Goal: Task Accomplishment & Management: Manage account settings

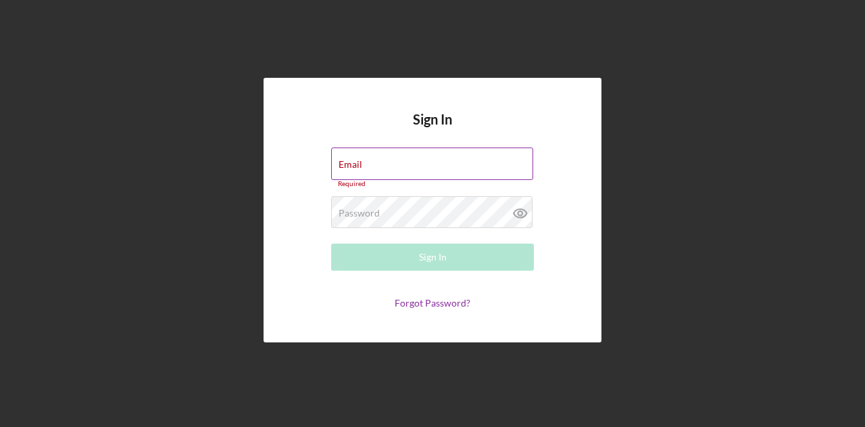
type input "[EMAIL_ADDRESS][DOMAIN_NAME]"
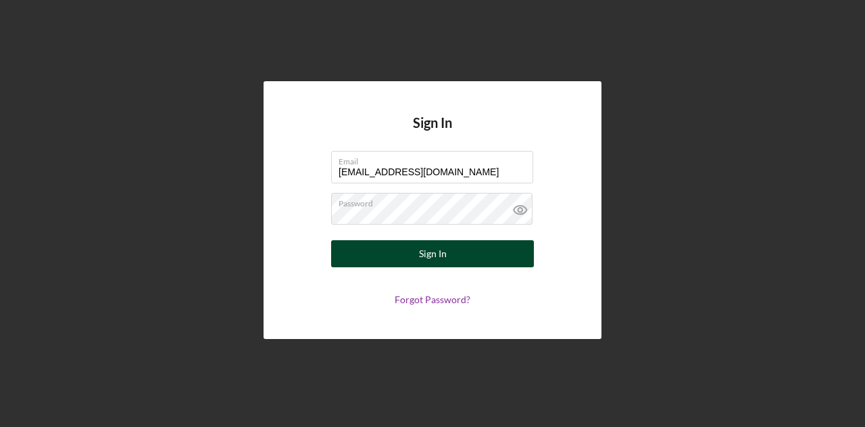
click at [465, 260] on button "Sign In" at bounding box center [432, 253] width 203 height 27
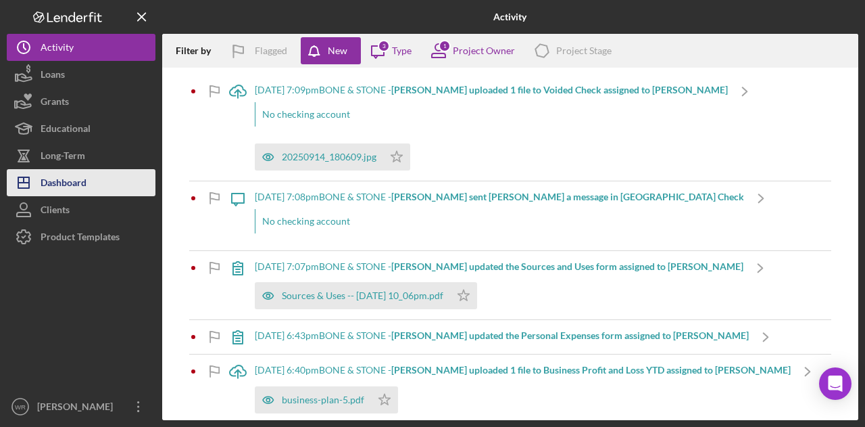
click at [73, 174] on div "Dashboard" at bounding box center [64, 184] width 46 height 30
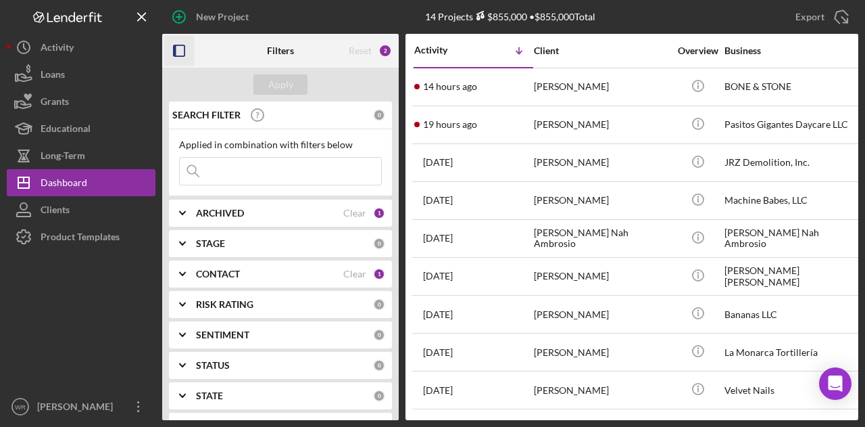
click at [184, 41] on icon "button" at bounding box center [179, 51] width 30 height 30
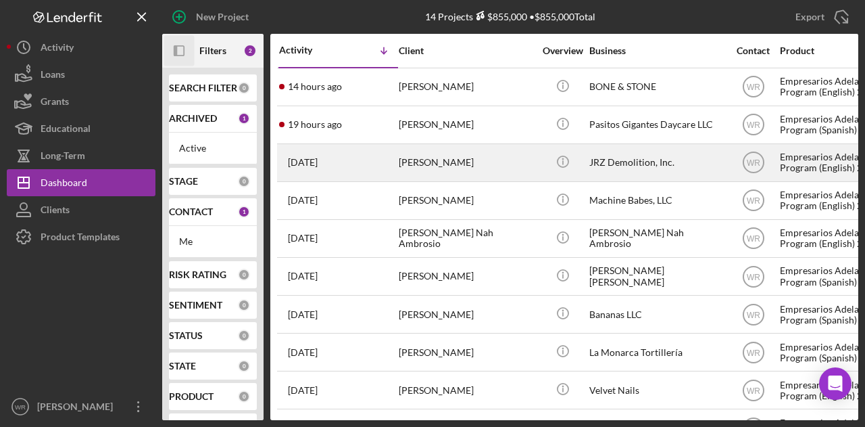
click at [492, 166] on div "[PERSON_NAME]" at bounding box center [466, 163] width 135 height 36
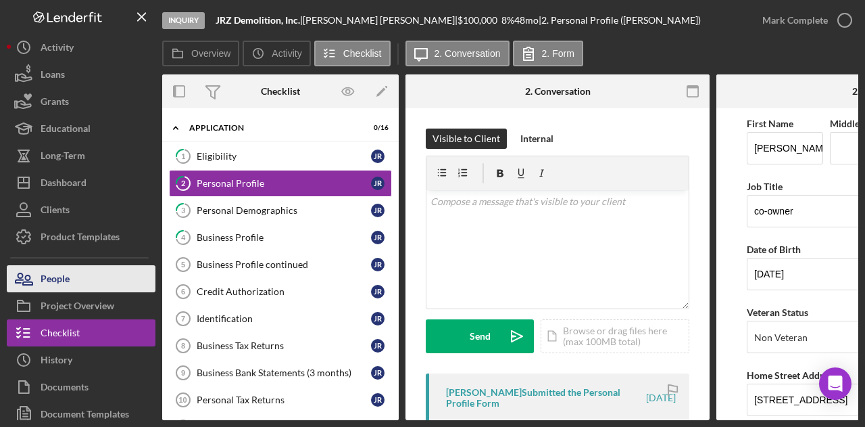
click at [117, 280] on button "People" at bounding box center [81, 278] width 149 height 27
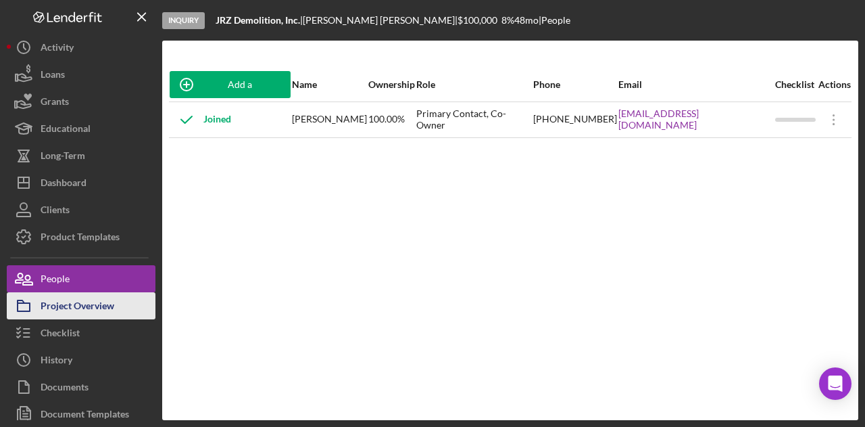
click at [103, 308] on div "Project Overview" at bounding box center [78, 307] width 74 height 30
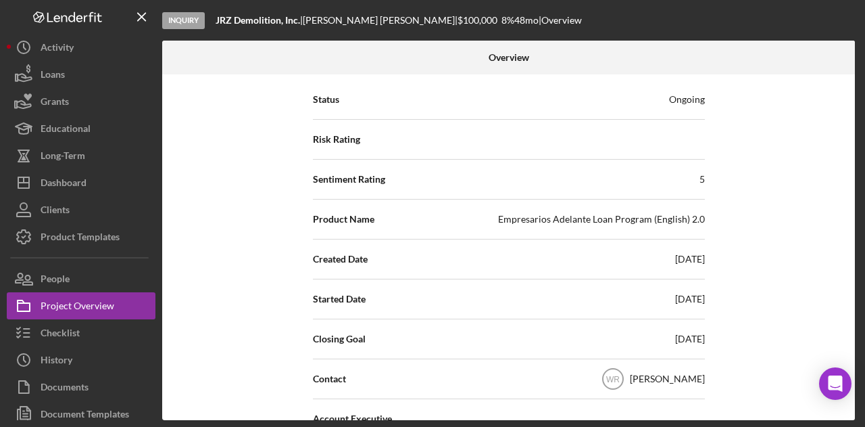
scroll to position [135, 0]
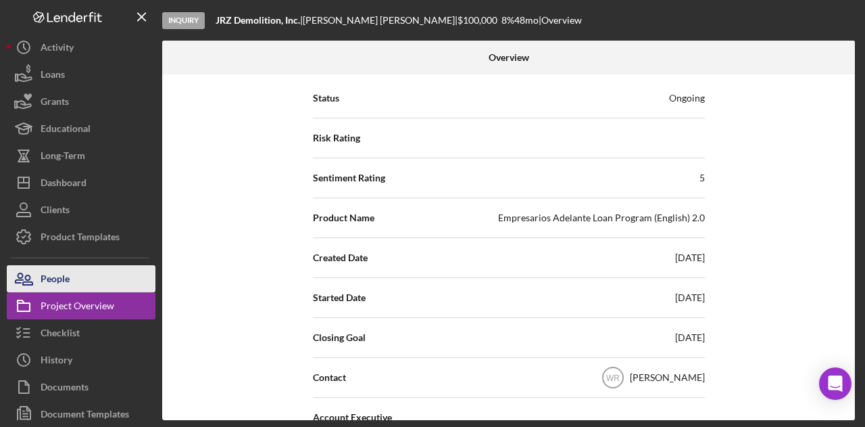
click at [74, 275] on button "People" at bounding box center [81, 278] width 149 height 27
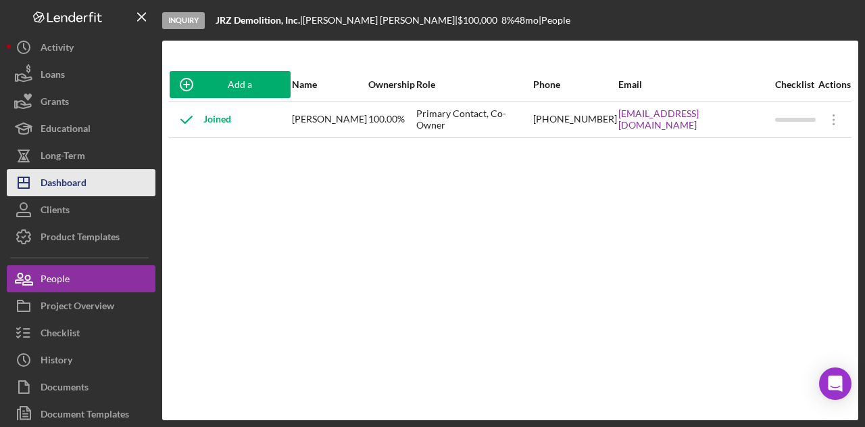
click at [85, 185] on div "Dashboard" at bounding box center [64, 184] width 46 height 30
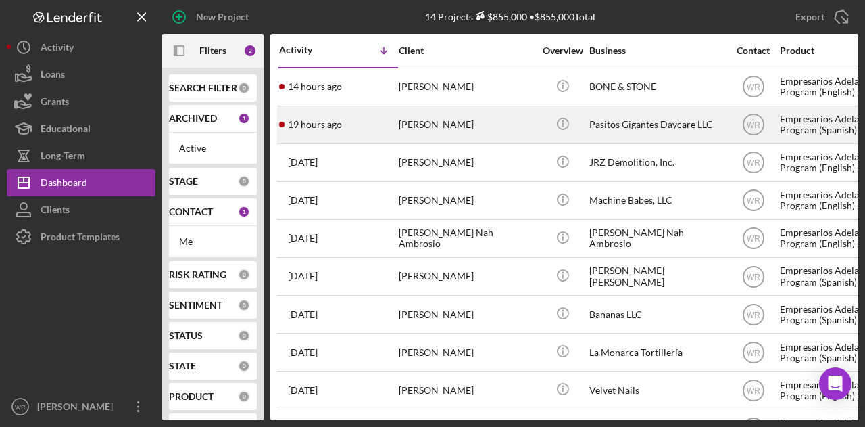
click at [429, 120] on div "[PERSON_NAME]" at bounding box center [466, 125] width 135 height 36
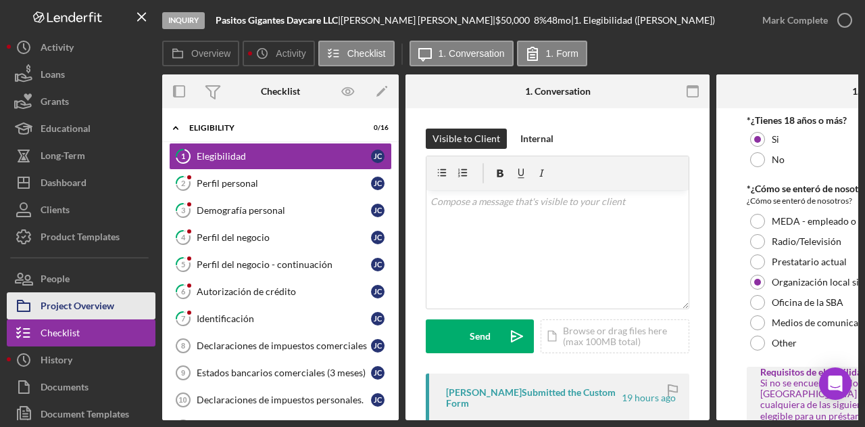
click at [84, 307] on div "Project Overview" at bounding box center [78, 307] width 74 height 30
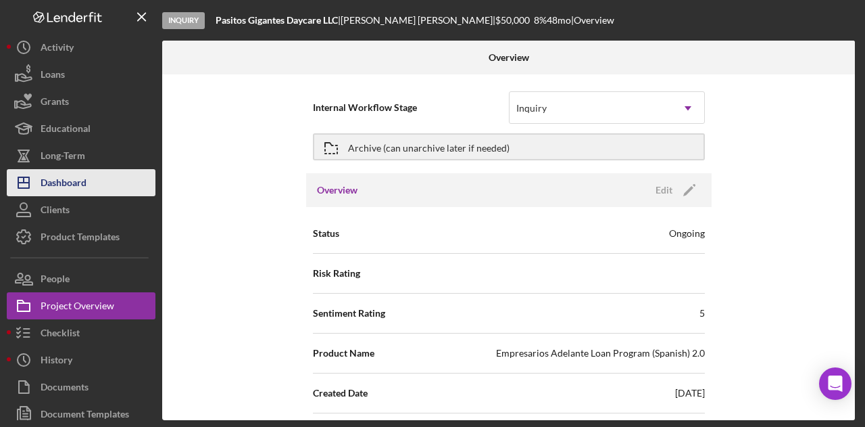
click at [84, 190] on div "Dashboard" at bounding box center [64, 184] width 46 height 30
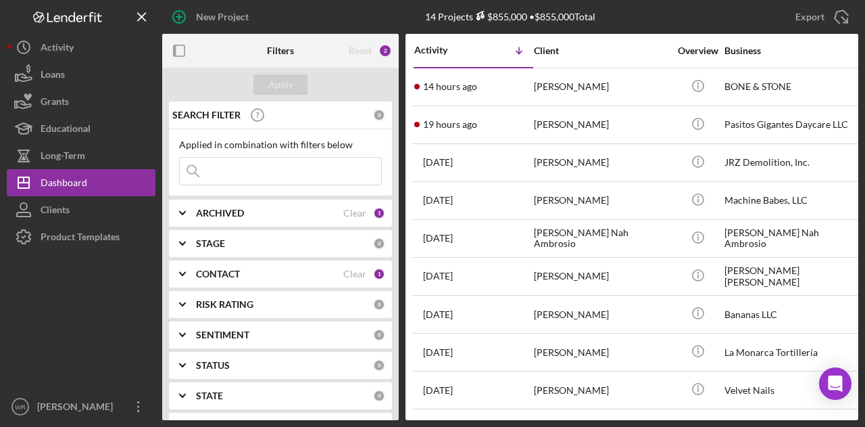
click at [556, 89] on div "[PERSON_NAME]" at bounding box center [601, 87] width 135 height 36
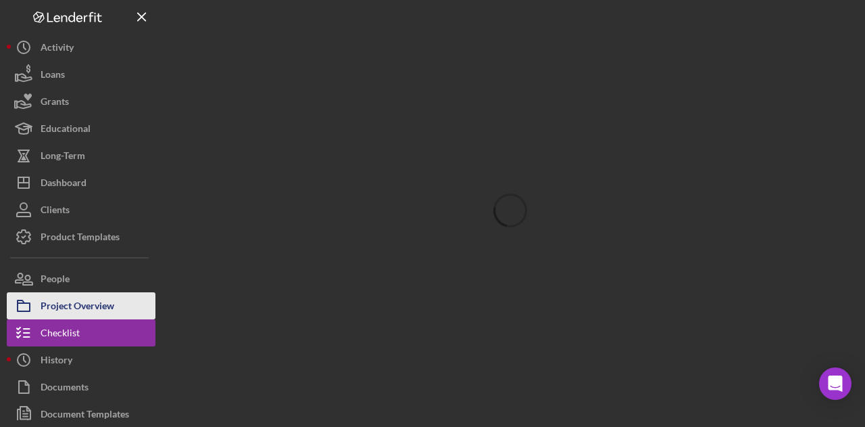
click at [85, 295] on div "Project Overview" at bounding box center [78, 307] width 74 height 30
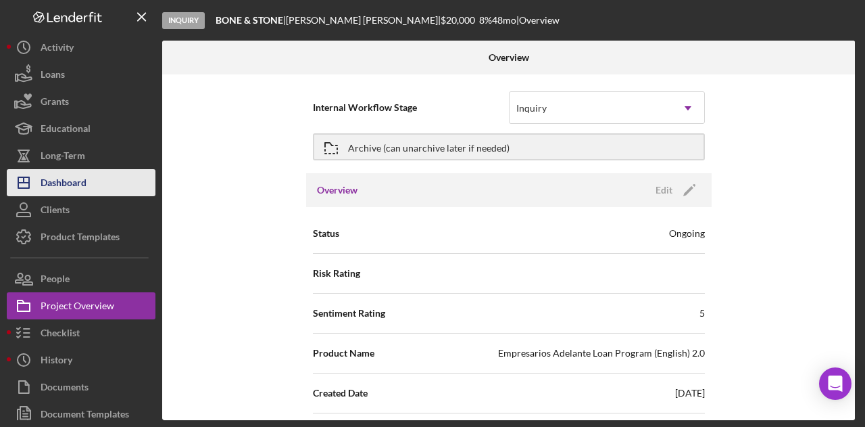
click at [99, 183] on button "Icon/Dashboard Dashboard" at bounding box center [81, 182] width 149 height 27
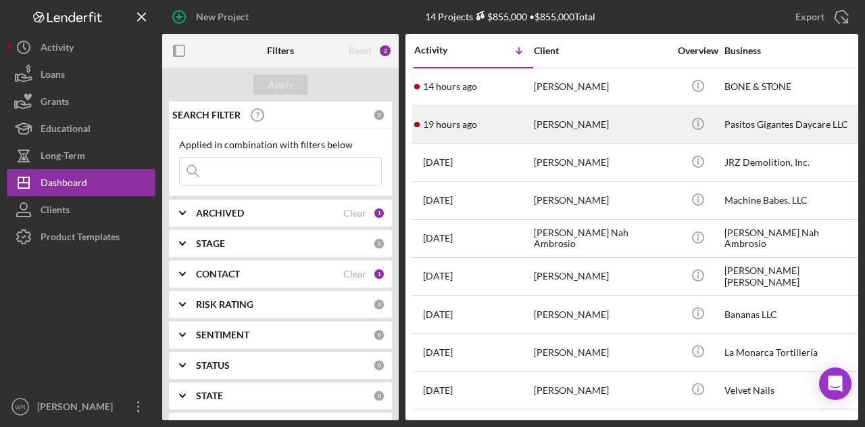
click at [559, 122] on div "[PERSON_NAME]" at bounding box center [601, 125] width 135 height 36
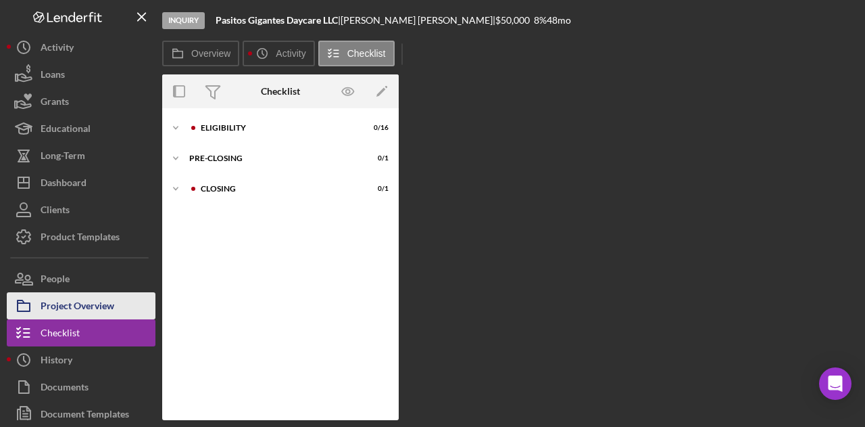
click at [85, 310] on div "Project Overview" at bounding box center [78, 307] width 74 height 30
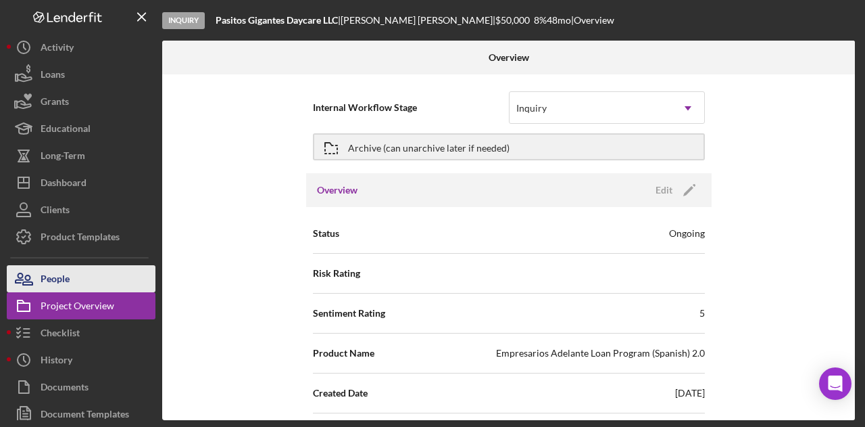
click at [130, 286] on button "People" at bounding box center [81, 278] width 149 height 27
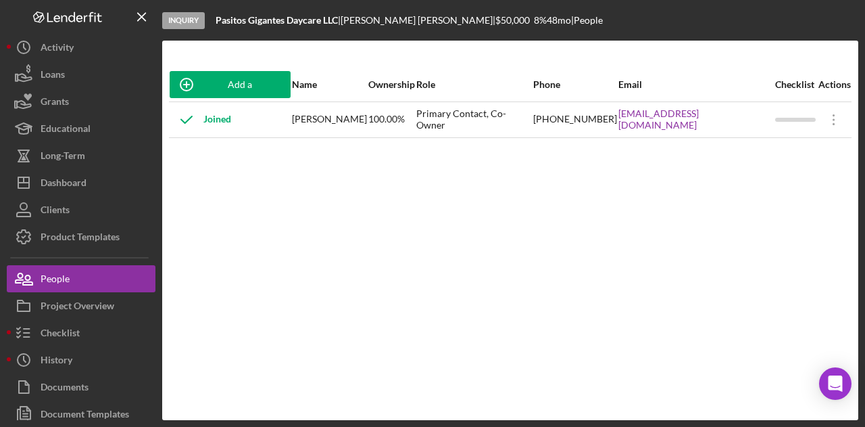
drag, startPoint x: 609, startPoint y: 128, endPoint x: 763, endPoint y: 128, distance: 154.1
click at [763, 128] on tr "Joined [PERSON_NAME] 100.00% Primary Contact, Co-Owner [PHONE_NUMBER] [EMAIL_AD…" at bounding box center [510, 119] width 683 height 36
copy tr "[EMAIL_ADDRESS][DOMAIN_NAME]"
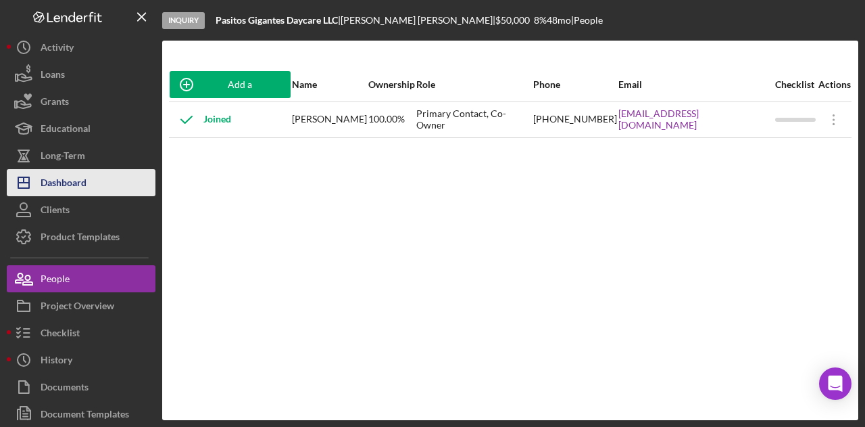
click at [109, 178] on button "Icon/Dashboard Dashboard" at bounding box center [81, 182] width 149 height 27
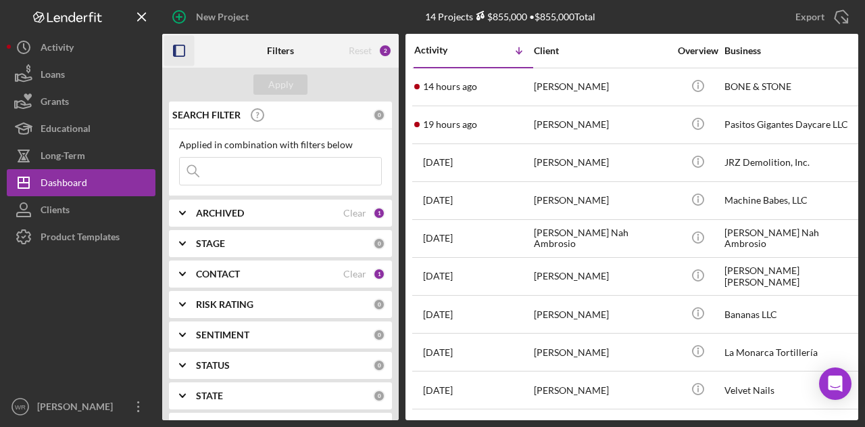
click at [174, 50] on rect "button" at bounding box center [175, 50] width 3 height 11
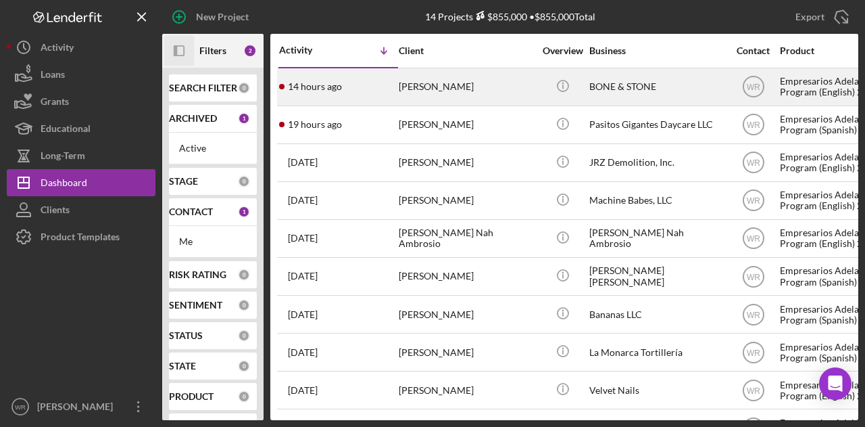
click at [454, 84] on div "[PERSON_NAME]" at bounding box center [466, 87] width 135 height 36
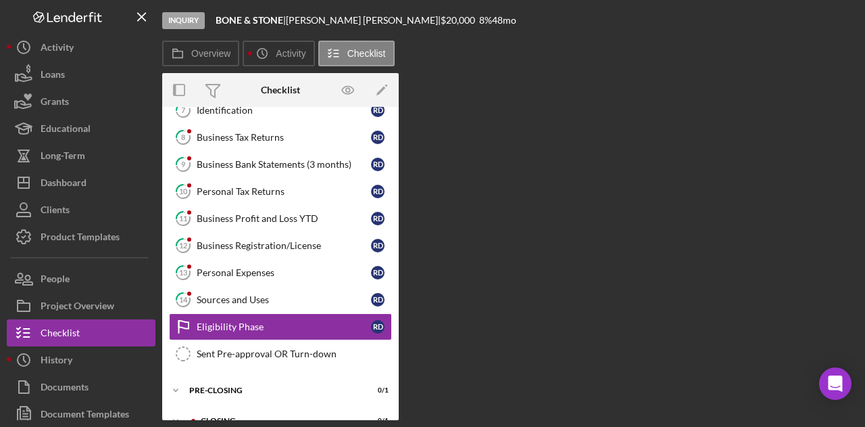
scroll to position [220, 0]
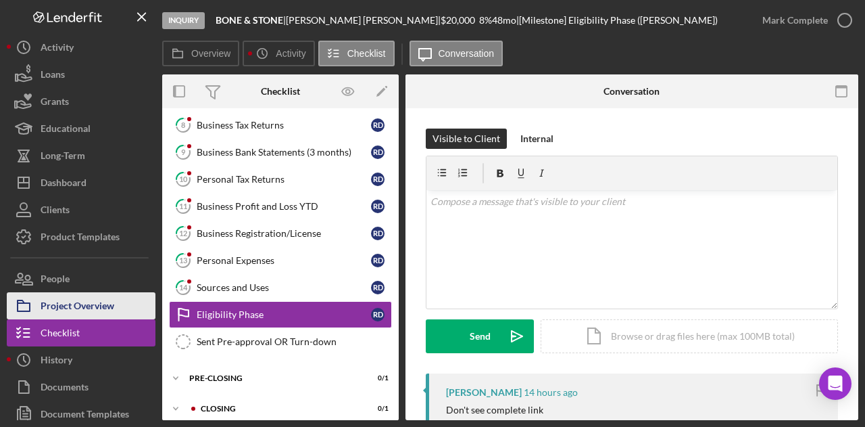
click at [100, 303] on div "Project Overview" at bounding box center [78, 307] width 74 height 30
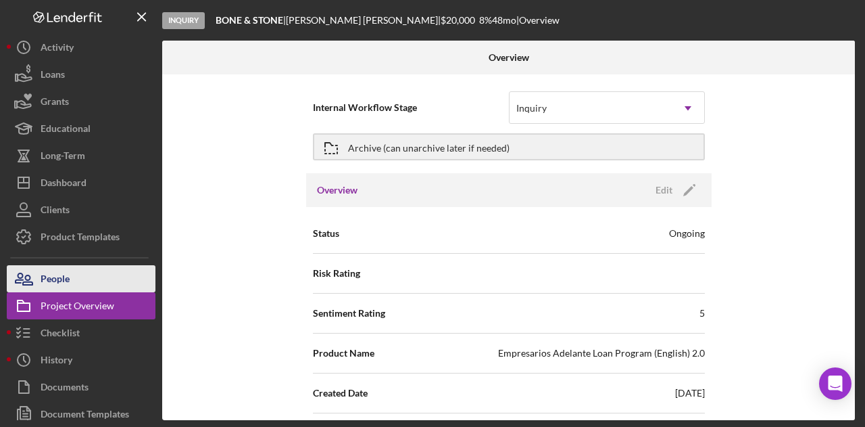
click at [60, 274] on div "People" at bounding box center [55, 280] width 29 height 30
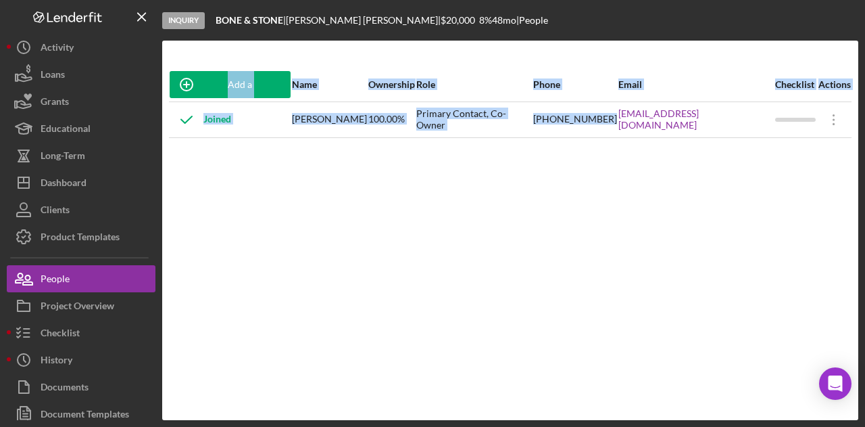
drag, startPoint x: 648, startPoint y: 132, endPoint x: 772, endPoint y: 138, distance: 124.5
click at [772, 138] on div "Add a Participant Name Ownership Role Phone Email Checklist Actions Joined Regi…" at bounding box center [510, 230] width 696 height 325
copy table "Add a Participant Name Ownership Role Phone Email Checklist Actions Joined Regi…"
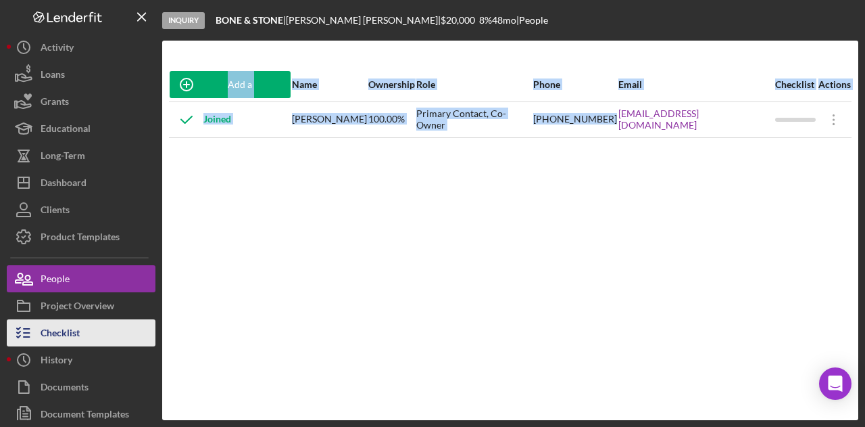
click at [108, 333] on button "Checklist" at bounding box center [81, 332] width 149 height 27
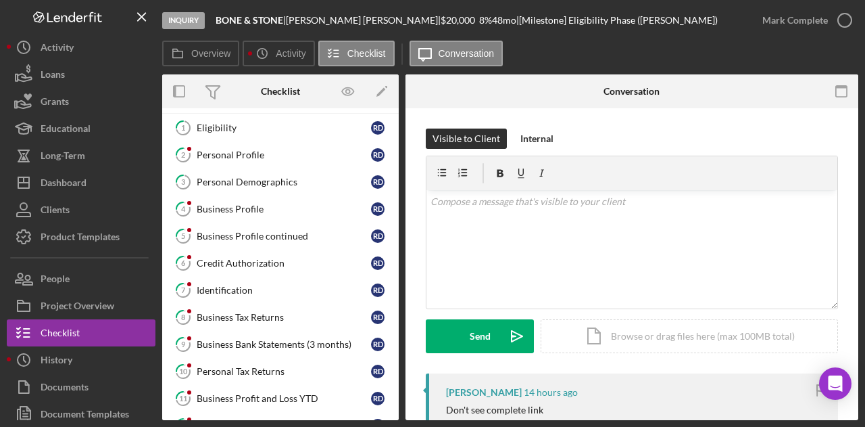
scroll to position [18, 0]
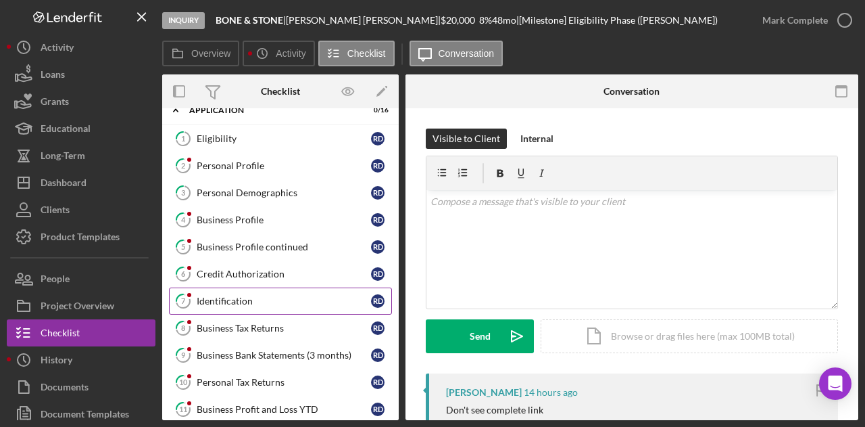
click at [258, 301] on div "Identification" at bounding box center [284, 300] width 174 height 11
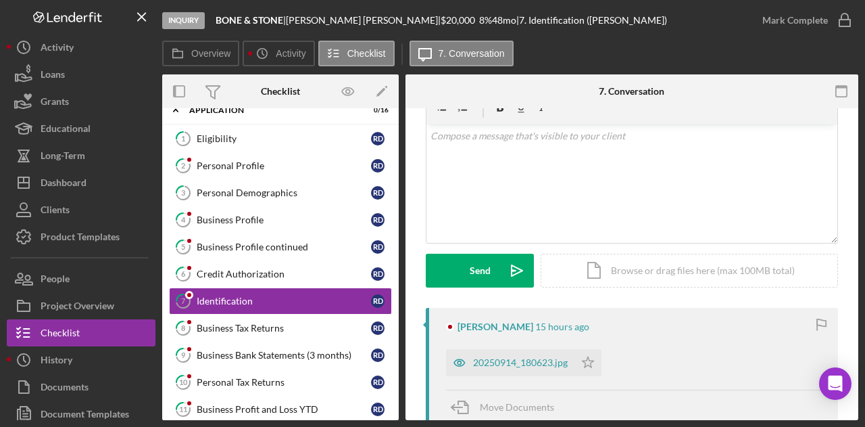
scroll to position [203, 0]
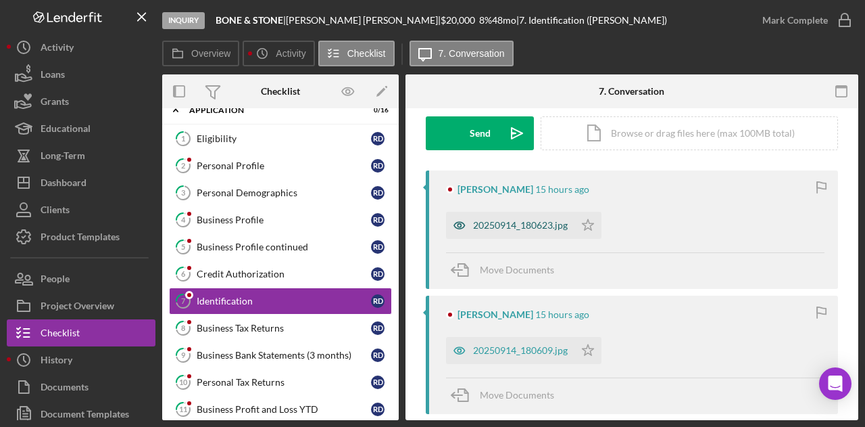
click at [506, 221] on div "20250914_180623.jpg" at bounding box center [520, 225] width 95 height 11
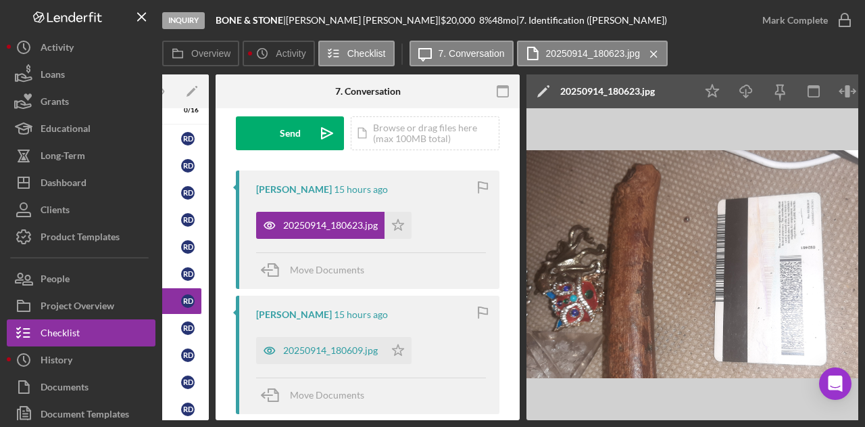
scroll to position [0, 192]
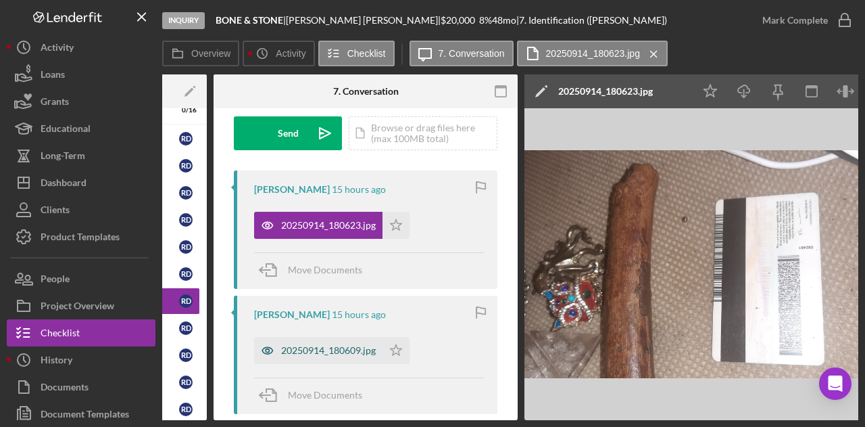
click at [322, 349] on div "20250914_180609.jpg" at bounding box center [328, 350] width 95 height 11
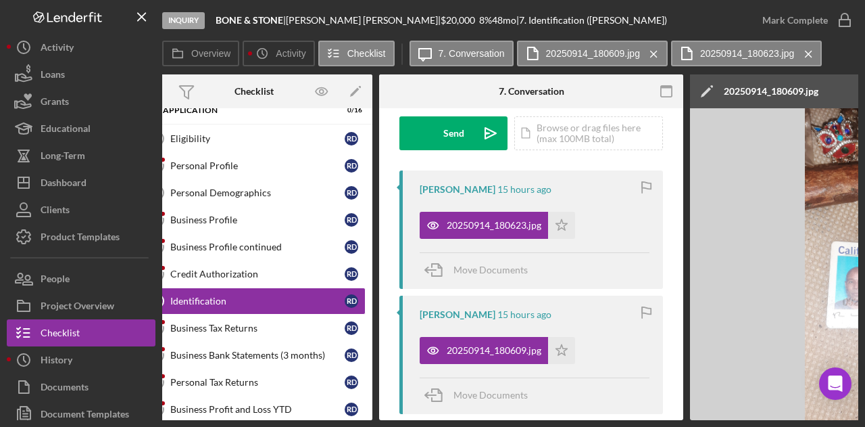
scroll to position [0, 0]
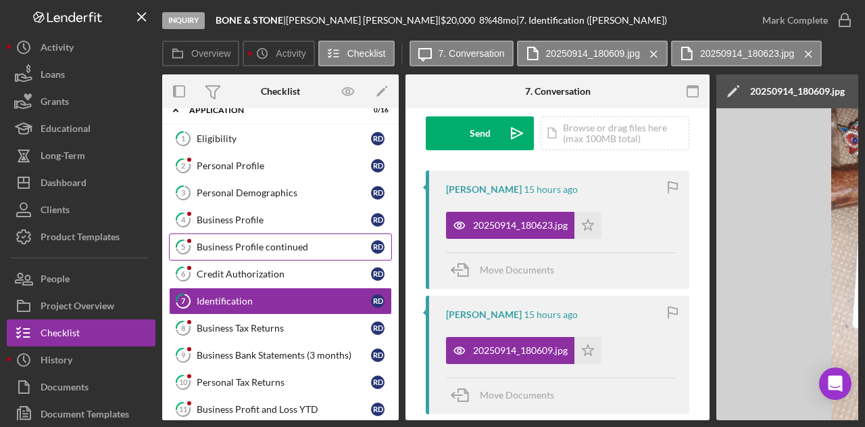
click at [252, 249] on div "Business Profile continued" at bounding box center [284, 246] width 174 height 11
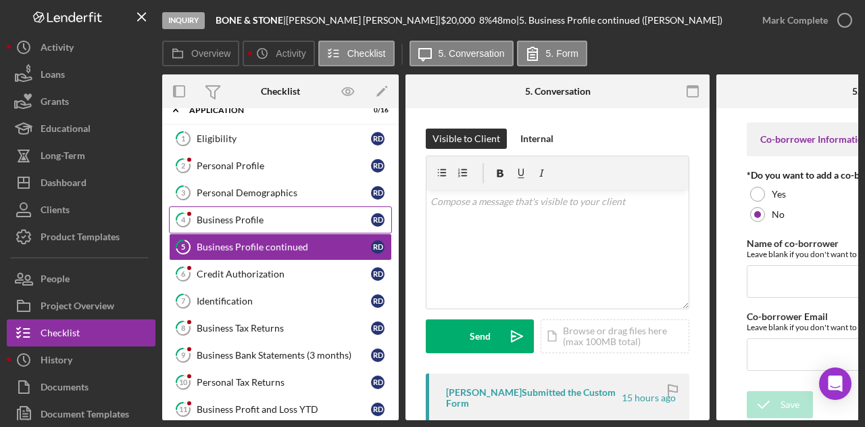
click at [254, 222] on div "Business Profile" at bounding box center [284, 219] width 174 height 11
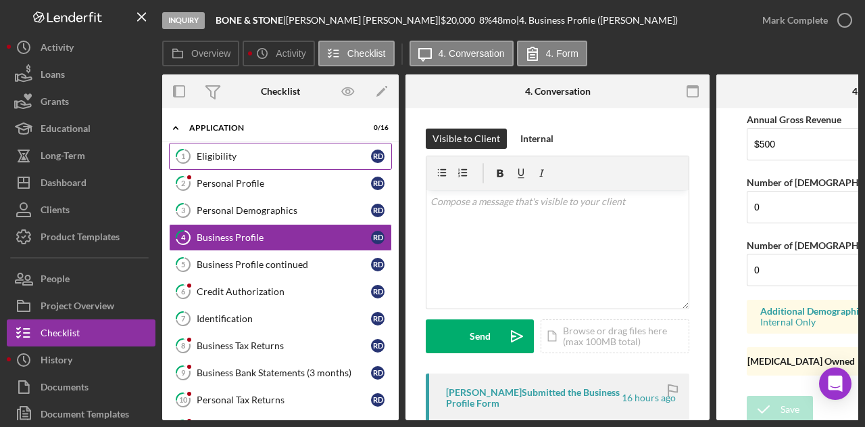
click at [247, 166] on link "1 Eligibility R D" at bounding box center [280, 156] width 223 height 27
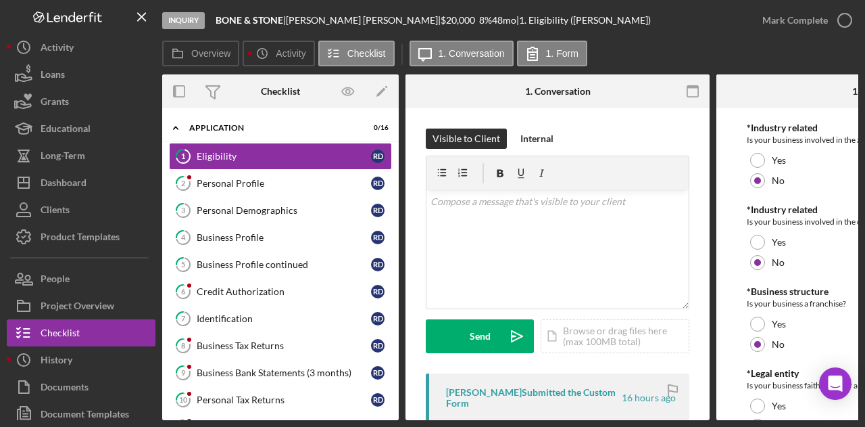
scroll to position [681, 0]
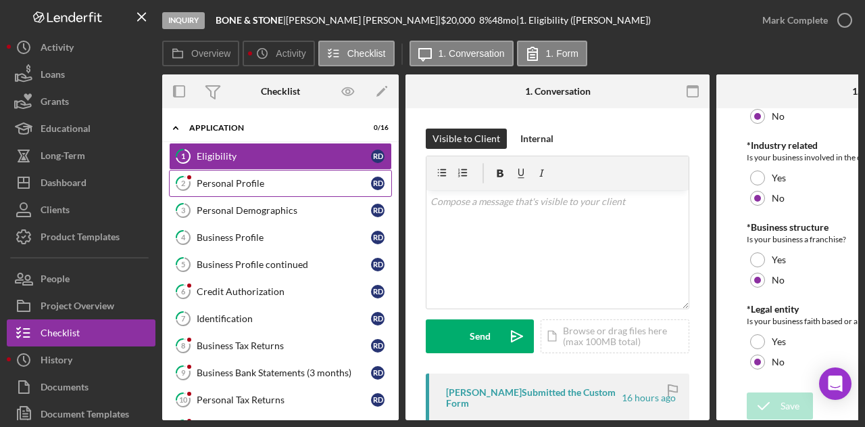
click at [247, 193] on link "2 Personal Profile R D" at bounding box center [280, 183] width 223 height 27
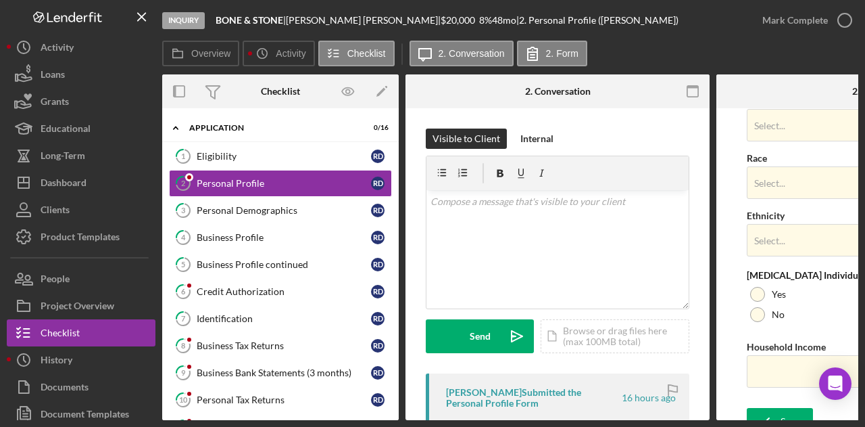
scroll to position [591, 0]
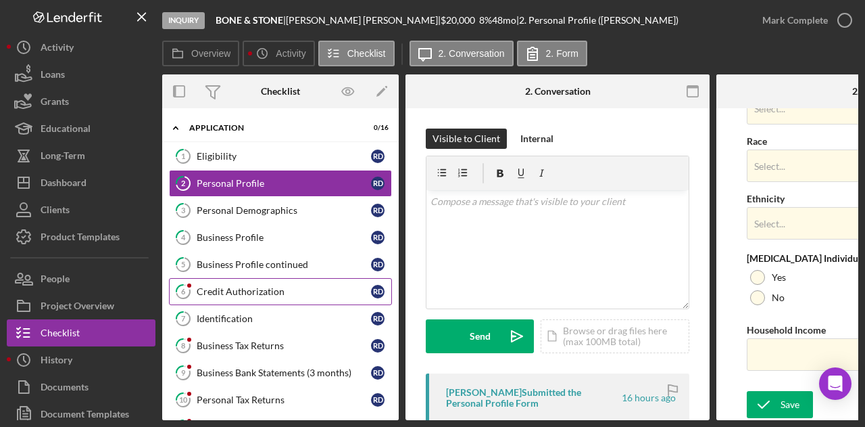
click at [210, 282] on link "6 Credit Authorization R D" at bounding box center [280, 291] width 223 height 27
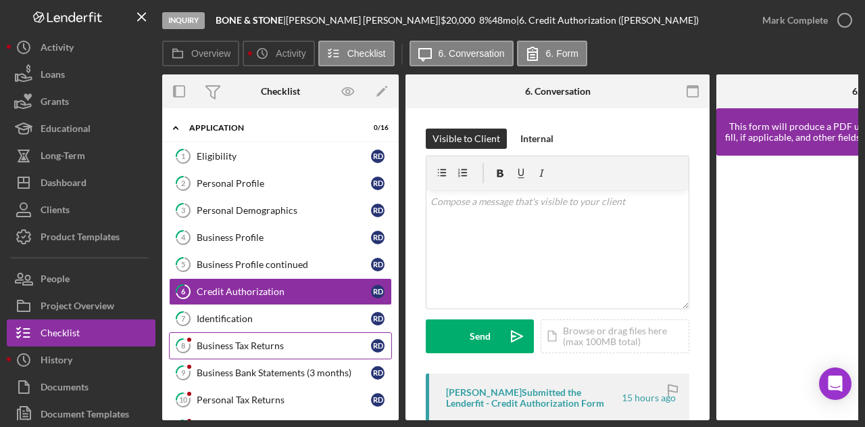
click at [260, 334] on link "8 Business Tax Returns R D" at bounding box center [280, 345] width 223 height 27
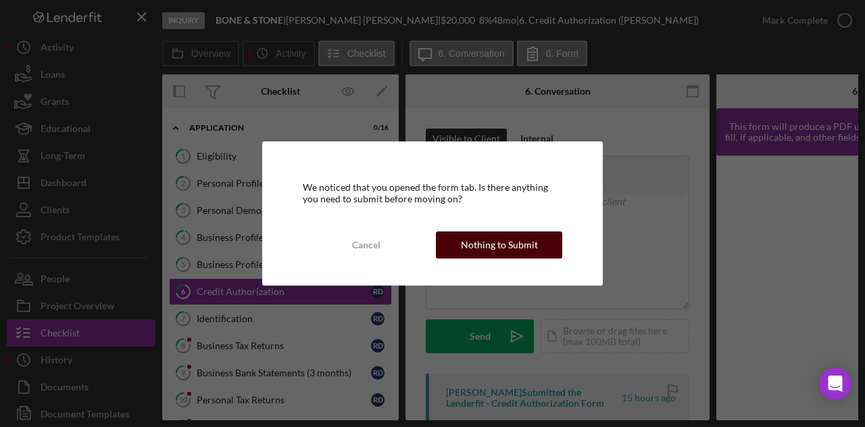
click at [508, 245] on div "Nothing to Submit" at bounding box center [499, 244] width 77 height 27
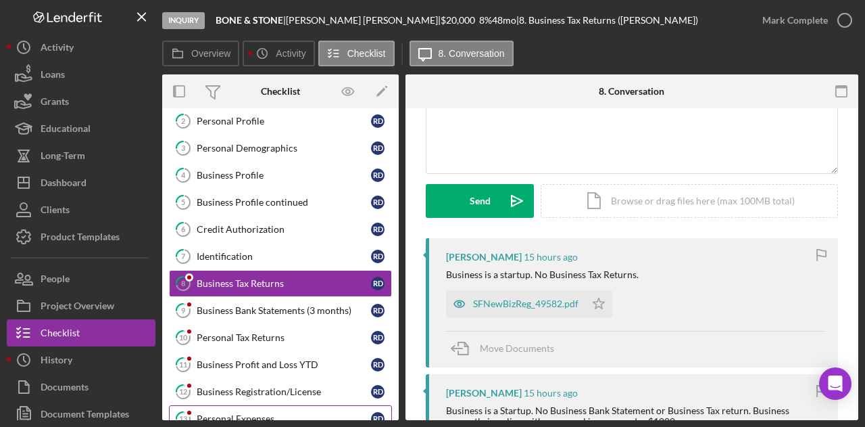
scroll to position [135, 0]
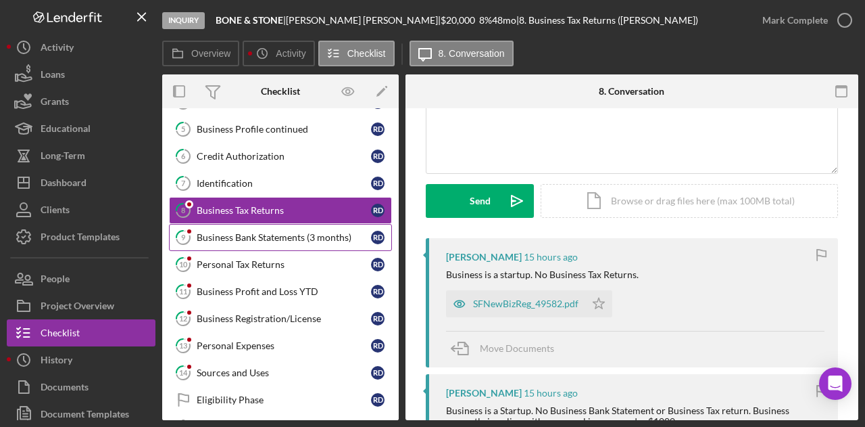
click at [245, 224] on link "9 Business Bank Statements (3 months) R D" at bounding box center [280, 237] width 223 height 27
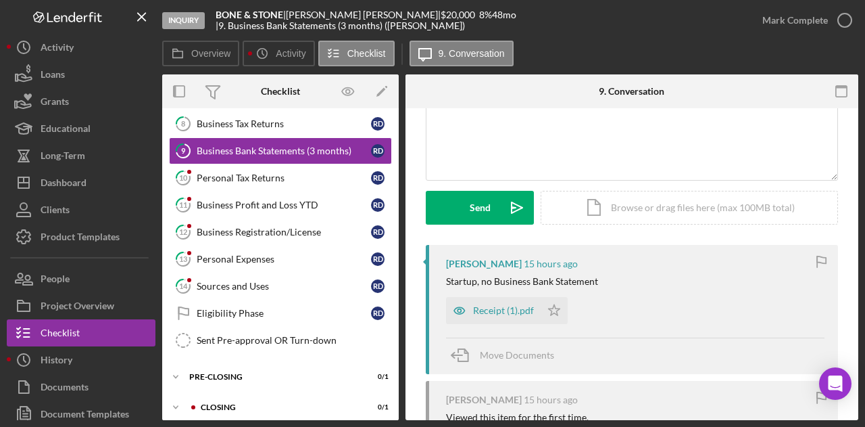
scroll to position [203, 0]
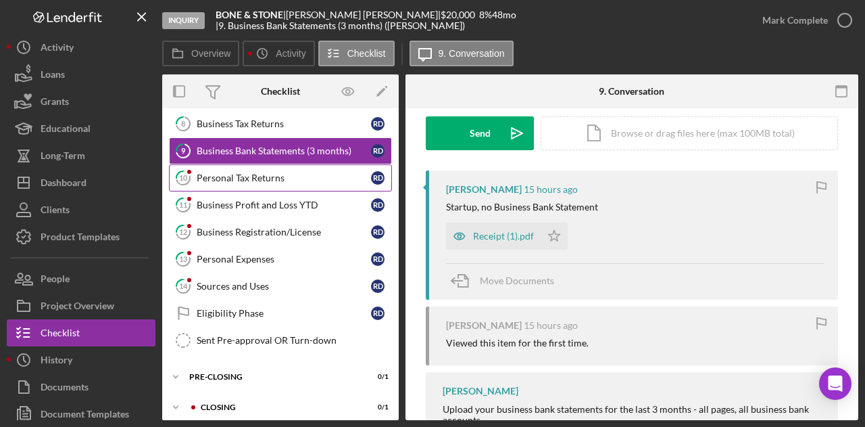
click at [254, 172] on div "Personal Tax Returns" at bounding box center [284, 177] width 174 height 11
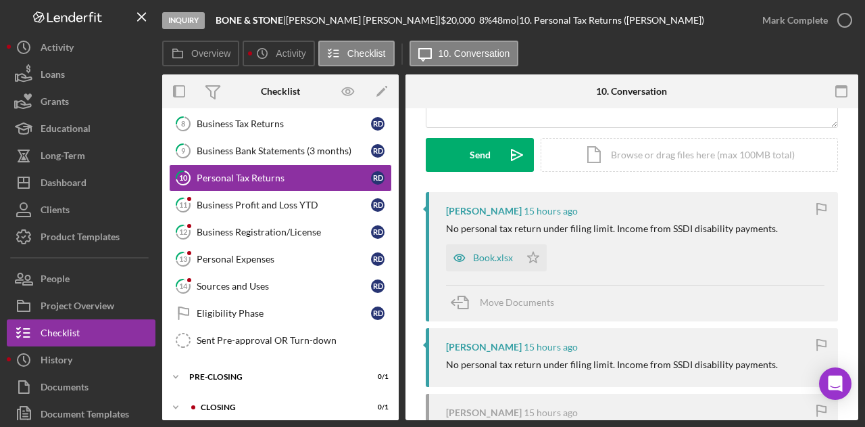
scroll to position [203, 0]
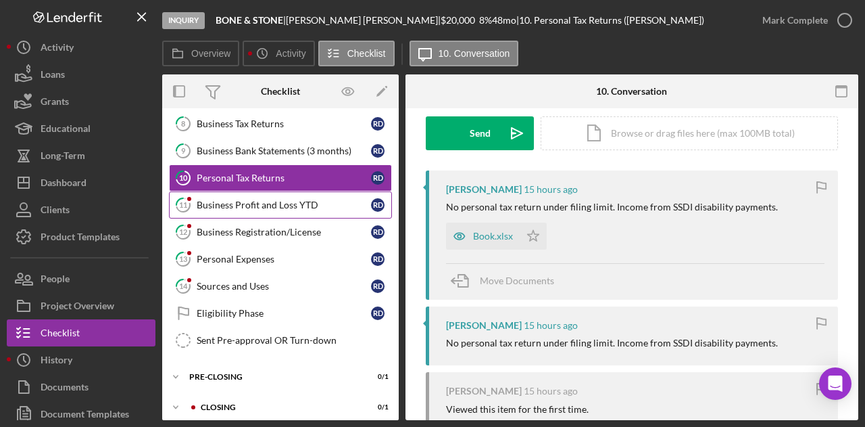
click at [262, 201] on div "Business Profit and Loss YTD" at bounding box center [284, 204] width 174 height 11
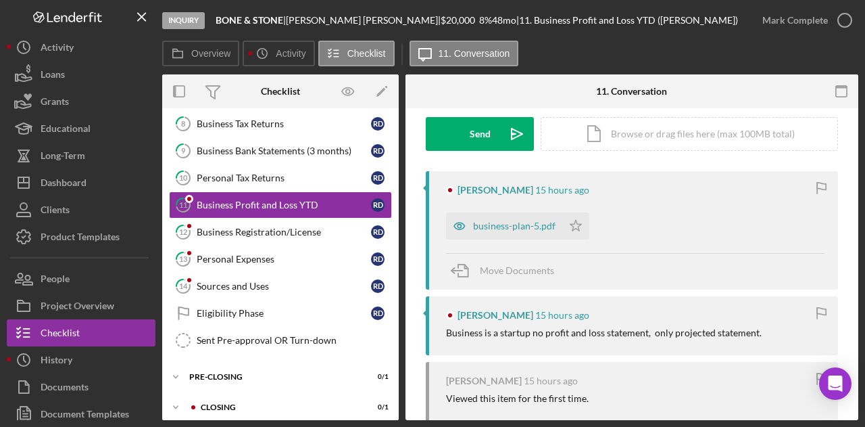
scroll to position [203, 0]
click at [519, 233] on div "business-plan-5.pdf" at bounding box center [504, 225] width 116 height 27
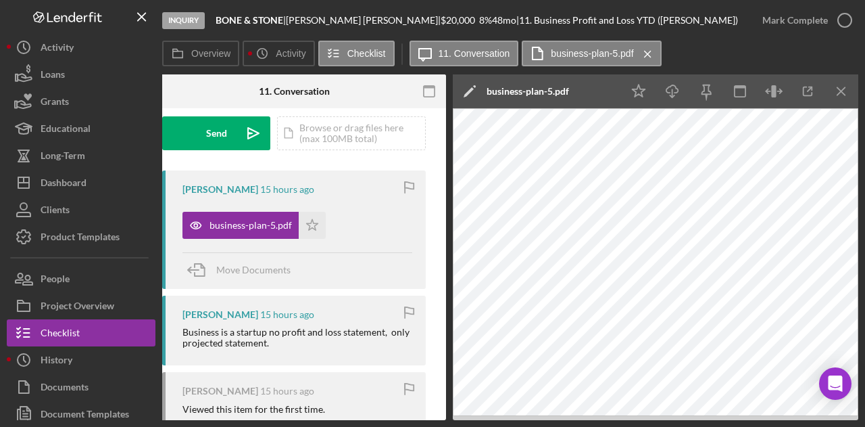
scroll to position [0, 0]
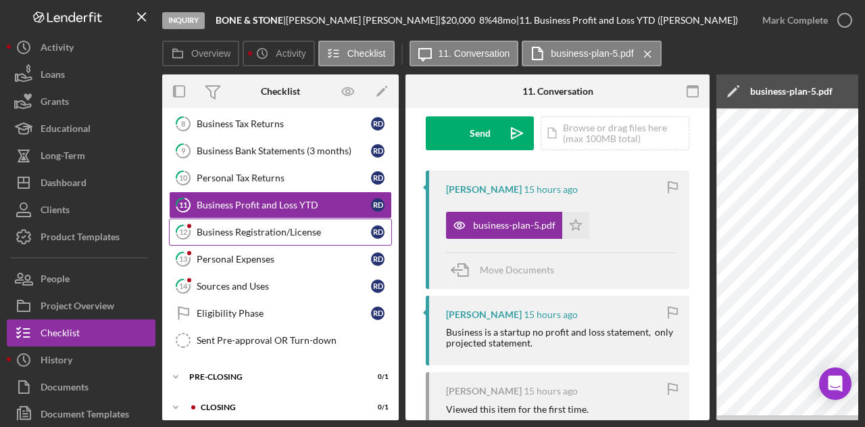
click at [266, 226] on div "Business Registration/License" at bounding box center [284, 231] width 174 height 11
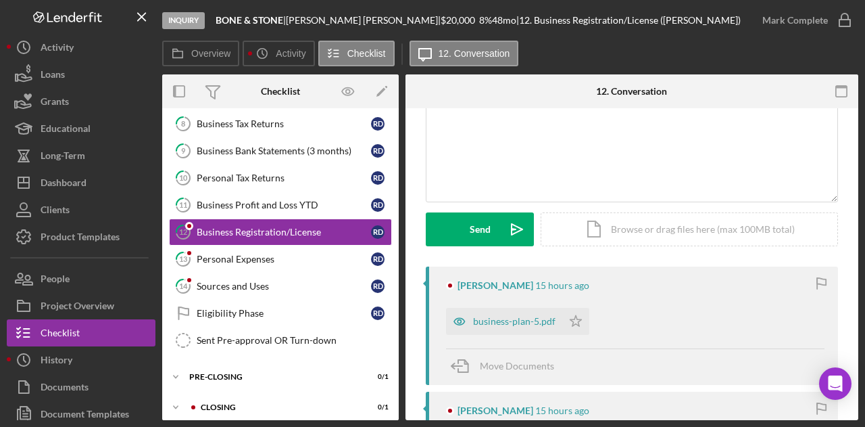
scroll to position [270, 0]
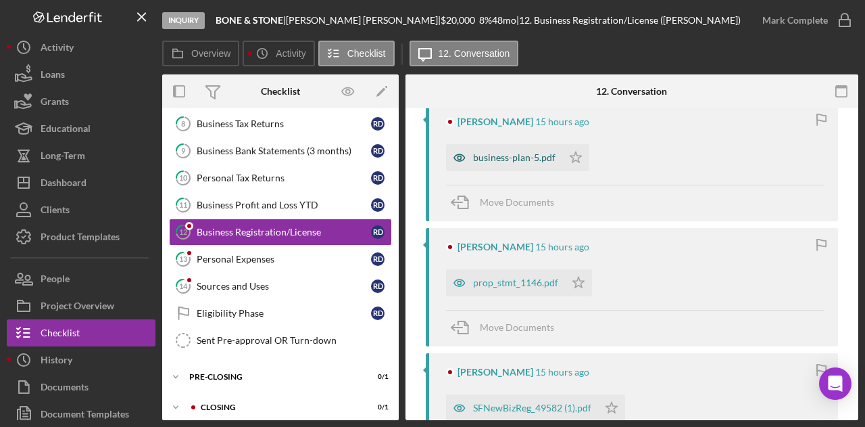
click at [508, 156] on div "business-plan-5.pdf" at bounding box center [514, 157] width 82 height 11
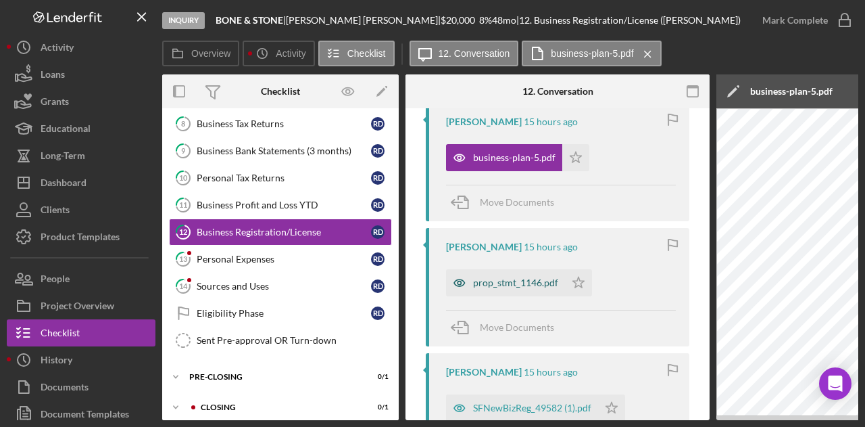
click at [508, 279] on div "prop_stmt_1146.pdf" at bounding box center [515, 282] width 85 height 11
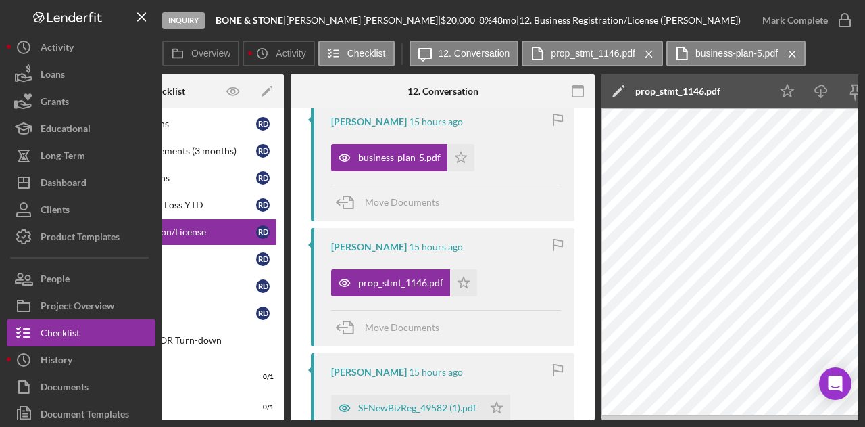
scroll to position [0, 0]
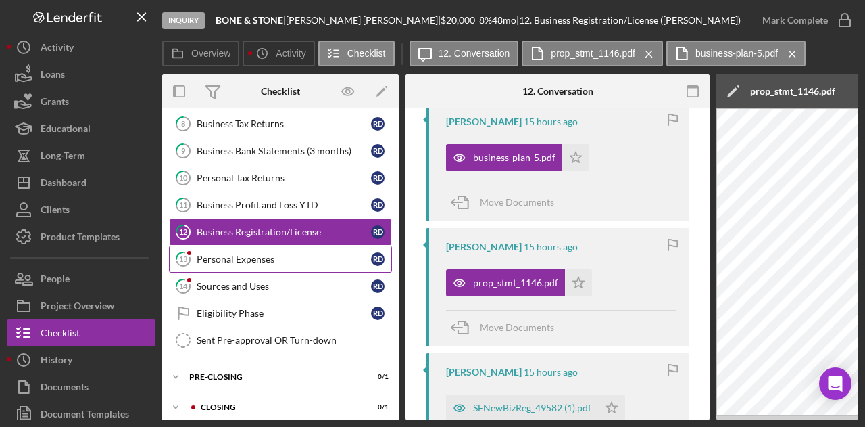
click at [266, 253] on div "Personal Expenses" at bounding box center [284, 258] width 174 height 11
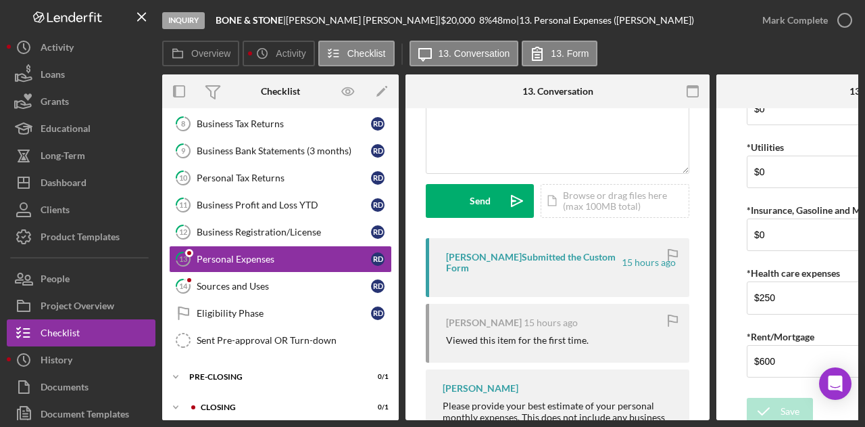
scroll to position [172, 0]
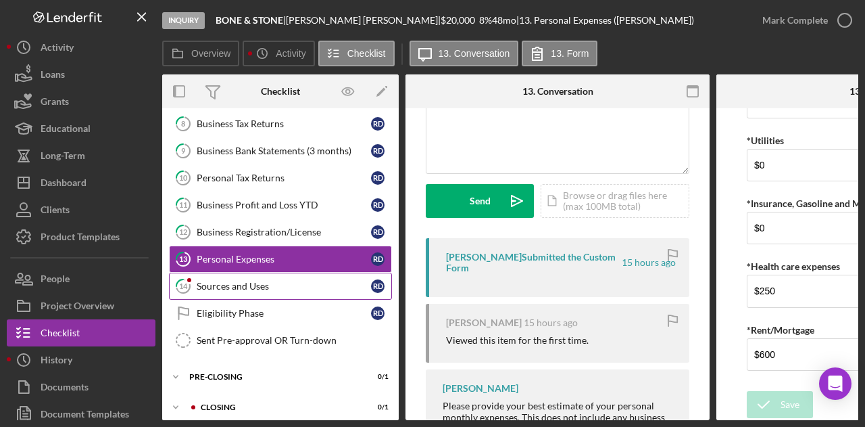
click at [248, 272] on link "14 Sources and Uses R D" at bounding box center [280, 285] width 223 height 27
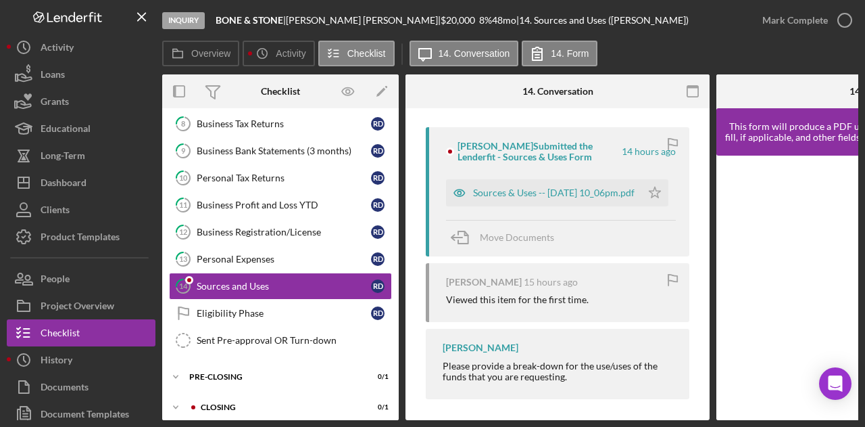
scroll to position [255, 0]
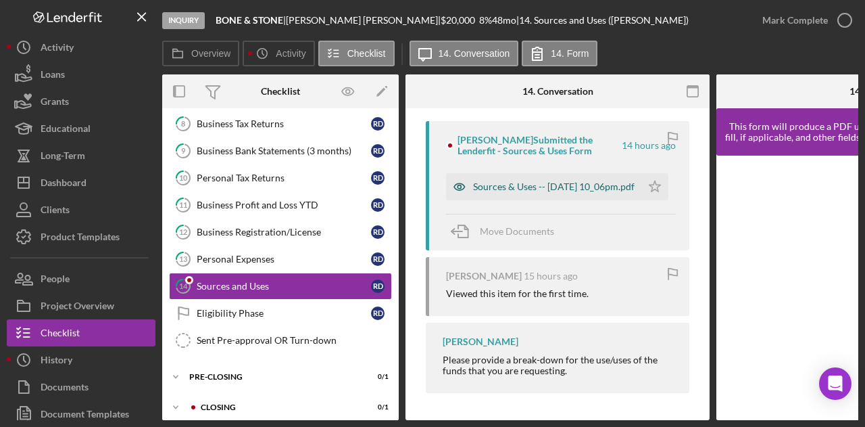
click at [510, 189] on div "Sources & Uses -- 2025-09-14 10_06pm.pdf" at bounding box center [554, 186] width 162 height 11
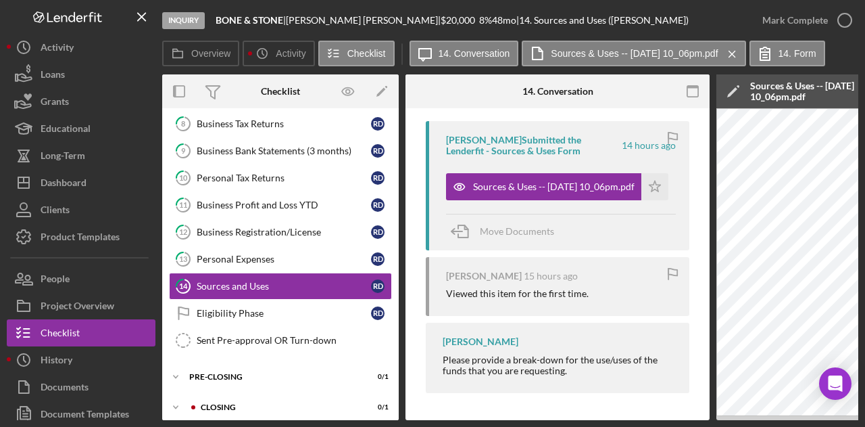
drag, startPoint x: 535, startPoint y: 414, endPoint x: 668, endPoint y: 414, distance: 132.5
click at [668, 414] on div "Visible to Client Internal v Color teal Color pink Remove color Add row above A…" at bounding box center [558, 138] width 304 height 564
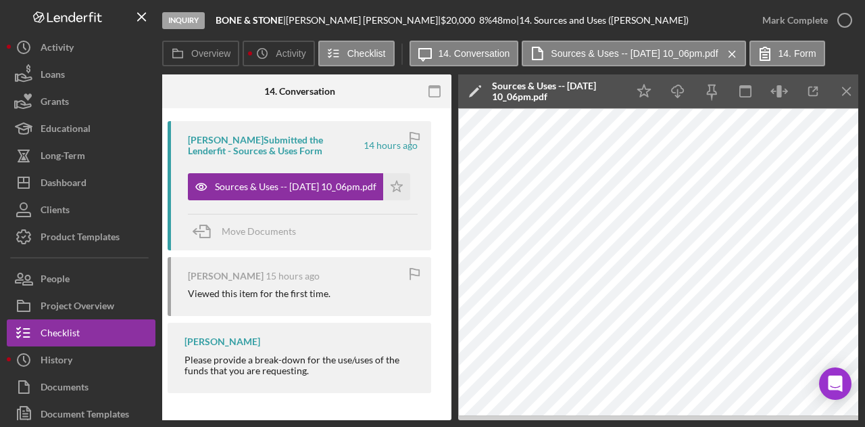
scroll to position [0, 260]
drag, startPoint x: 605, startPoint y: 420, endPoint x: 381, endPoint y: 420, distance: 223.8
click at [384, 421] on div "Inquiry BONE & STONE | Reginald Davis | $20,000 $20,000 8 % 48 mo | 14. Sources…" at bounding box center [432, 213] width 865 height 427
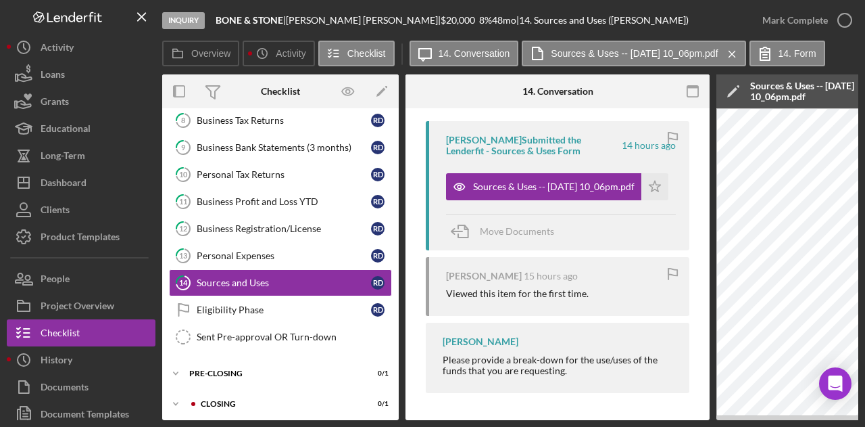
scroll to position [226, 0]
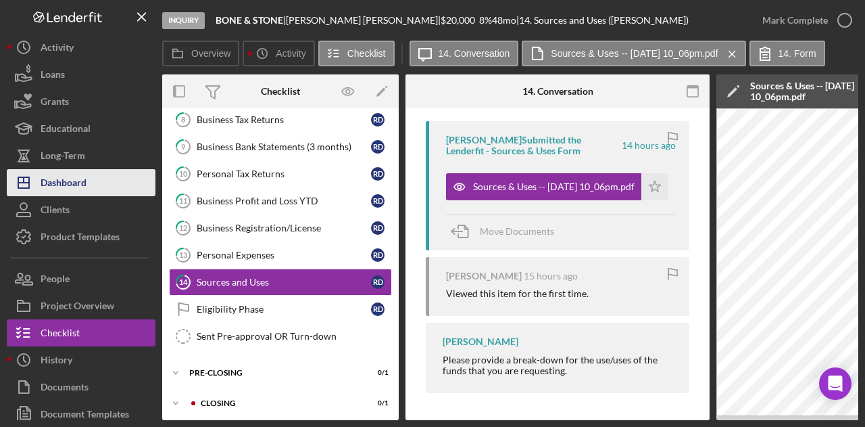
click at [88, 182] on button "Icon/Dashboard Dashboard" at bounding box center [81, 182] width 149 height 27
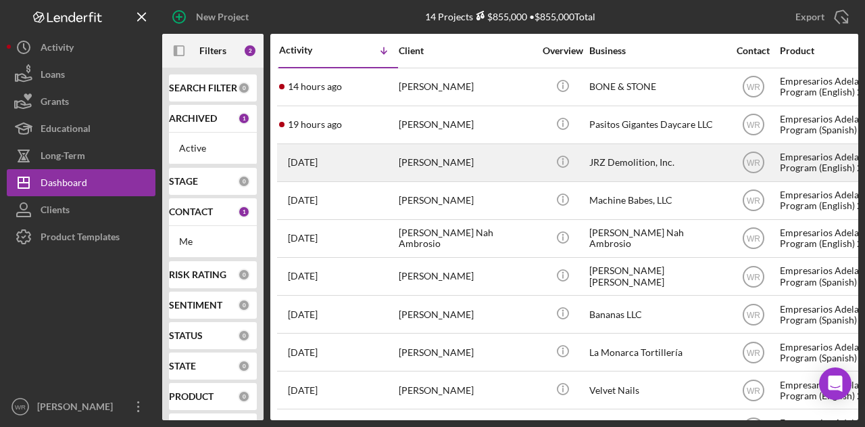
click at [523, 169] on div "[PERSON_NAME]" at bounding box center [466, 163] width 135 height 36
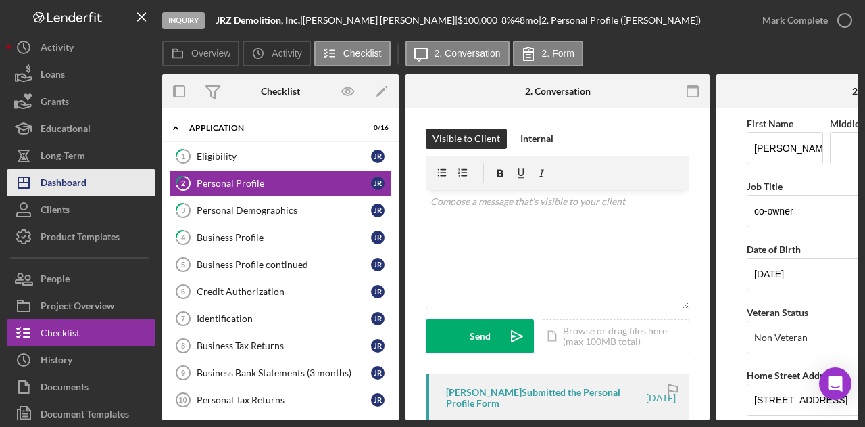
click at [104, 184] on button "Icon/Dashboard Dashboard" at bounding box center [81, 182] width 149 height 27
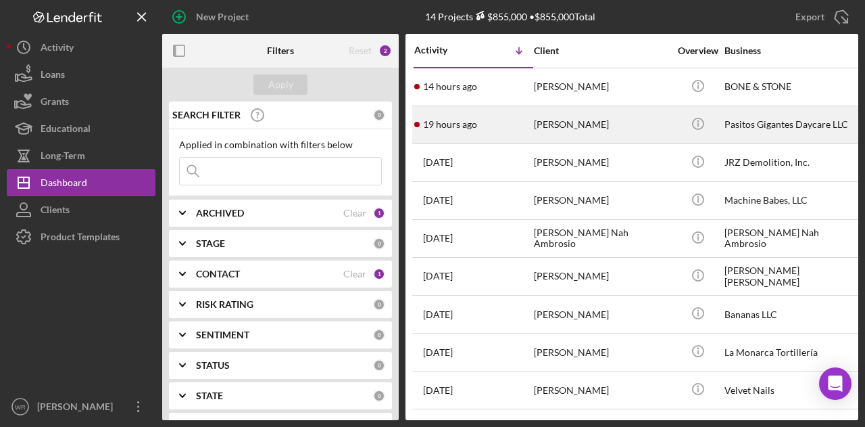
click at [623, 121] on div "[PERSON_NAME]" at bounding box center [601, 125] width 135 height 36
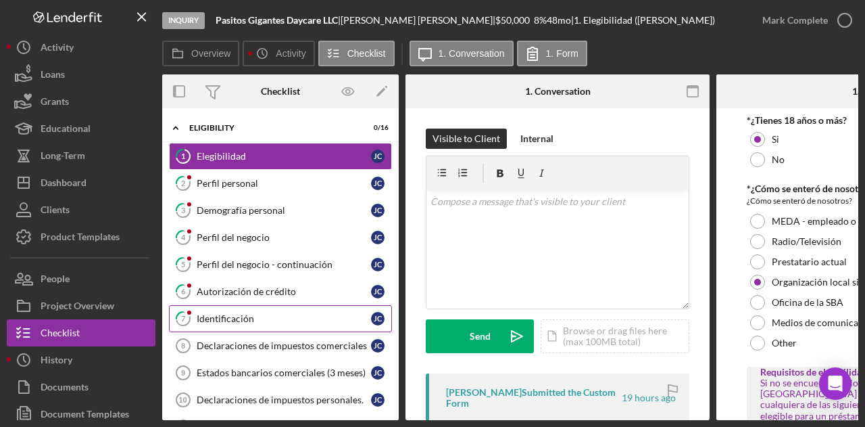
click at [235, 320] on div "Identificación" at bounding box center [284, 318] width 174 height 11
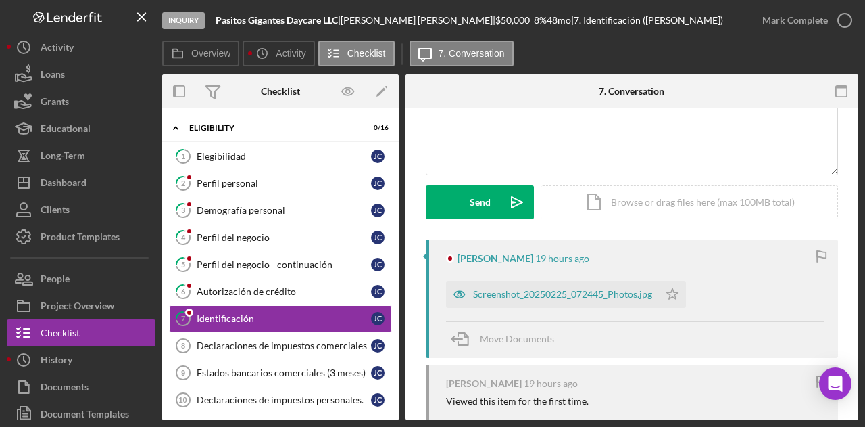
scroll to position [135, 0]
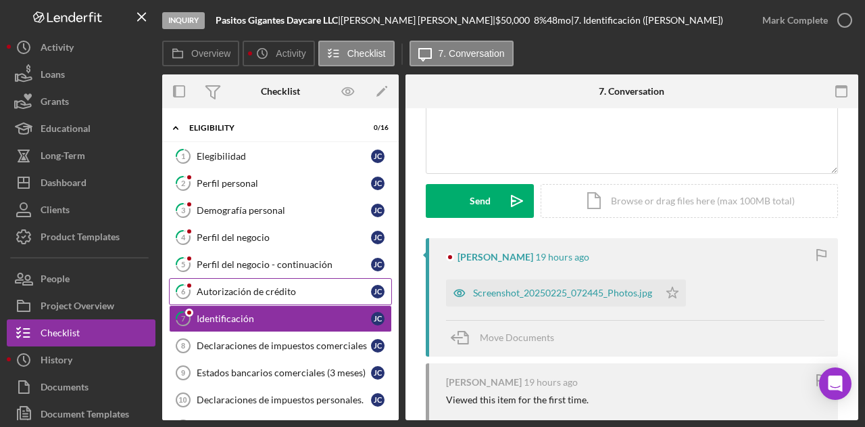
click at [272, 281] on link "6 Autorización de crédito J C" at bounding box center [280, 291] width 223 height 27
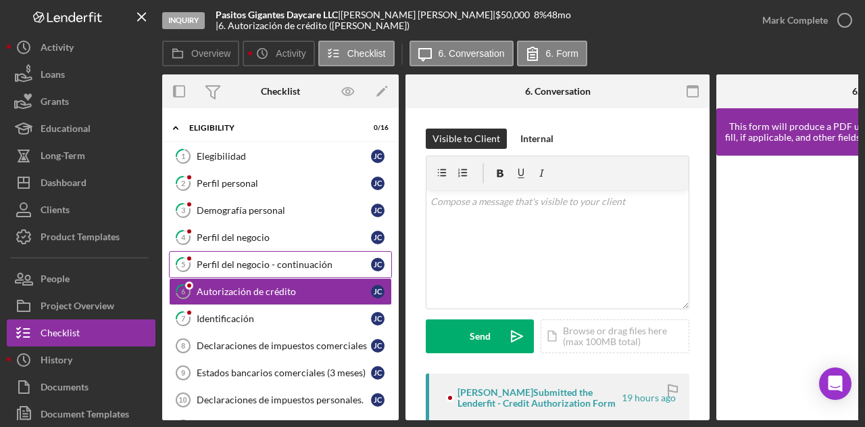
click at [269, 262] on div "Perfil del negocio - continuación" at bounding box center [284, 264] width 174 height 11
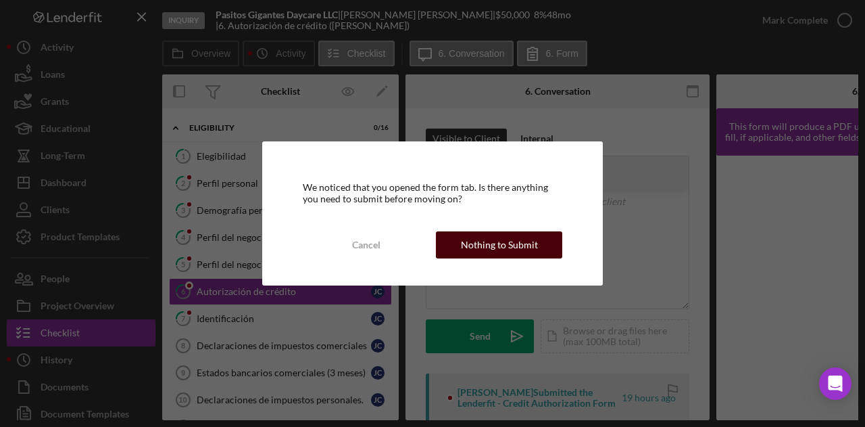
click at [496, 233] on div "Nothing to Submit" at bounding box center [499, 244] width 77 height 27
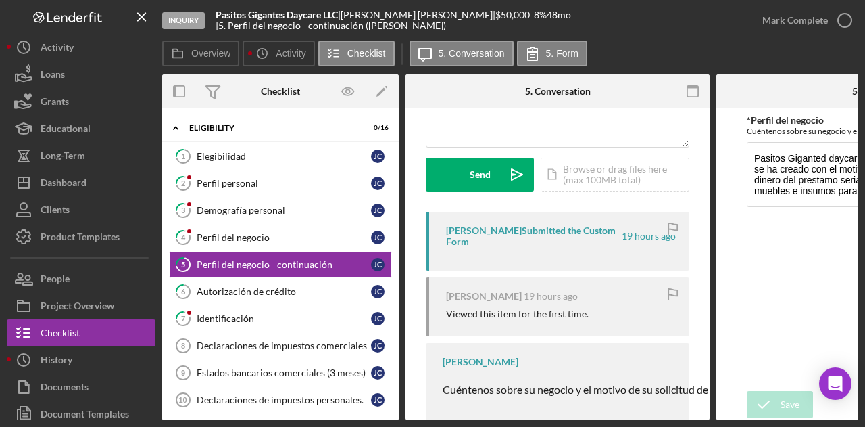
scroll to position [195, 0]
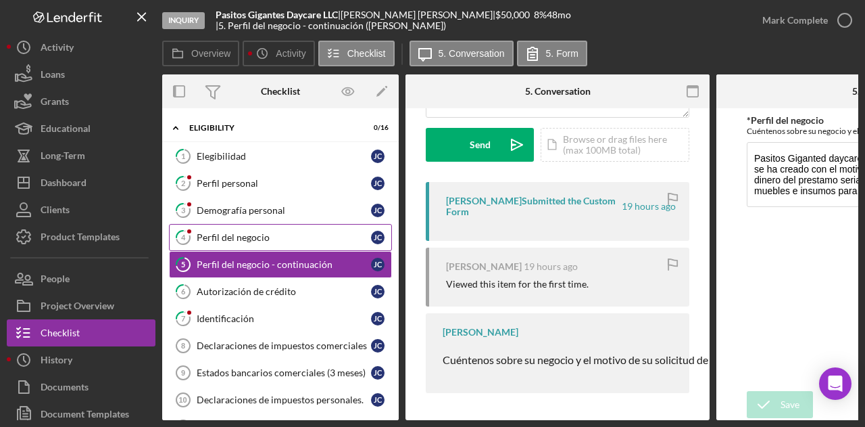
click at [276, 228] on link "4 Perfil del negocio J C" at bounding box center [280, 237] width 223 height 27
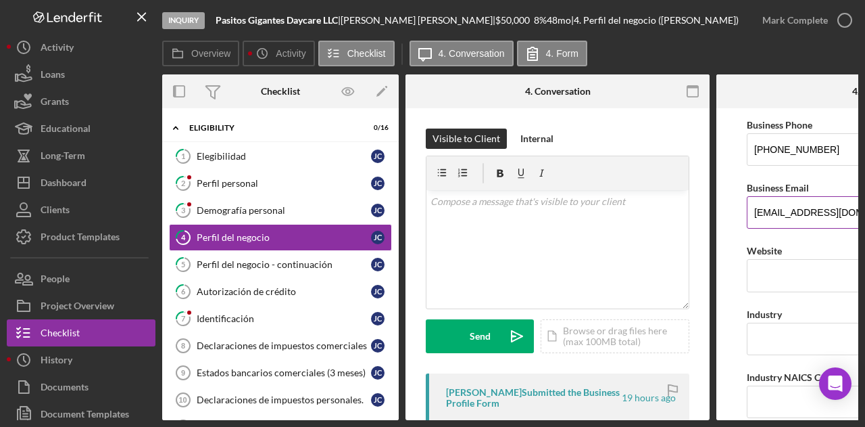
scroll to position [406, 0]
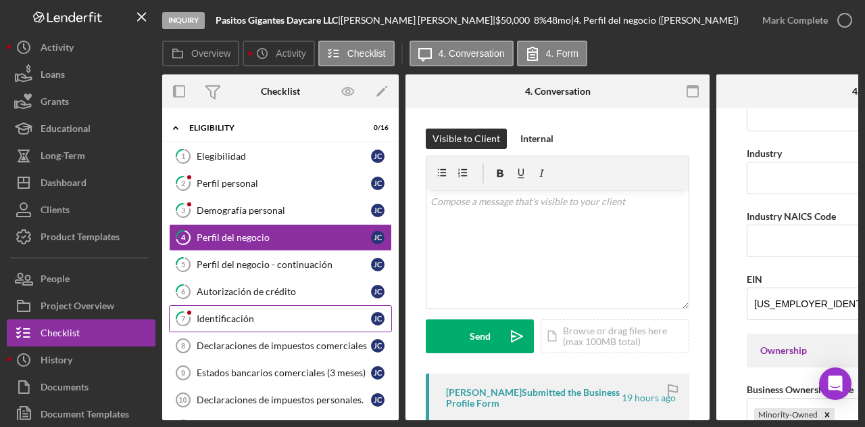
click at [222, 313] on div "Identificación" at bounding box center [284, 318] width 174 height 11
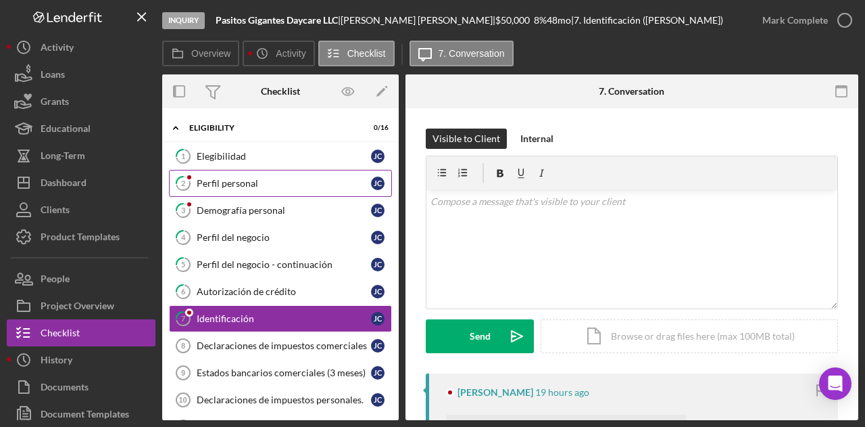
click at [268, 179] on div "Perfil personal" at bounding box center [284, 183] width 174 height 11
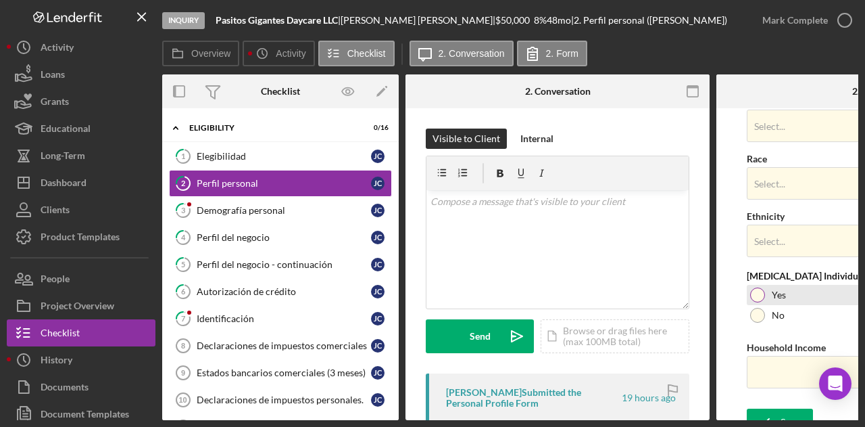
scroll to position [591, 0]
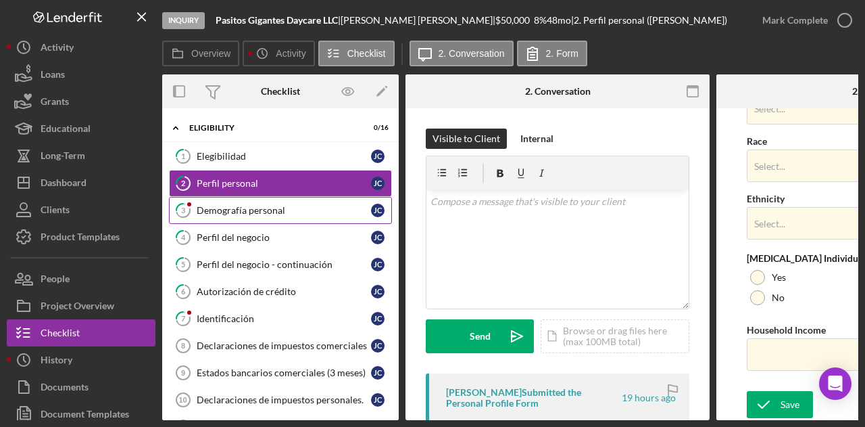
click at [269, 206] on div "Demografía personal" at bounding box center [284, 210] width 174 height 11
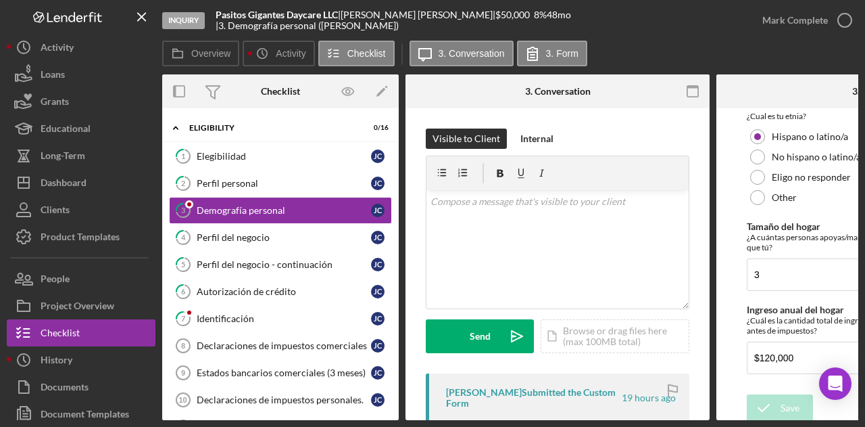
scroll to position [481, 0]
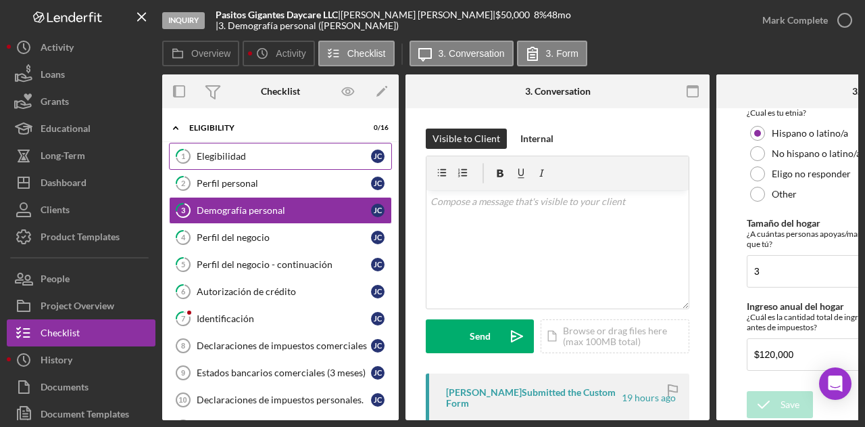
click at [208, 153] on div "Elegibilidad" at bounding box center [284, 156] width 174 height 11
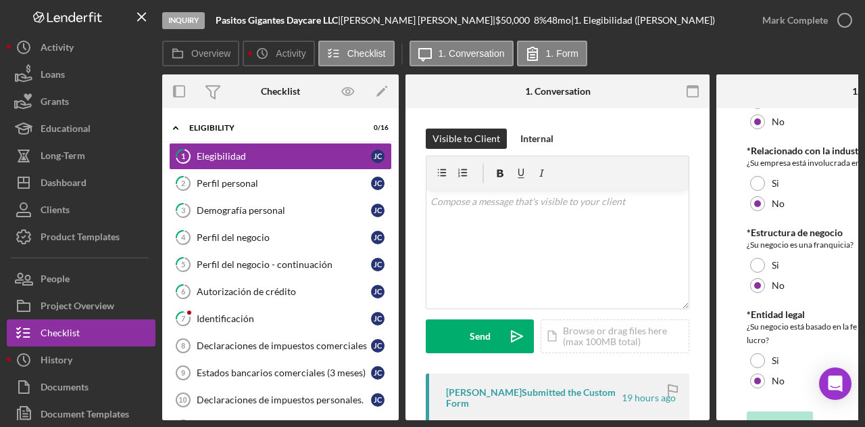
scroll to position [668, 0]
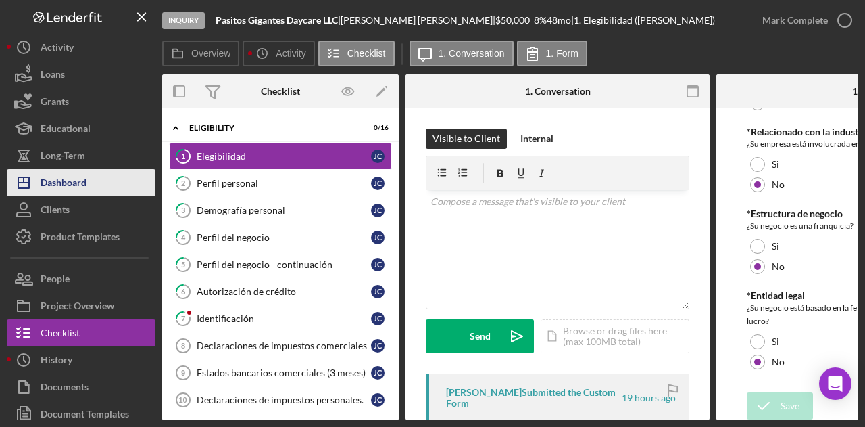
click at [111, 189] on button "Icon/Dashboard Dashboard" at bounding box center [81, 182] width 149 height 27
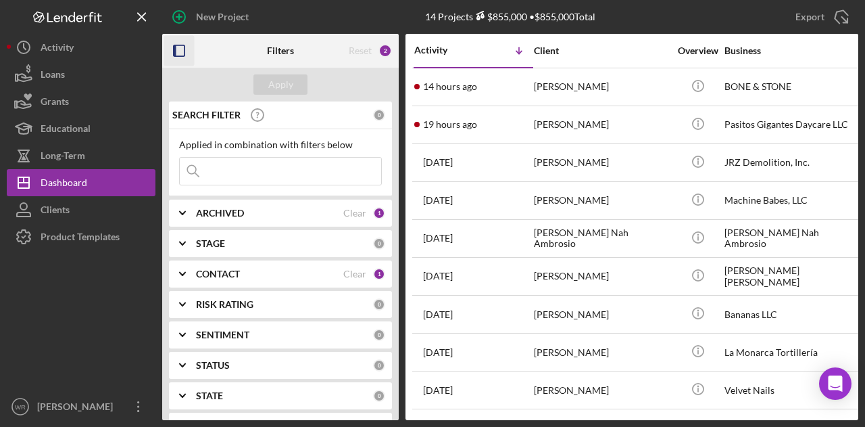
click at [172, 45] on icon "button" at bounding box center [179, 51] width 30 height 30
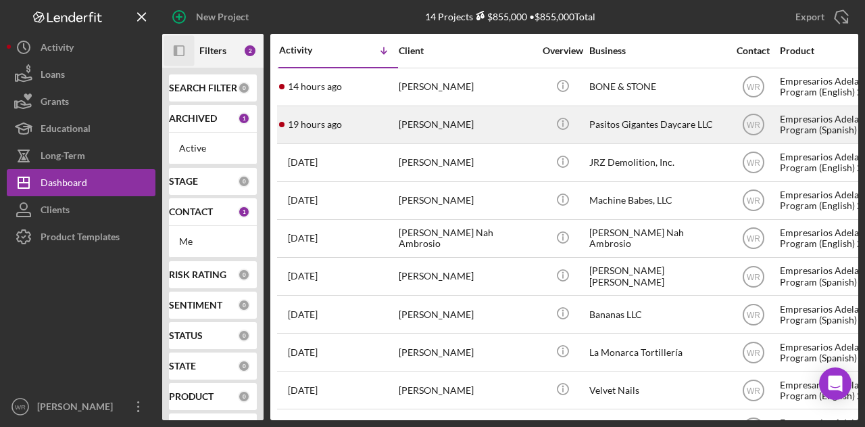
click at [436, 121] on div "[PERSON_NAME]" at bounding box center [466, 125] width 135 height 36
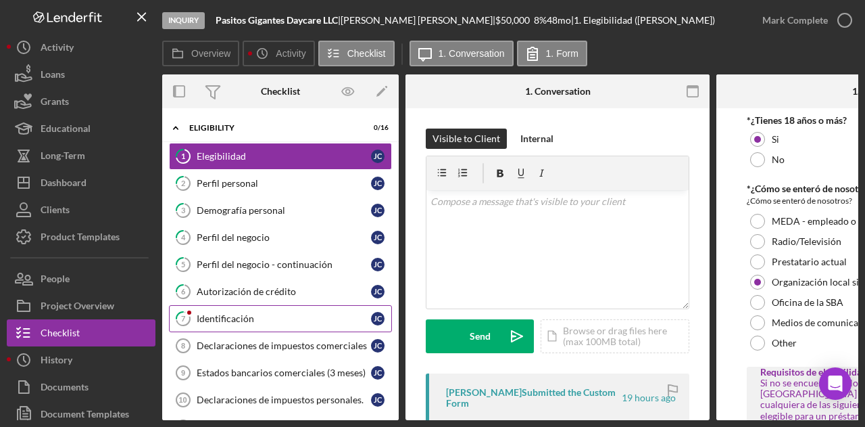
click at [228, 321] on link "7 Identificación J C" at bounding box center [280, 318] width 223 height 27
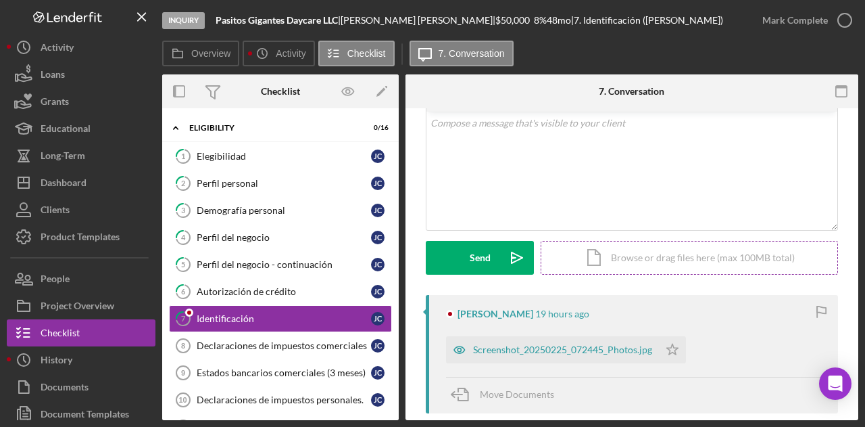
scroll to position [203, 0]
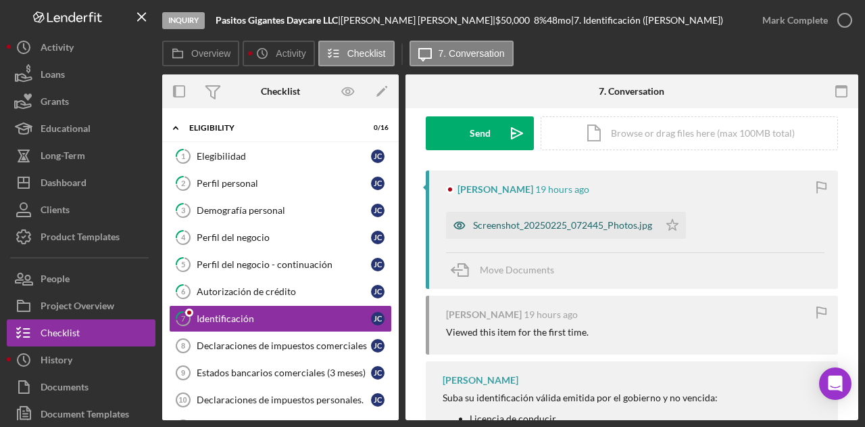
click at [527, 228] on div "Screenshot_20250225_072445_Photos.jpg" at bounding box center [562, 225] width 179 height 11
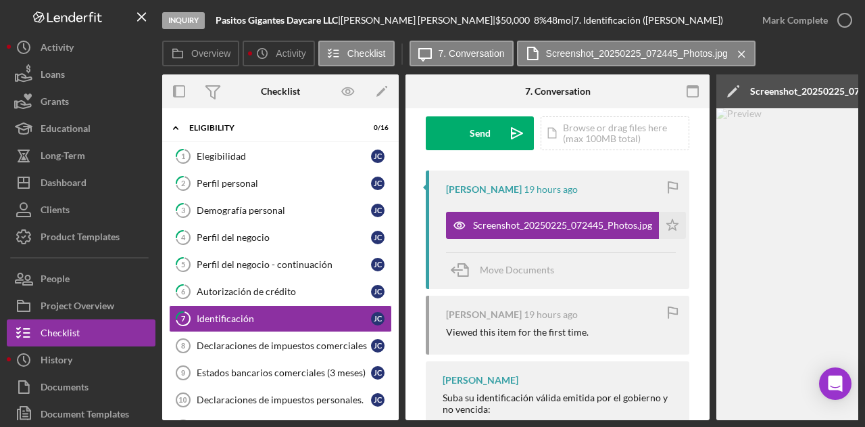
drag, startPoint x: 577, startPoint y: 422, endPoint x: 642, endPoint y: 421, distance: 65.6
click at [641, 421] on div "Inquiry Pasitos Gigantes Daycare LLC | [PERSON_NAME] | $50,000 $50,000 8 % 48 m…" at bounding box center [432, 213] width 865 height 427
drag, startPoint x: 652, startPoint y: 421, endPoint x: 700, endPoint y: 421, distance: 48.0
click at [700, 421] on div "Inquiry Pasitos Gigantes Daycare LLC | [PERSON_NAME] | $50,000 $50,000 8 % 48 m…" at bounding box center [432, 213] width 865 height 427
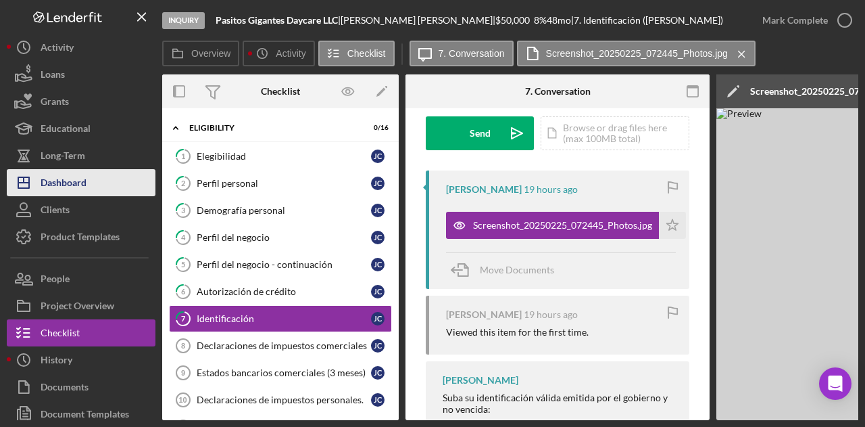
click at [89, 189] on button "Icon/Dashboard Dashboard" at bounding box center [81, 182] width 149 height 27
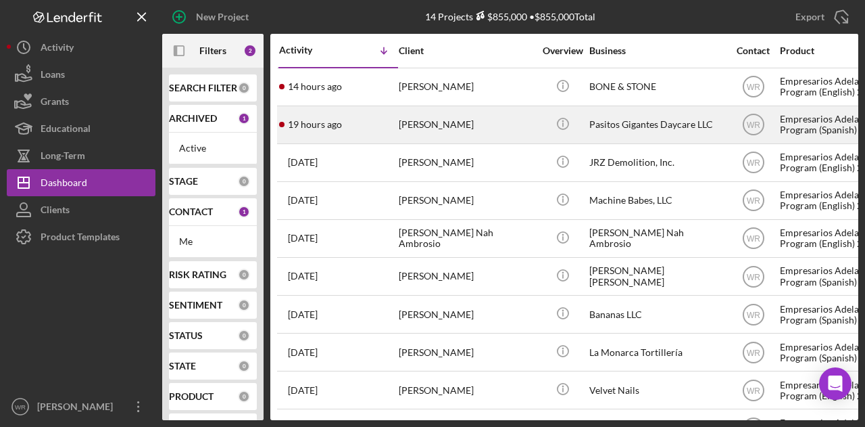
click at [510, 118] on div "[PERSON_NAME]" at bounding box center [466, 125] width 135 height 36
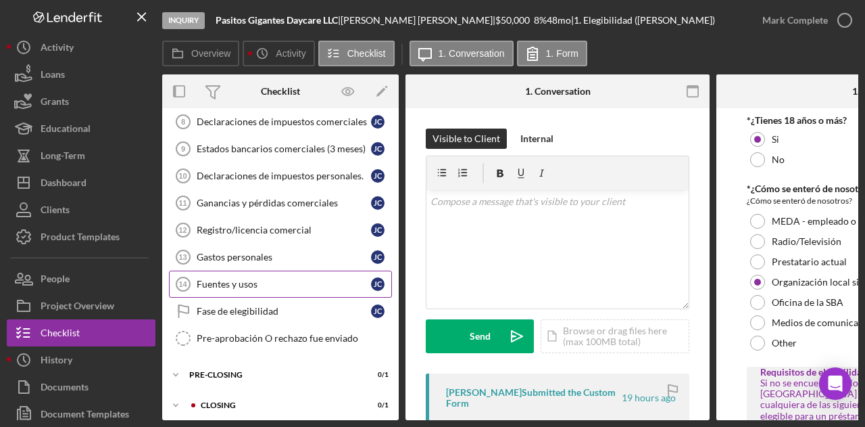
scroll to position [226, 0]
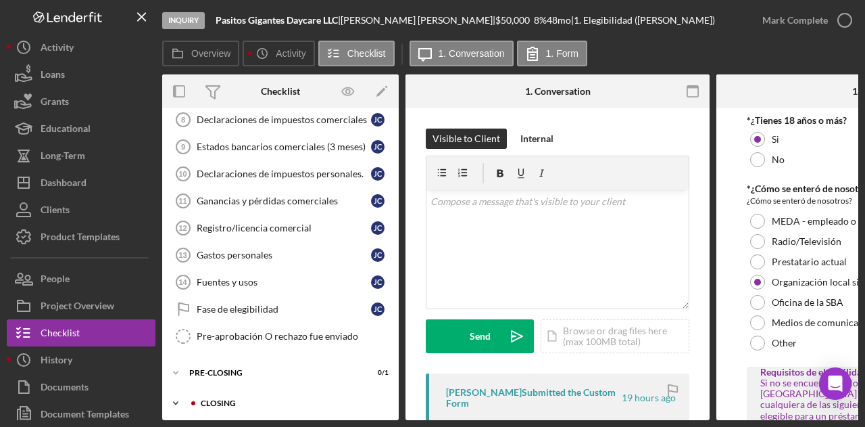
click at [247, 399] on div "Closing" at bounding box center [291, 403] width 181 height 8
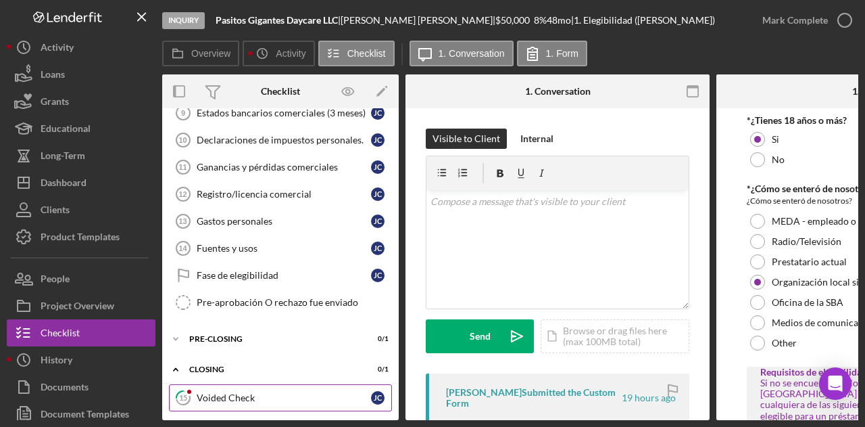
click at [257, 384] on link "15 Voided Check J C" at bounding box center [280, 397] width 223 height 27
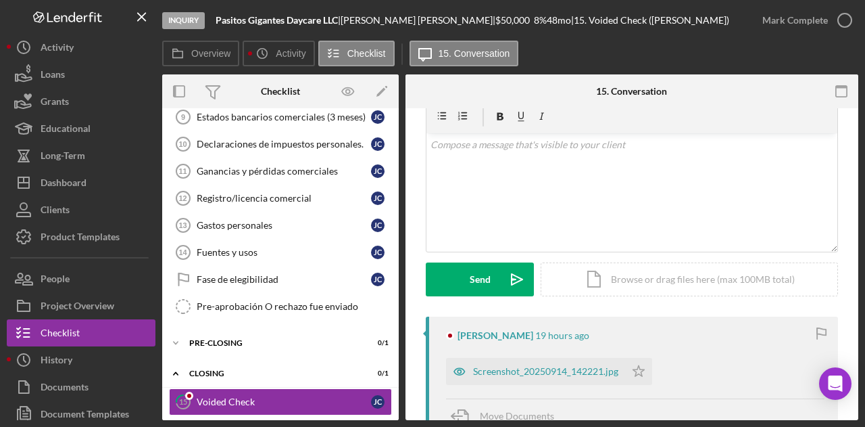
scroll to position [239, 0]
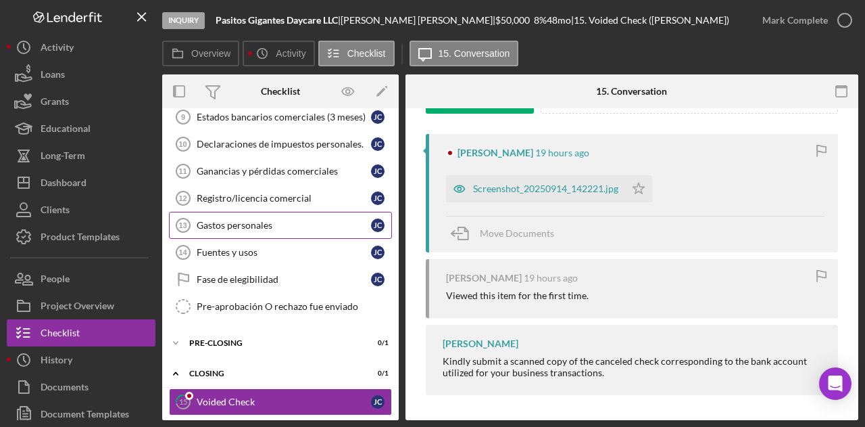
click at [279, 227] on link "Gastos personales 13 Gastos personales J C" at bounding box center [280, 225] width 223 height 27
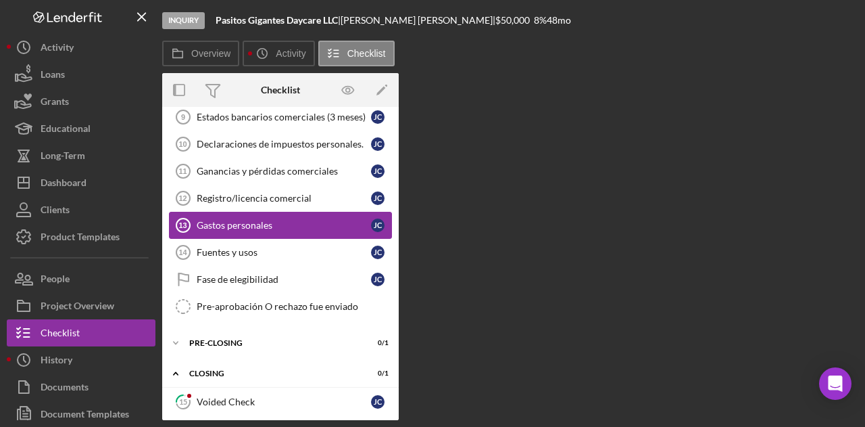
scroll to position [256, 0]
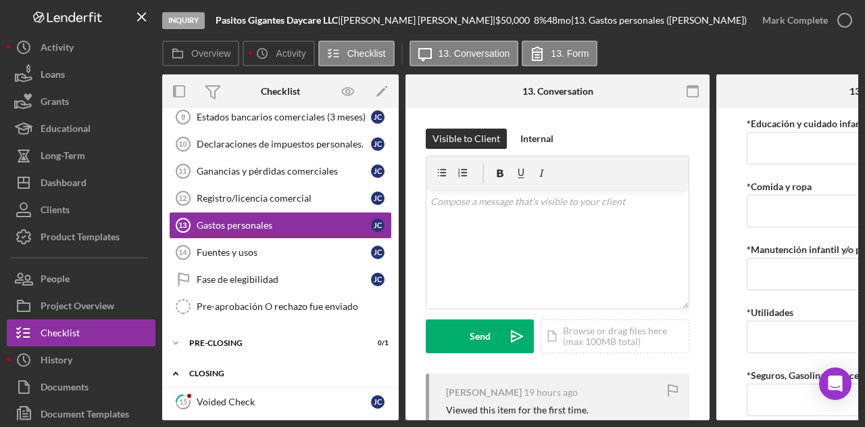
drag, startPoint x: 249, startPoint y: 395, endPoint x: 322, endPoint y: 378, distance: 74.4
click at [250, 396] on div "Voided Check" at bounding box center [284, 401] width 174 height 11
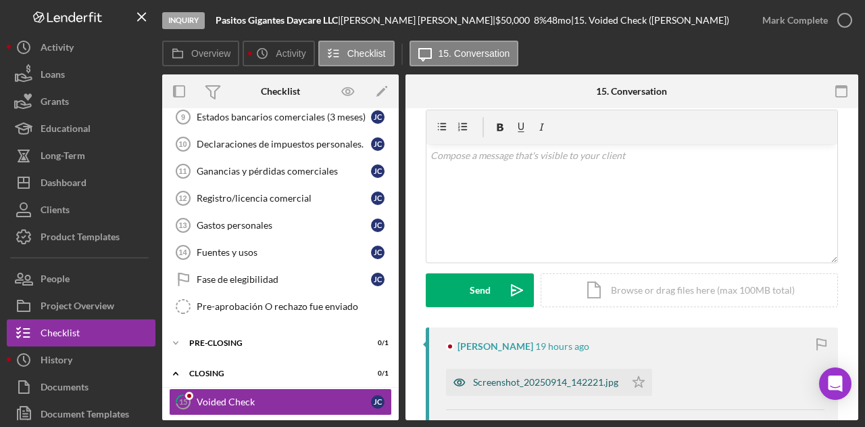
scroll to position [68, 0]
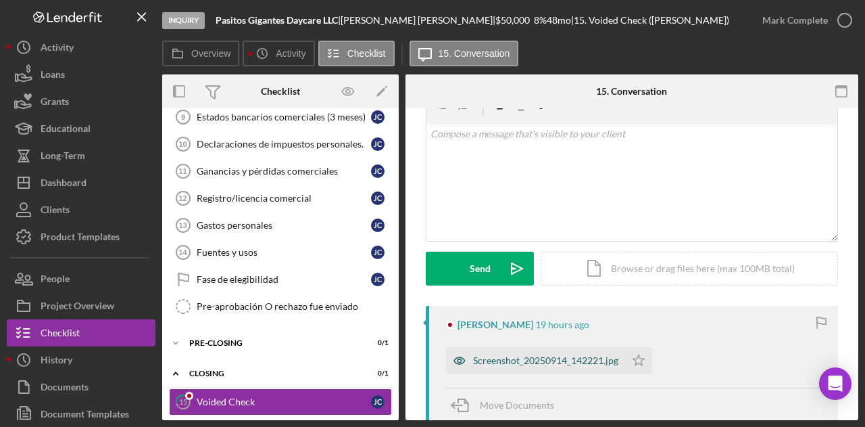
click at [522, 354] on div "Screenshot_20250914_142221.jpg" at bounding box center [535, 360] width 179 height 27
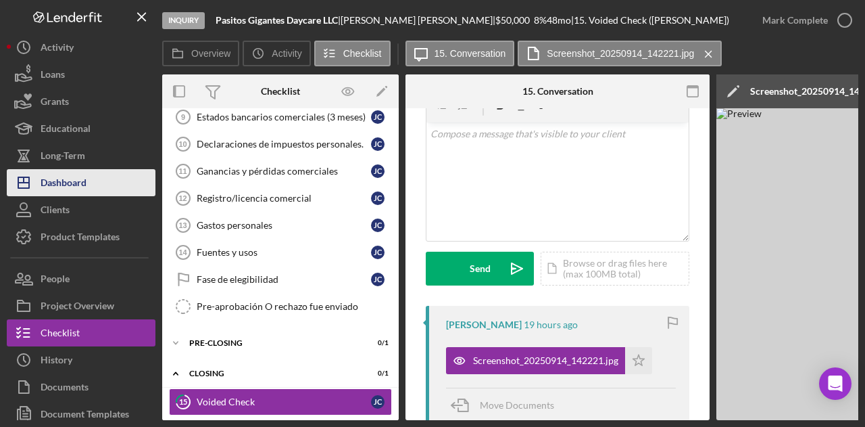
click at [110, 189] on button "Icon/Dashboard Dashboard" at bounding box center [81, 182] width 149 height 27
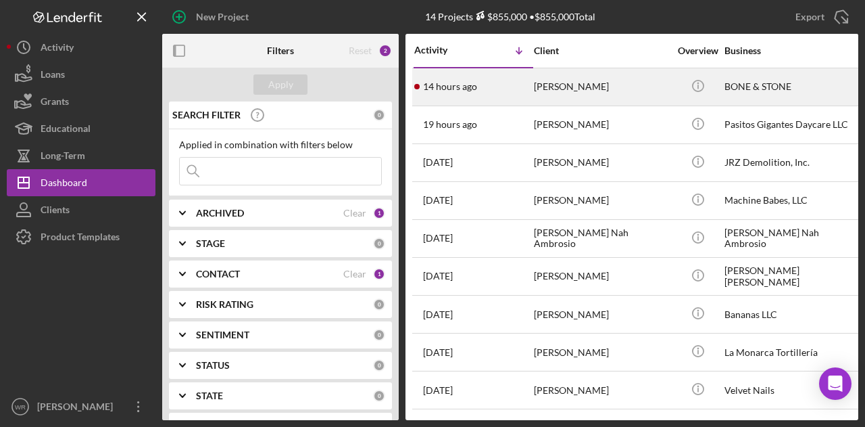
click at [604, 94] on div "[PERSON_NAME]" at bounding box center [601, 87] width 135 height 36
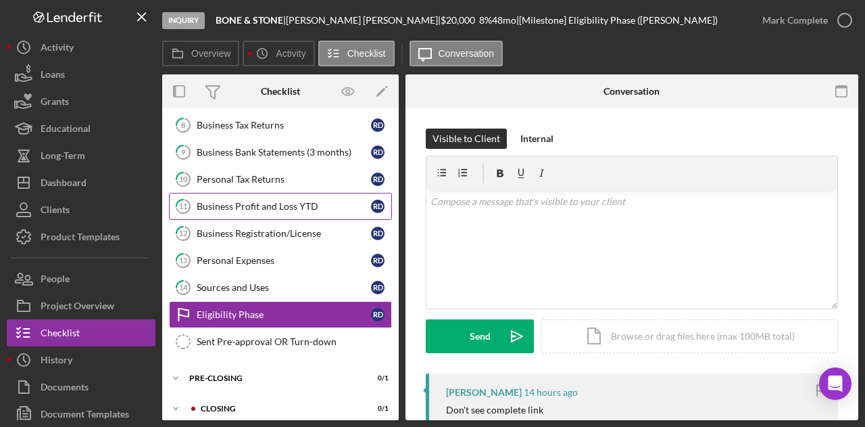
scroll to position [222, 0]
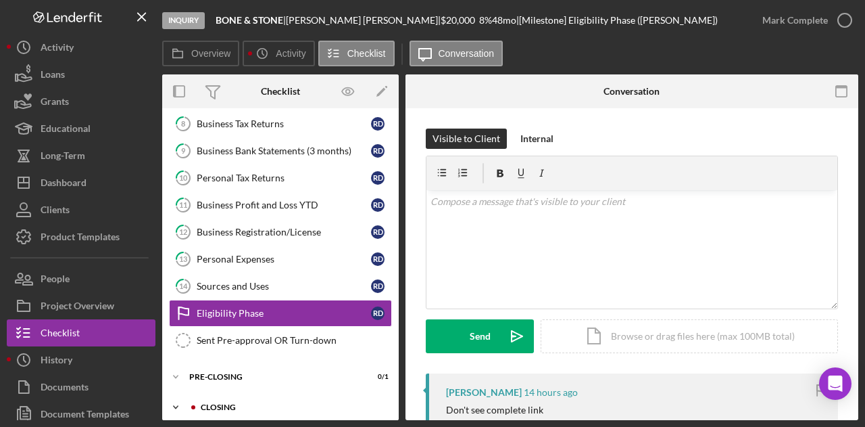
click at [238, 403] on div "Closing" at bounding box center [291, 407] width 181 height 8
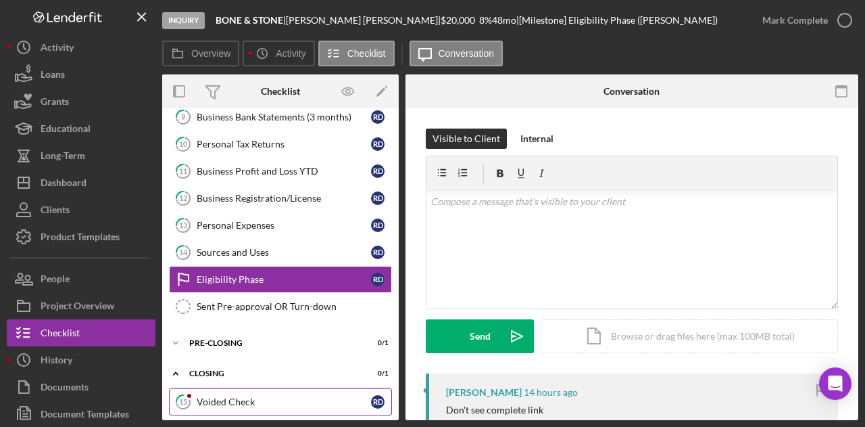
click at [253, 388] on link "15 Voided Check R D" at bounding box center [280, 401] width 223 height 27
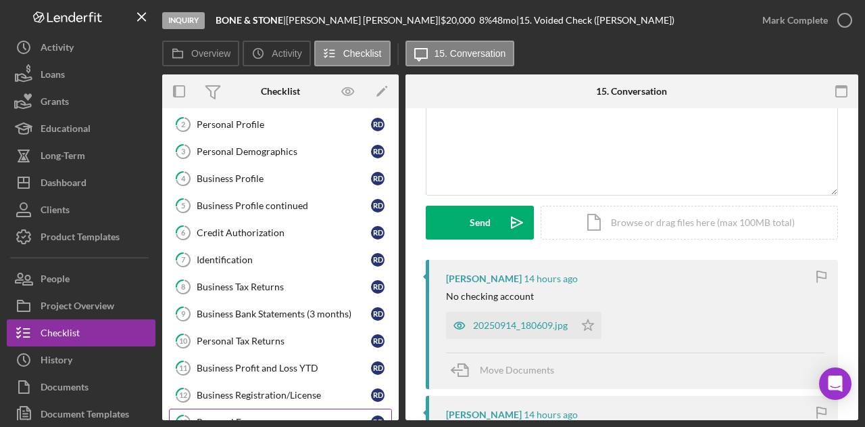
scroll to position [53, 0]
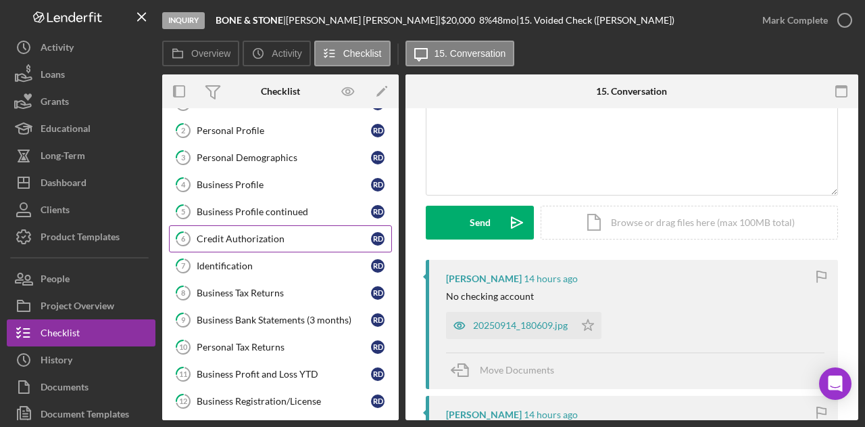
click at [222, 229] on link "6 Credit Authorization R D" at bounding box center [280, 238] width 223 height 27
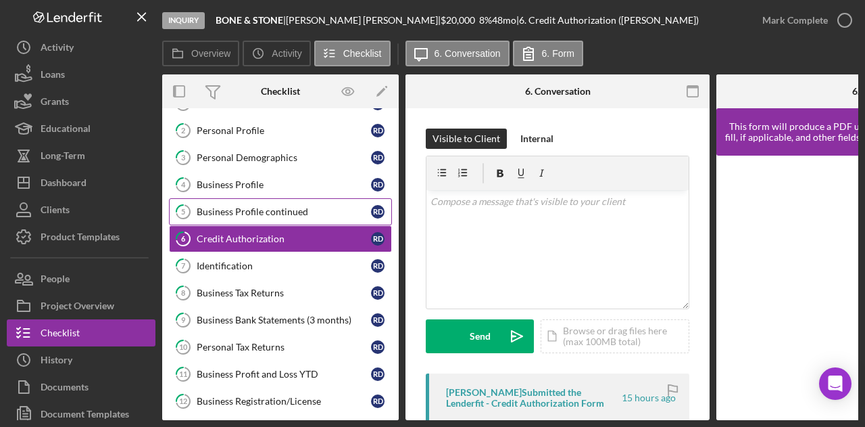
click at [228, 210] on div "Business Profile continued" at bounding box center [284, 211] width 174 height 11
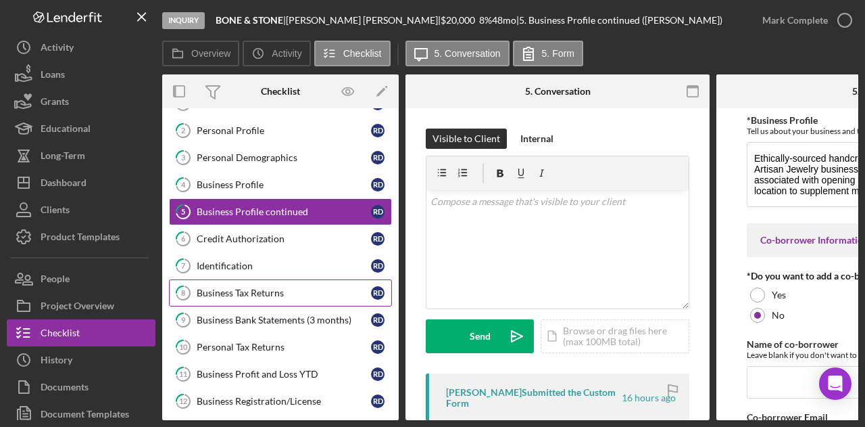
click at [242, 293] on div "Business Tax Returns" at bounding box center [284, 292] width 174 height 11
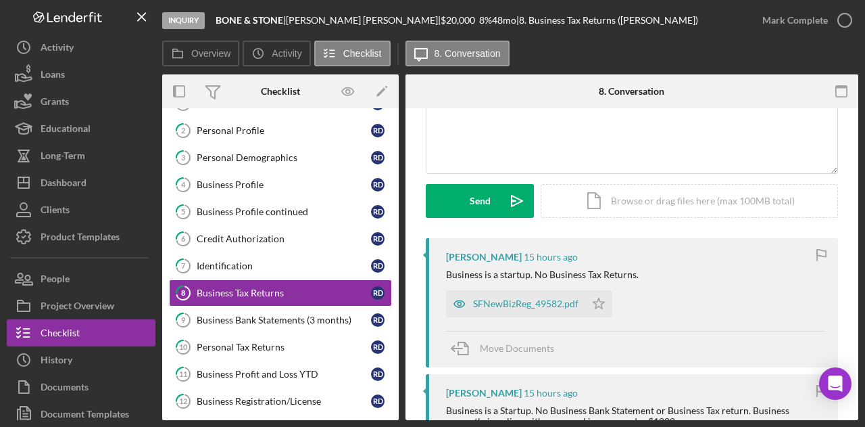
scroll to position [270, 0]
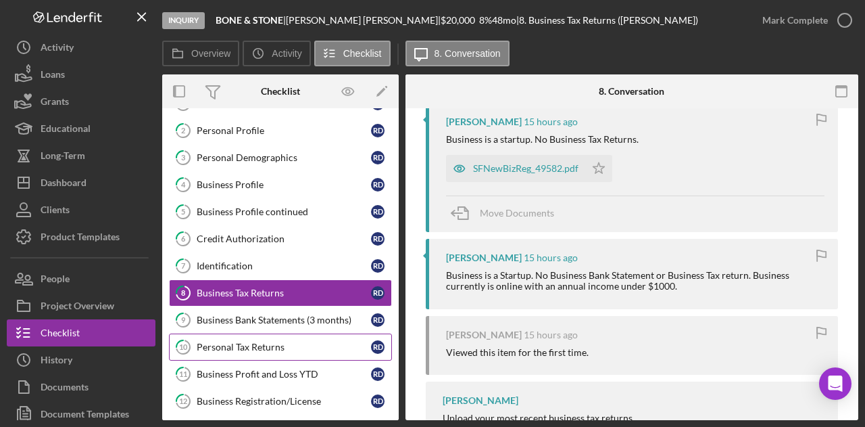
click at [261, 343] on div "Personal Tax Returns" at bounding box center [284, 346] width 174 height 11
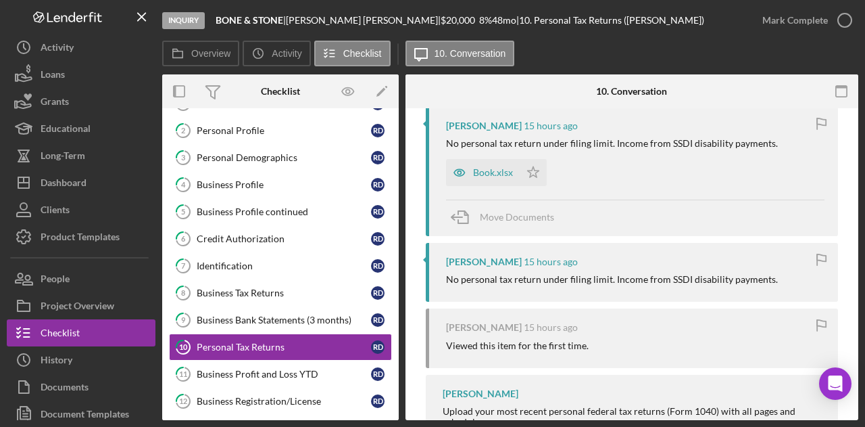
scroll to position [270, 0]
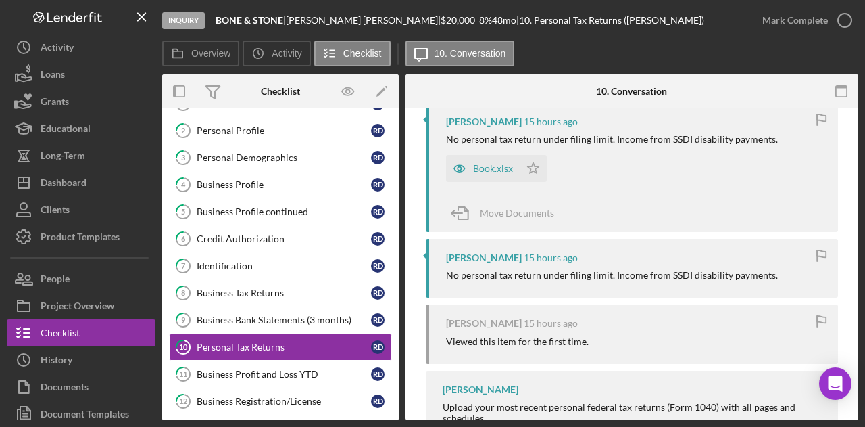
drag, startPoint x: 443, startPoint y: 141, endPoint x: 787, endPoint y: 139, distance: 344.1
click at [787, 138] on div "Reginald Davis 15 hours ago No personal tax return under filing limit. Income f…" at bounding box center [632, 167] width 412 height 129
copy div "No personal tax return under filing limit. Income from SSDI disability payments."
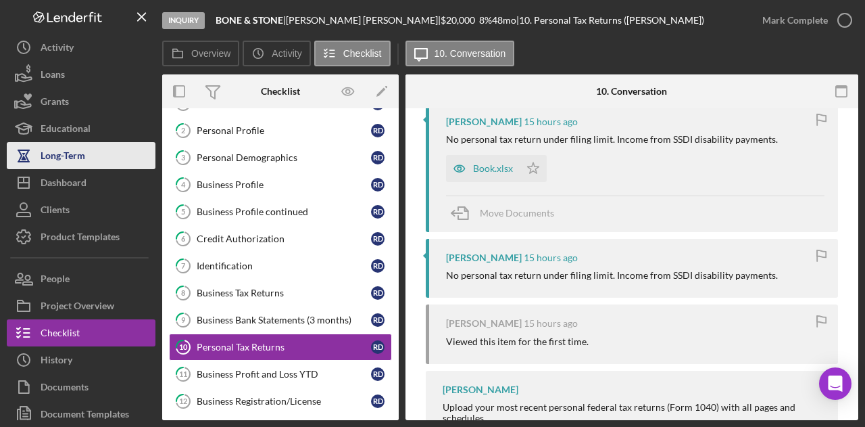
click at [107, 160] on button "Long-Term" at bounding box center [81, 155] width 149 height 27
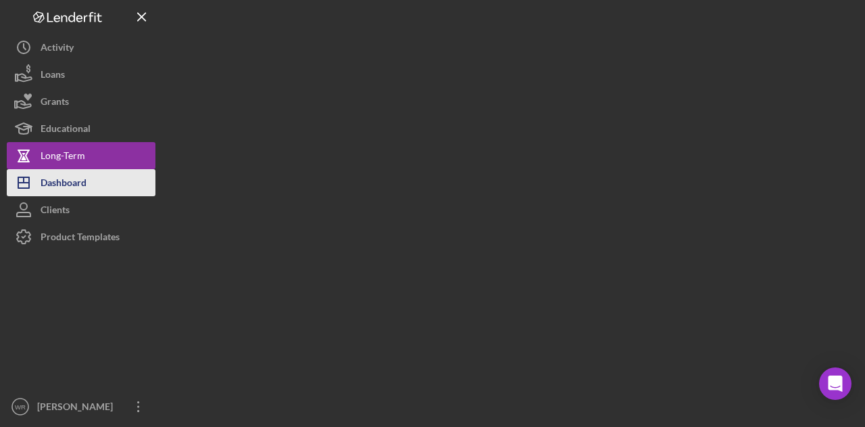
click at [105, 176] on button "Icon/Dashboard Dashboard" at bounding box center [81, 182] width 149 height 27
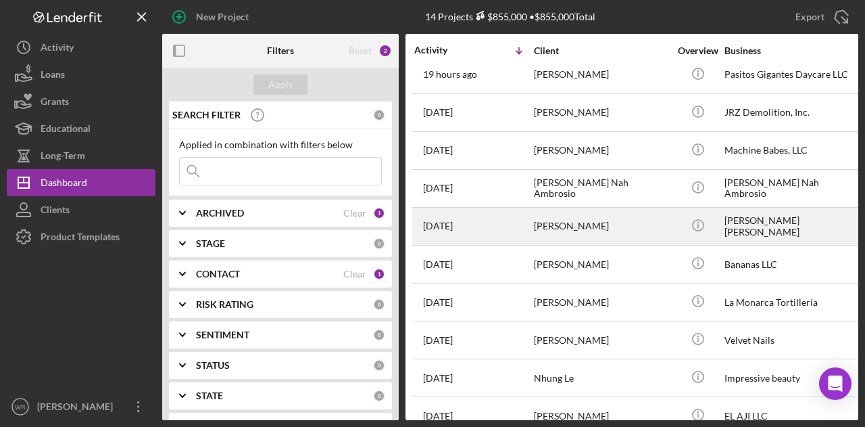
scroll to position [135, 0]
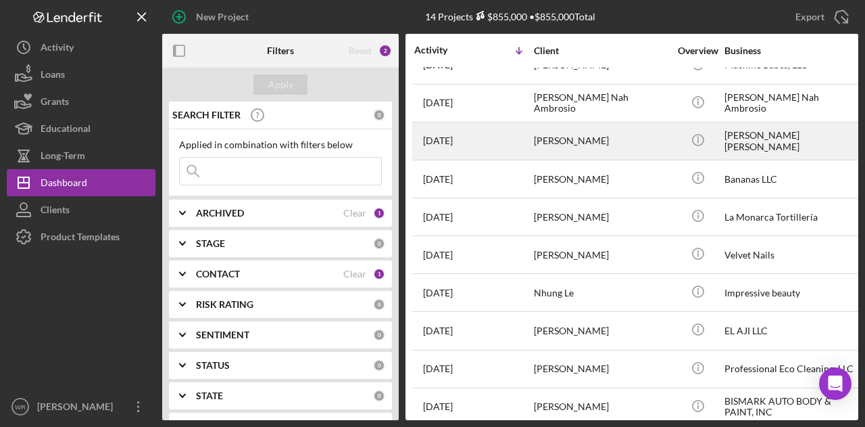
click at [581, 140] on div "[PERSON_NAME]" at bounding box center [601, 141] width 135 height 36
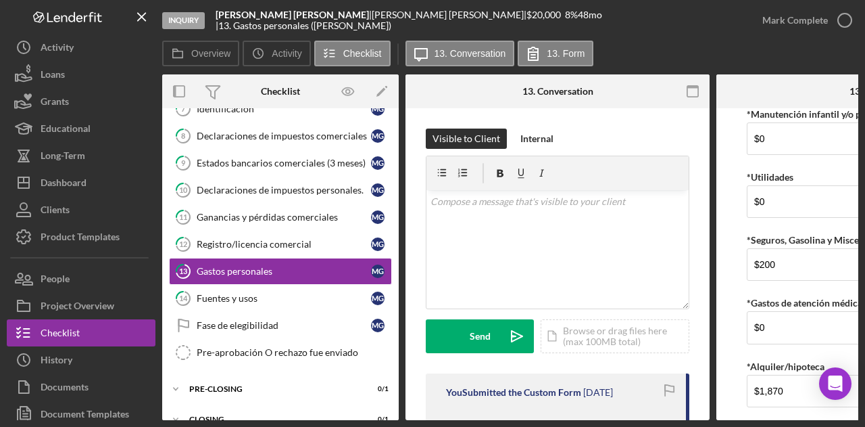
scroll to position [172, 0]
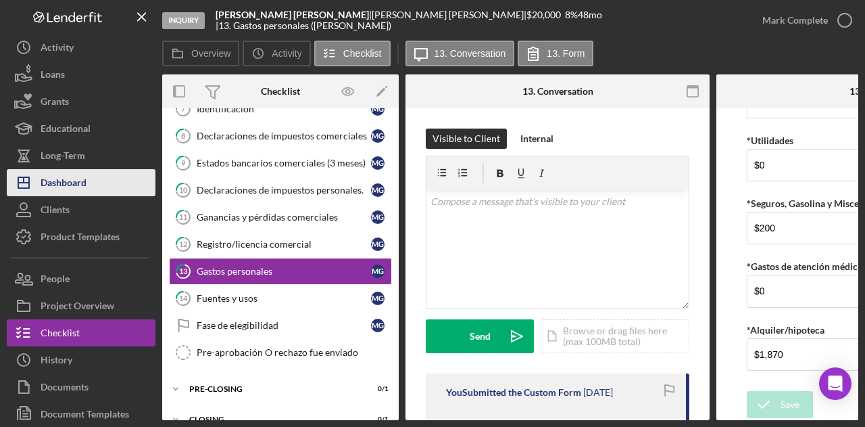
click at [68, 178] on div "Dashboard" at bounding box center [64, 184] width 46 height 30
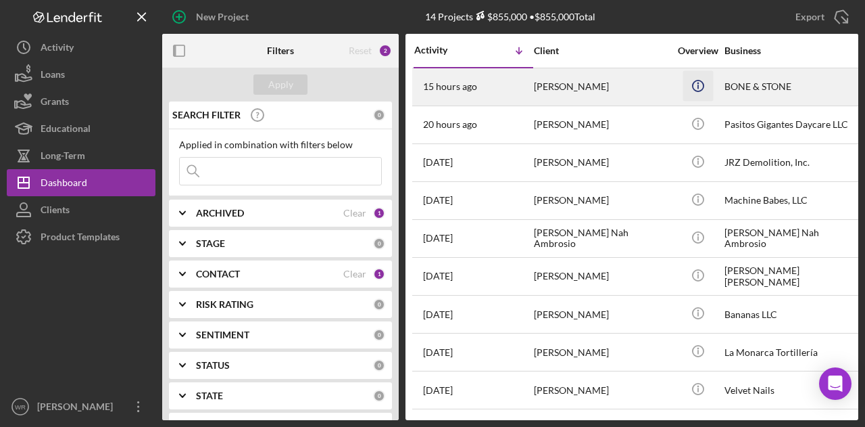
click at [691, 91] on icon "Icon/Info" at bounding box center [698, 85] width 30 height 30
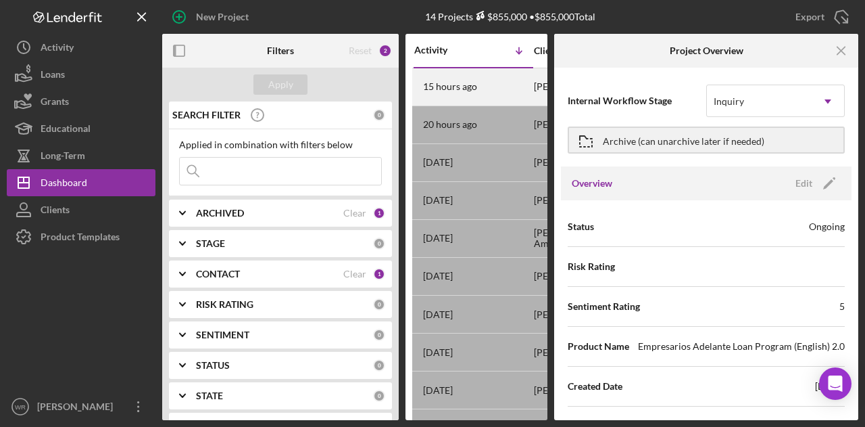
click at [531, 91] on div "15 hours ago Reginald Davis" at bounding box center [473, 87] width 118 height 36
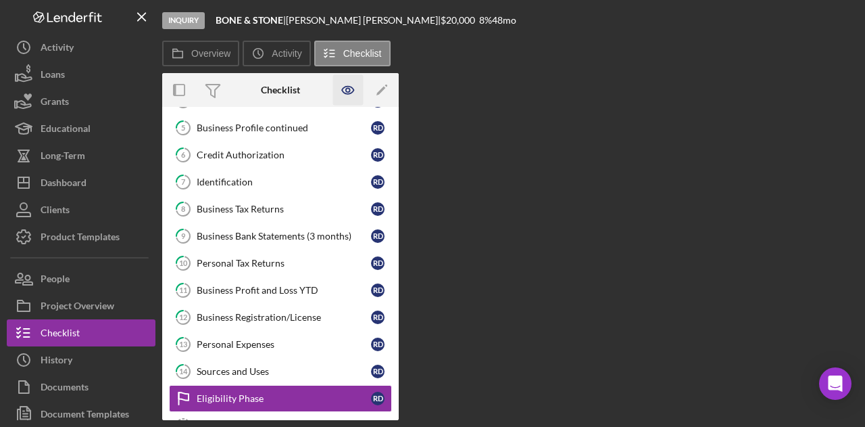
scroll to position [220, 0]
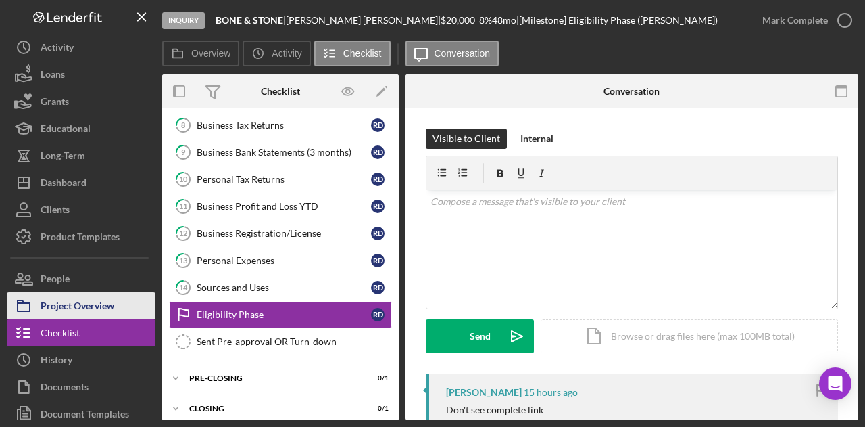
click at [68, 308] on div "Project Overview" at bounding box center [78, 307] width 74 height 30
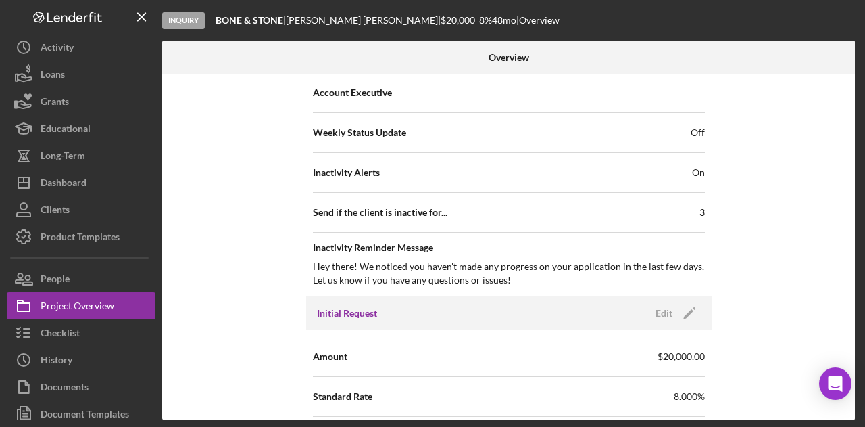
scroll to position [473, 0]
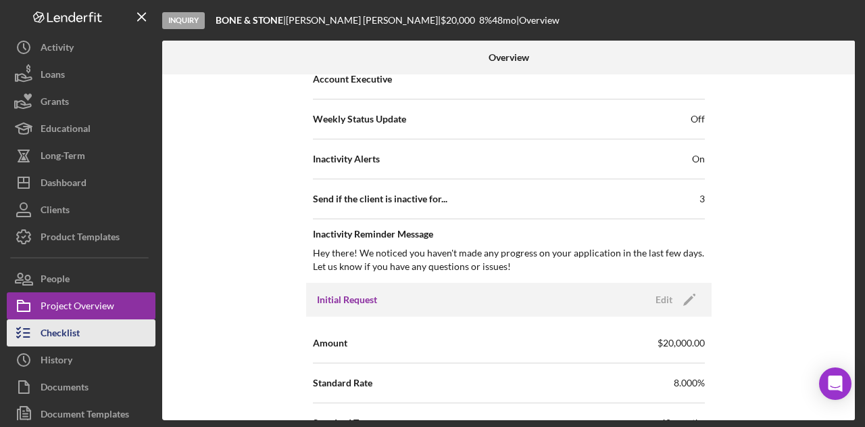
click at [64, 326] on div "Checklist" at bounding box center [60, 334] width 39 height 30
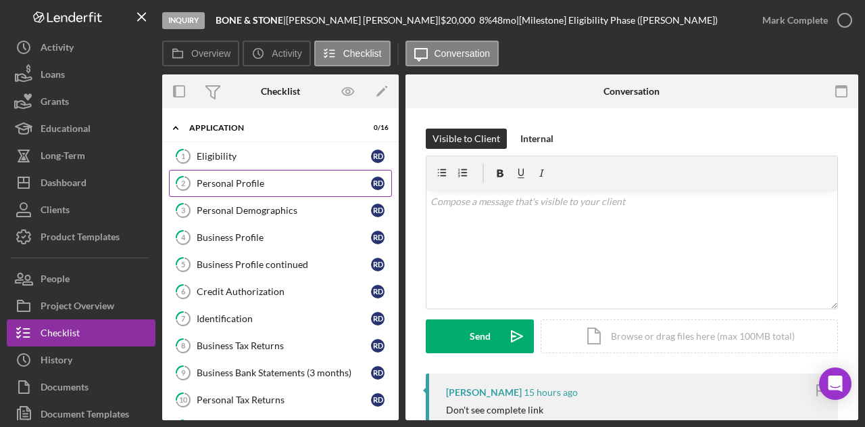
click at [252, 188] on link "2 Personal Profile R D" at bounding box center [280, 183] width 223 height 27
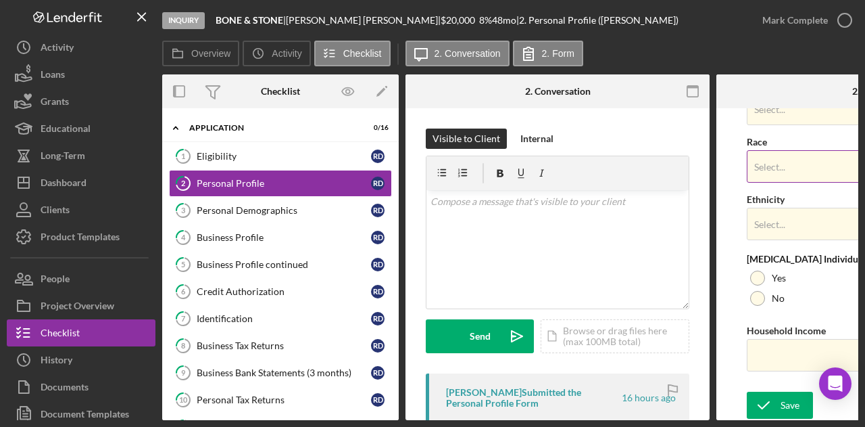
scroll to position [591, 0]
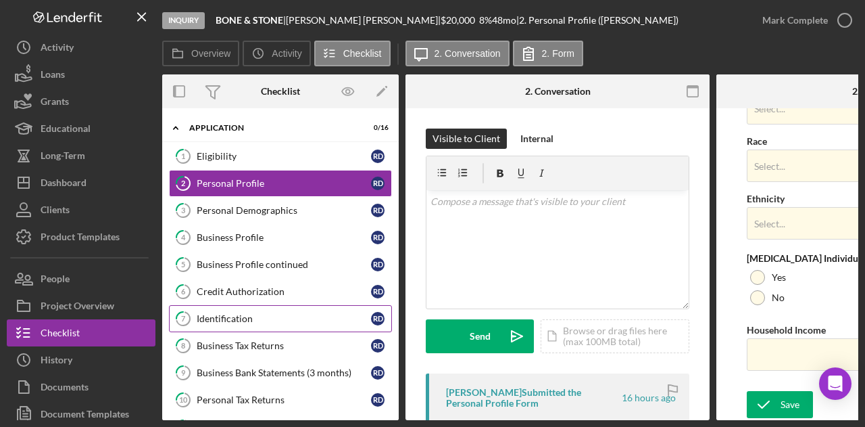
click at [235, 316] on div "Identification" at bounding box center [284, 318] width 174 height 11
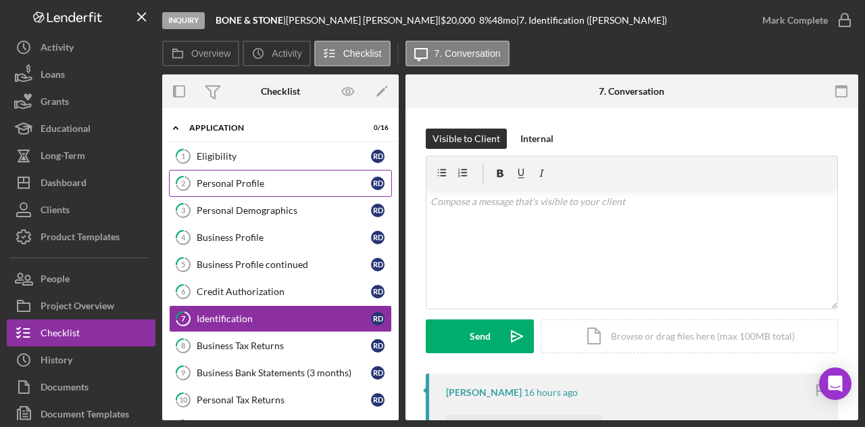
click at [230, 179] on div "Personal Profile" at bounding box center [284, 183] width 174 height 11
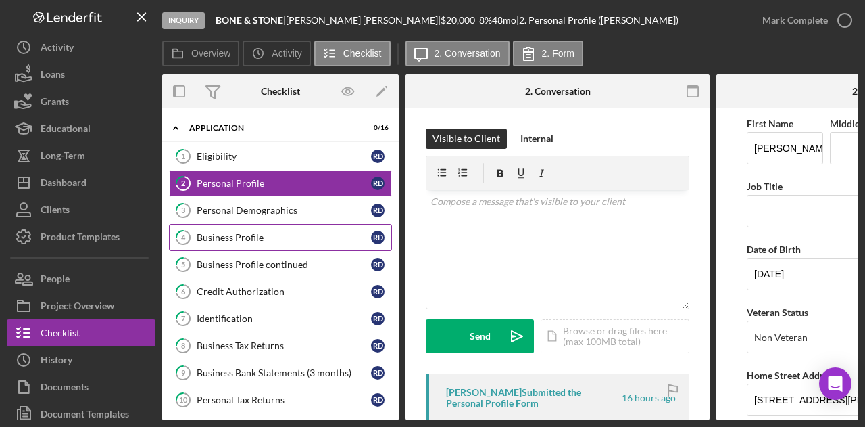
click at [239, 235] on div "Business Profile" at bounding box center [284, 237] width 174 height 11
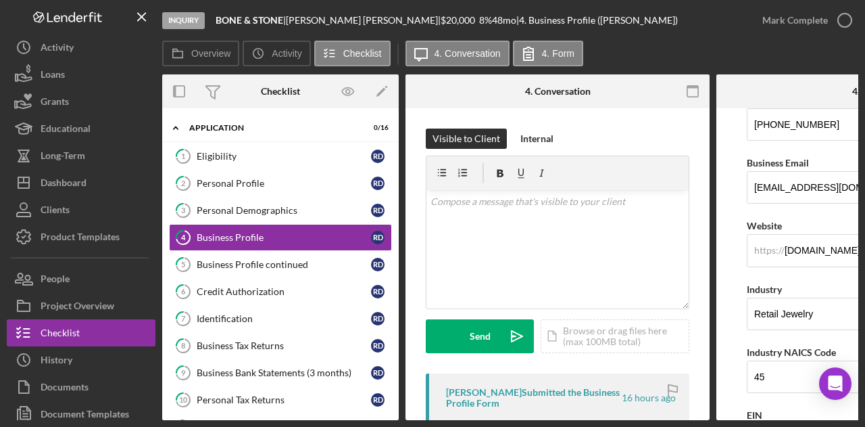
scroll to position [270, 0]
click at [245, 295] on link "6 Credit Authorization R D" at bounding box center [280, 291] width 223 height 27
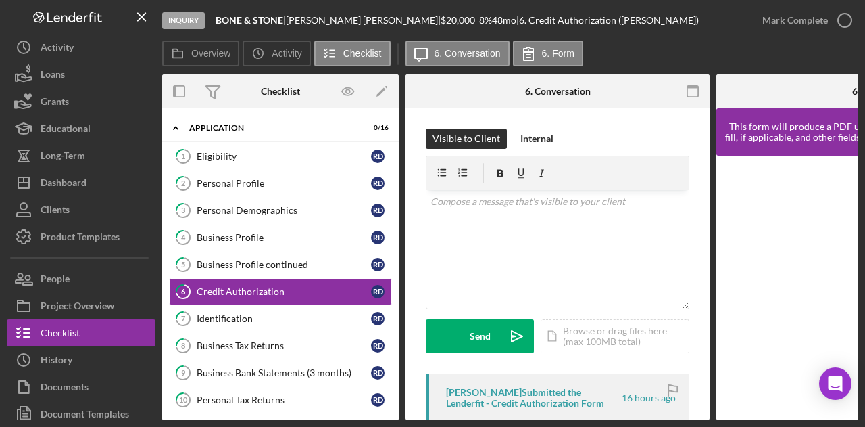
scroll to position [203, 0]
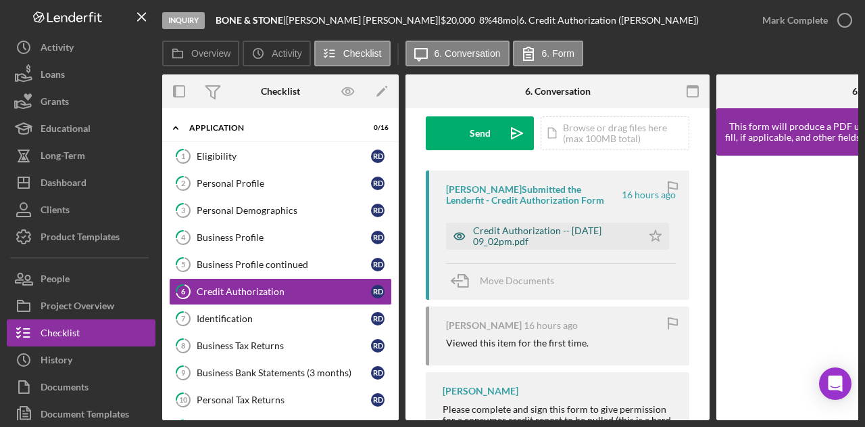
click at [543, 229] on div "Credit Authorization -- 2025-09-14 09_02pm.pdf" at bounding box center [554, 236] width 162 height 22
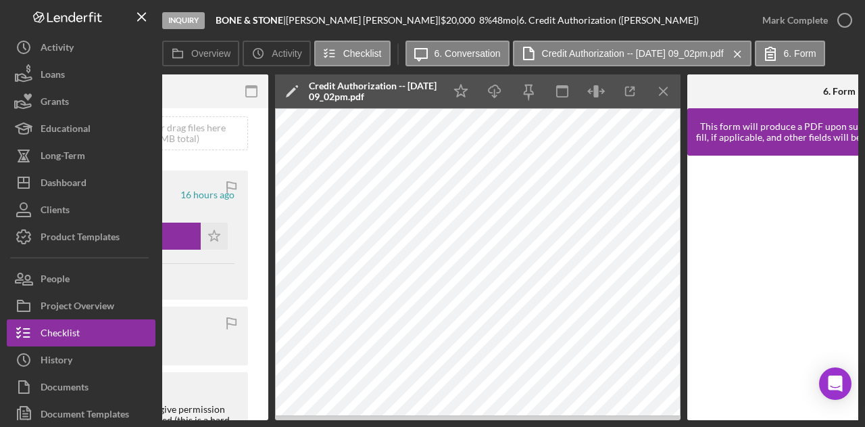
scroll to position [0, 445]
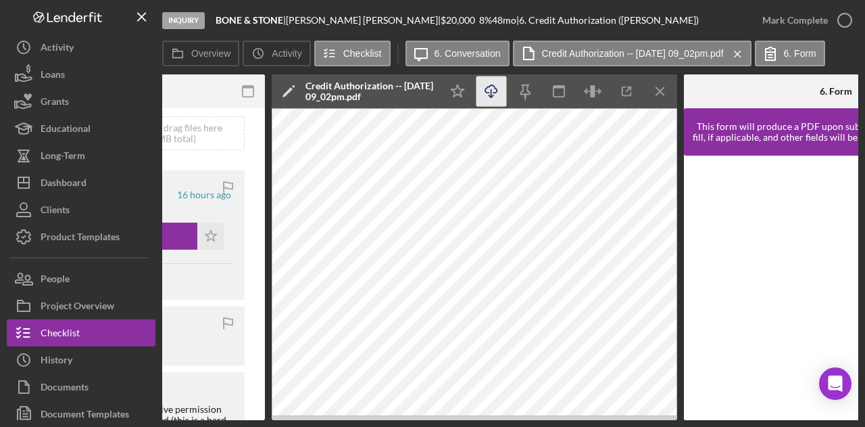
click at [498, 95] on icon "Icon/Download" at bounding box center [492, 91] width 30 height 30
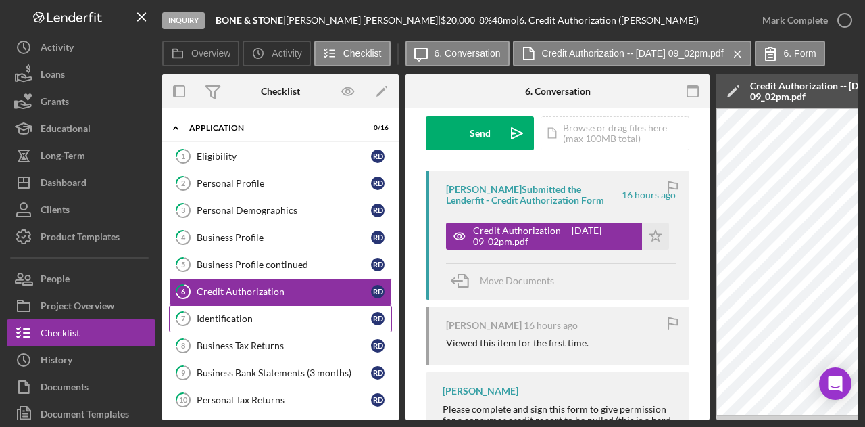
click at [262, 315] on div "Identification" at bounding box center [284, 318] width 174 height 11
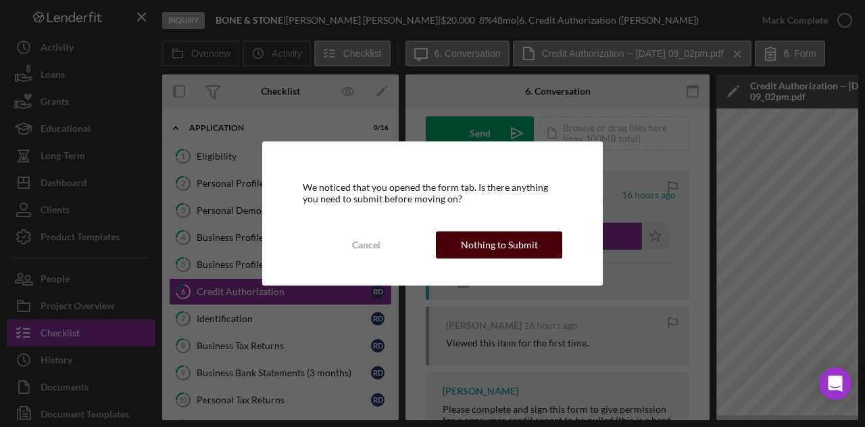
click at [525, 239] on div "Nothing to Submit" at bounding box center [499, 244] width 77 height 27
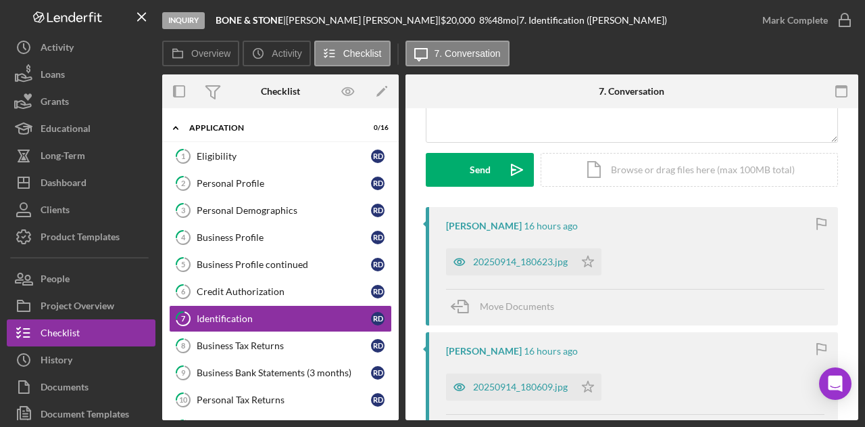
scroll to position [203, 0]
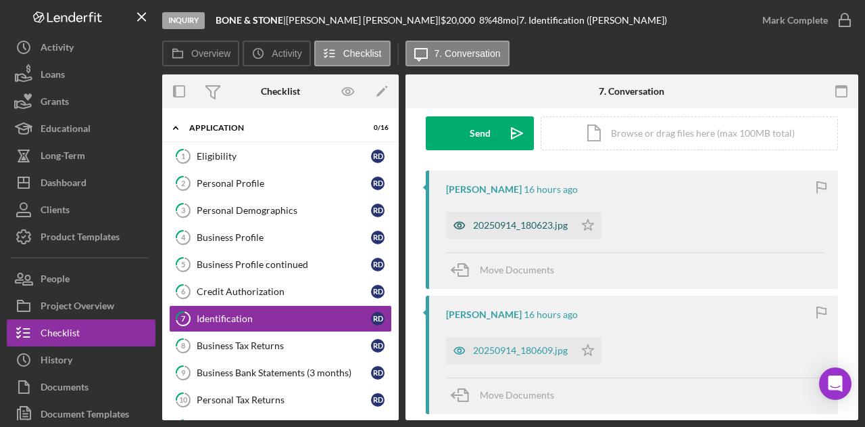
click at [537, 229] on div "20250914_180623.jpg" at bounding box center [520, 225] width 95 height 11
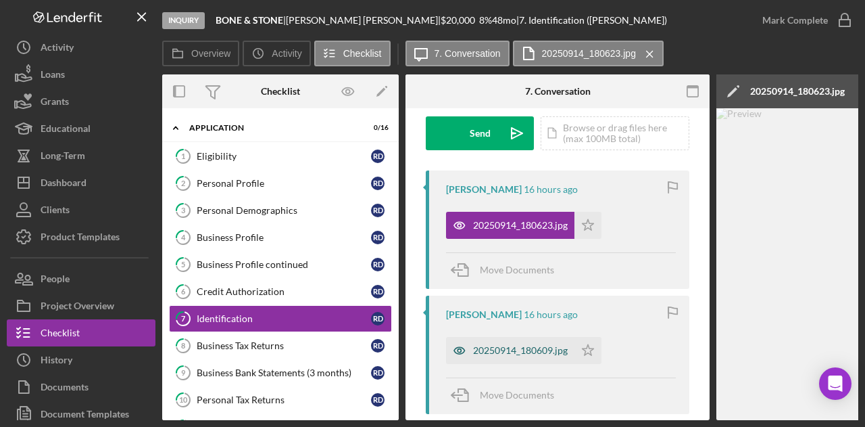
click at [528, 346] on div "20250914_180609.jpg" at bounding box center [520, 350] width 95 height 11
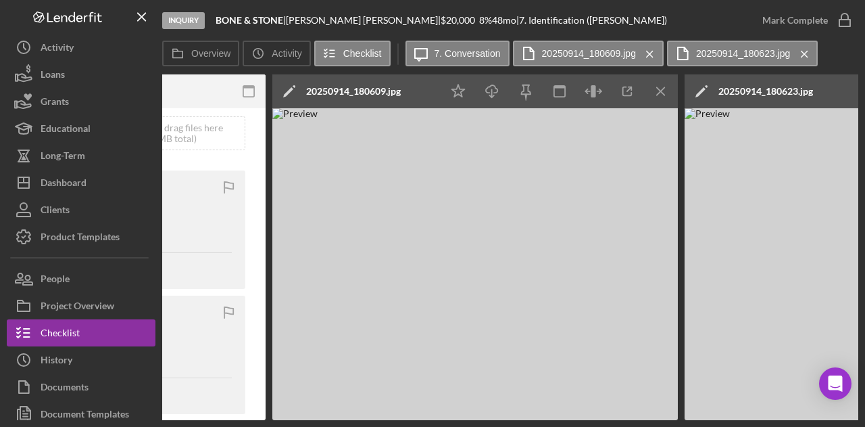
scroll to position [0, 488]
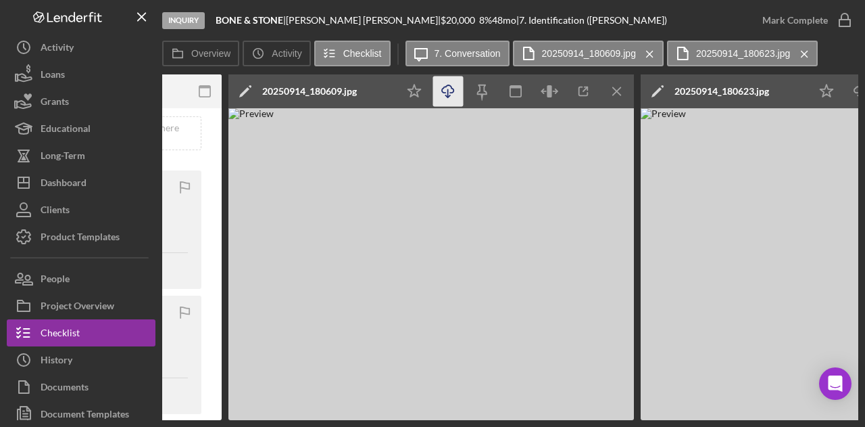
click at [448, 93] on line "button" at bounding box center [448, 92] width 0 height 7
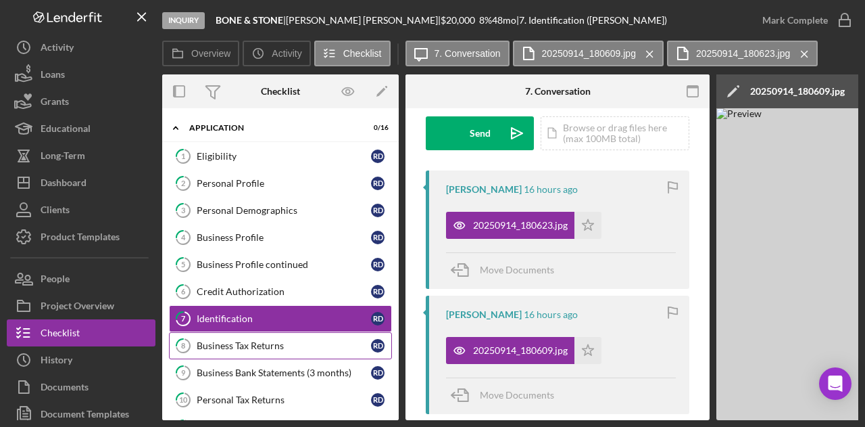
click at [251, 341] on div "Business Tax Returns" at bounding box center [284, 345] width 174 height 11
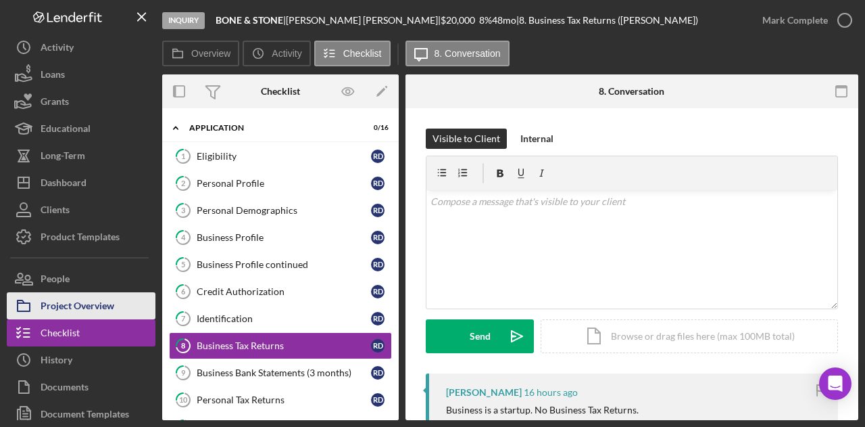
click at [95, 292] on div "Project Overview" at bounding box center [78, 307] width 74 height 30
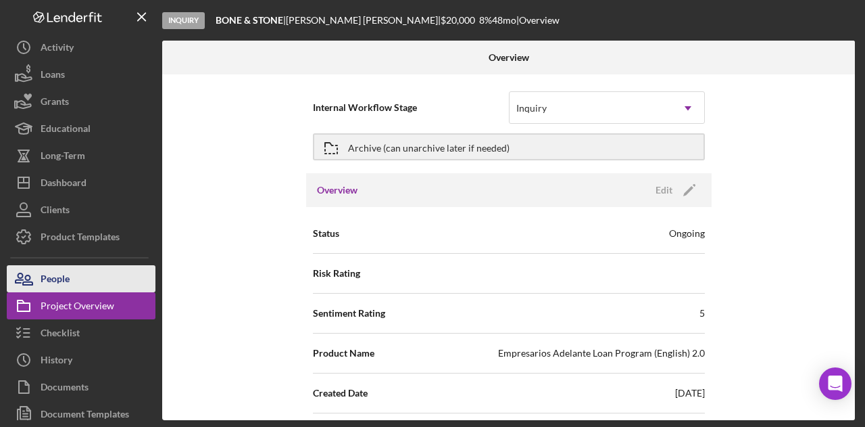
click at [95, 283] on button "People" at bounding box center [81, 278] width 149 height 27
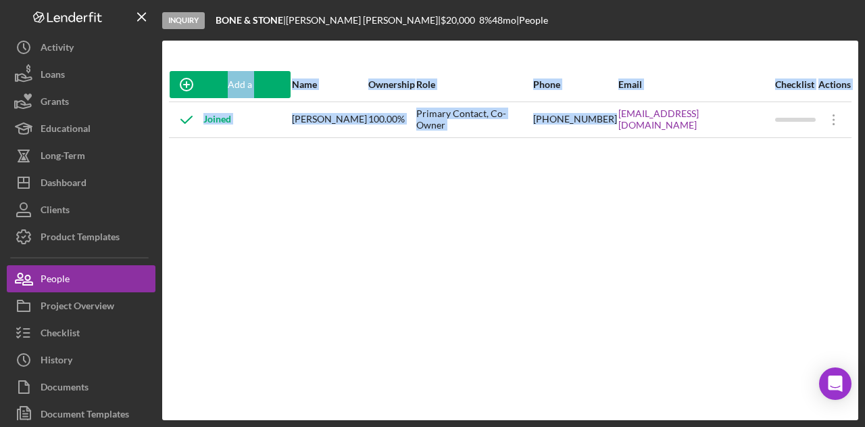
drag, startPoint x: 647, startPoint y: 132, endPoint x: 763, endPoint y: 137, distance: 115.7
click at [763, 137] on div "Add a Participant Name Ownership Role Phone Email Checklist Actions Joined Regi…" at bounding box center [510, 230] width 696 height 325
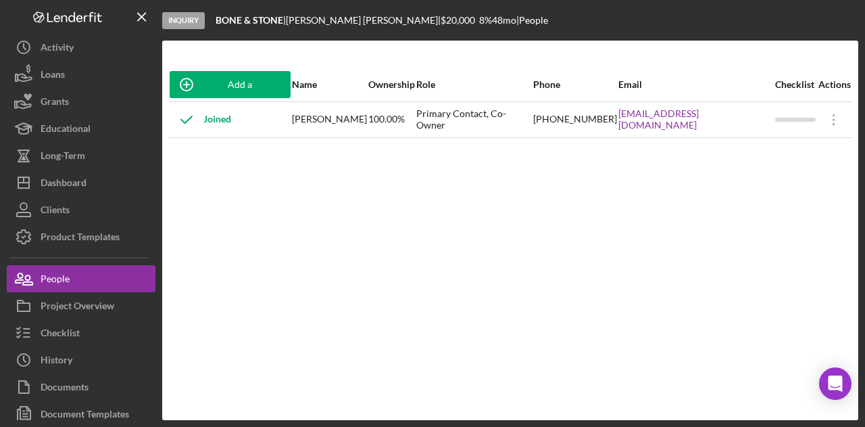
drag, startPoint x: 712, startPoint y: 117, endPoint x: 364, endPoint y: 266, distance: 379.2
click at [364, 266] on div "Add a Participant Name Ownership Role Phone Email Checklist Actions Joined Regi…" at bounding box center [510, 230] width 696 height 325
drag, startPoint x: 610, startPoint y: 130, endPoint x: 644, endPoint y: 135, distance: 34.8
click at [617, 135] on div "(628) 219-4931" at bounding box center [575, 120] width 84 height 34
copy div "(628) 219-4931"
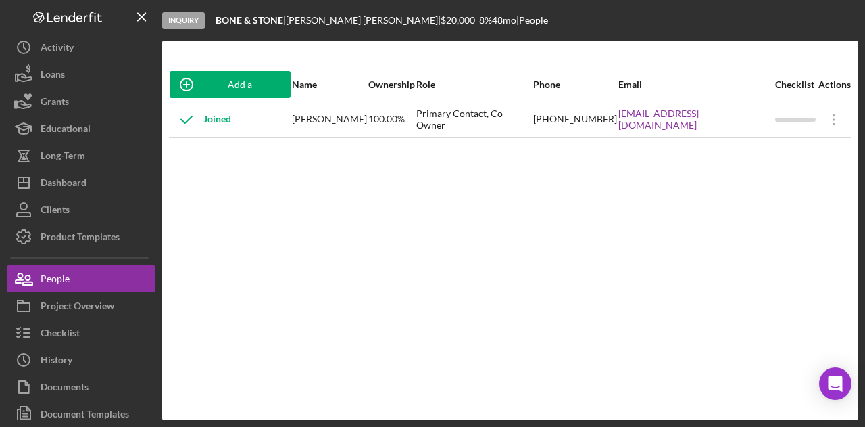
click at [205, 224] on div "Add a Participant Name Ownership Role Phone Email Checklist Actions Joined Regi…" at bounding box center [510, 230] width 696 height 325
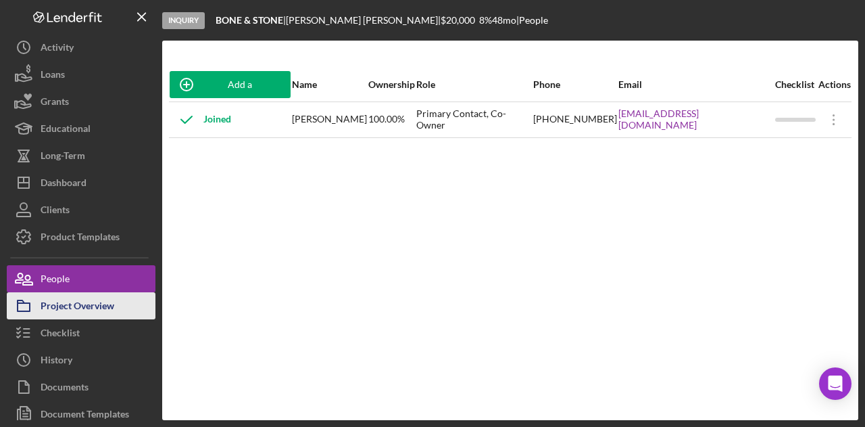
click at [87, 318] on div "Project Overview" at bounding box center [78, 307] width 74 height 30
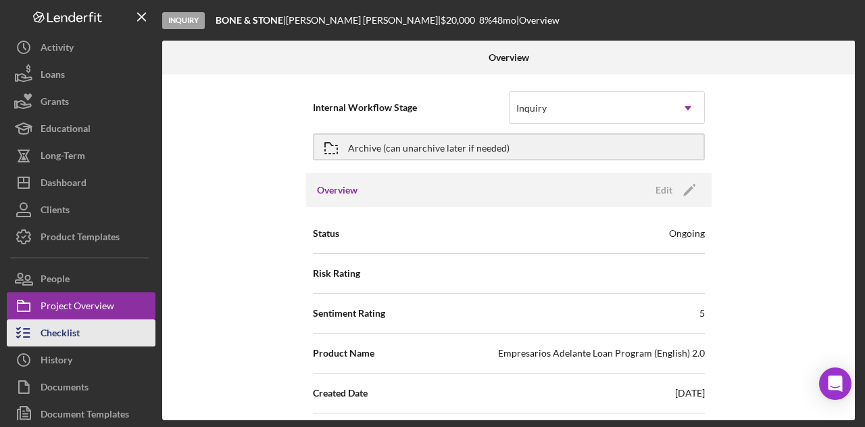
click at [87, 332] on button "Checklist" at bounding box center [81, 332] width 149 height 27
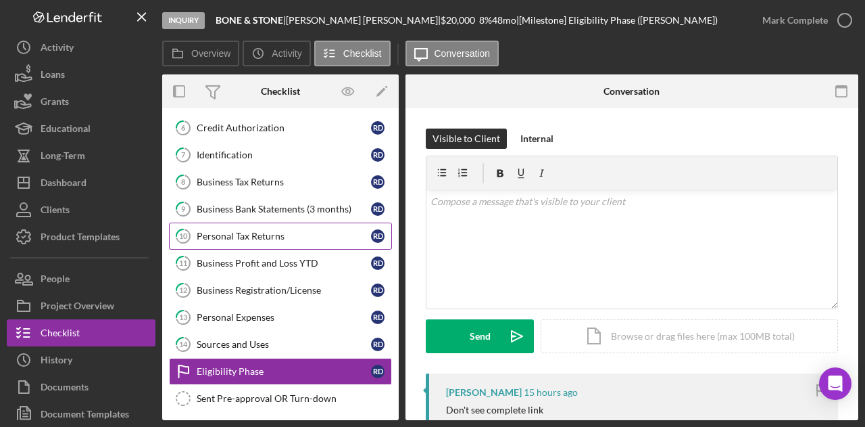
scroll to position [85, 0]
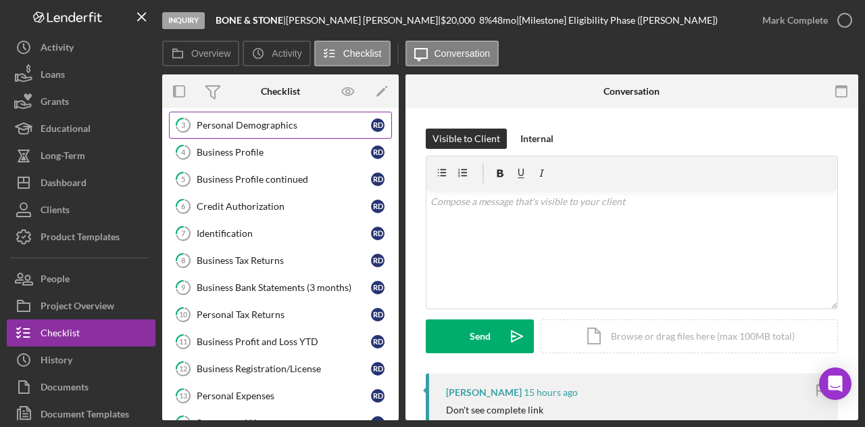
click at [280, 135] on link "3 Personal Demographics R D" at bounding box center [280, 125] width 223 height 27
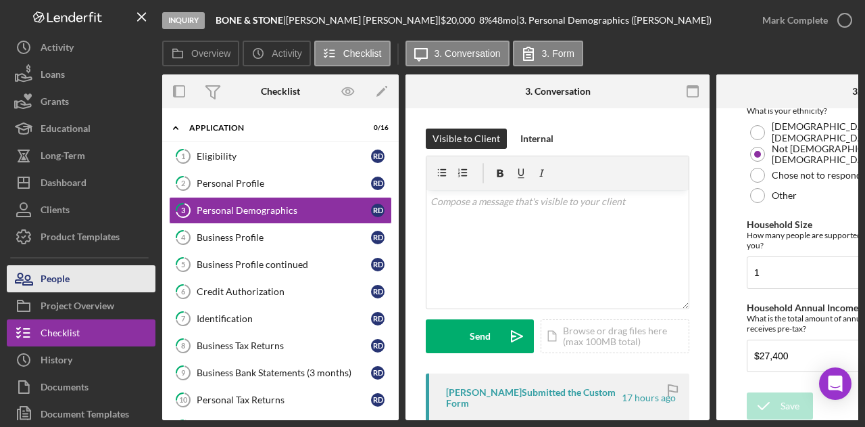
click at [95, 281] on button "People" at bounding box center [81, 278] width 149 height 27
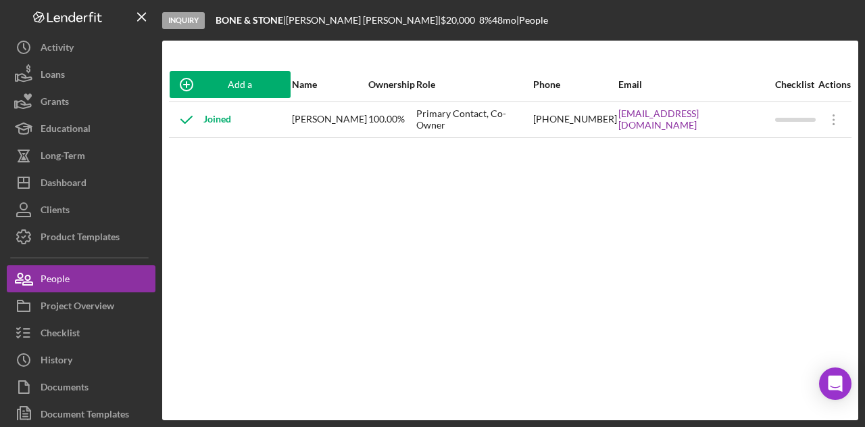
click at [425, 230] on div "Add a Participant Name Ownership Role Phone Email Checklist Actions Joined Regi…" at bounding box center [510, 230] width 696 height 325
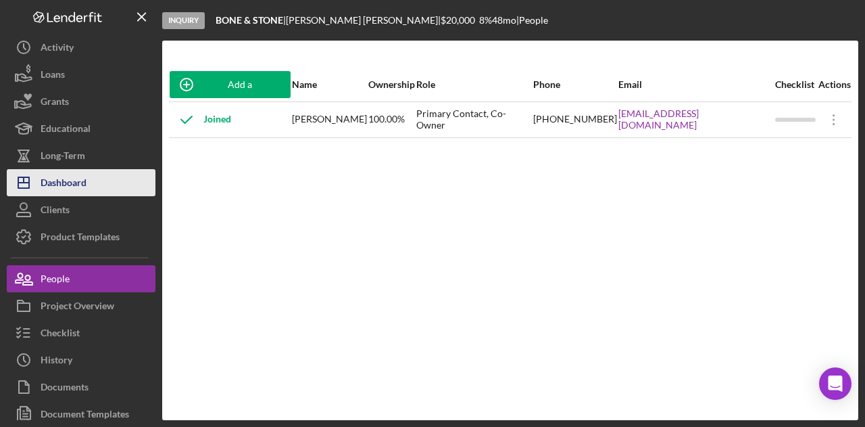
click at [107, 185] on button "Icon/Dashboard Dashboard" at bounding box center [81, 182] width 149 height 27
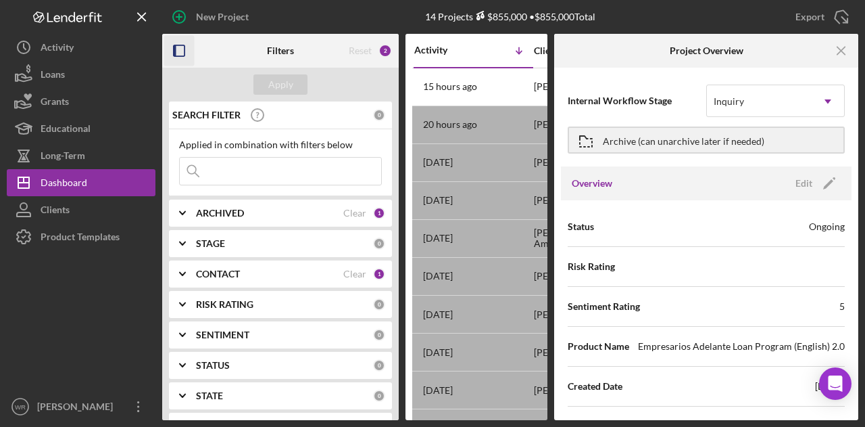
click at [188, 52] on icon "button" at bounding box center [179, 51] width 30 height 30
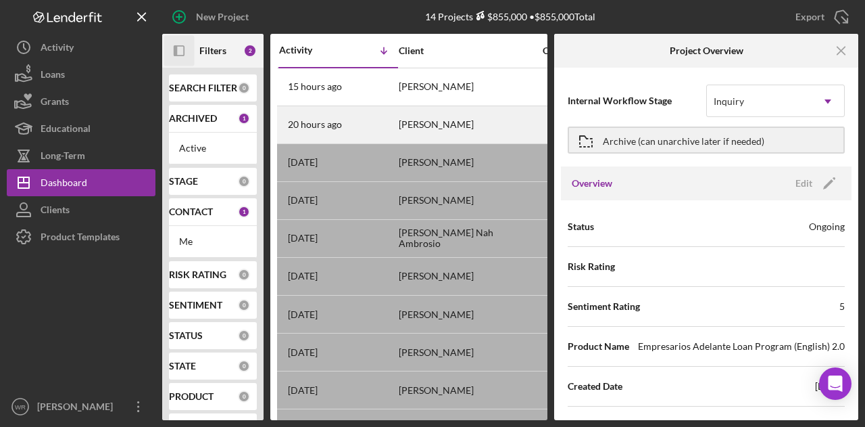
click at [417, 130] on div "[PERSON_NAME]" at bounding box center [466, 125] width 135 height 36
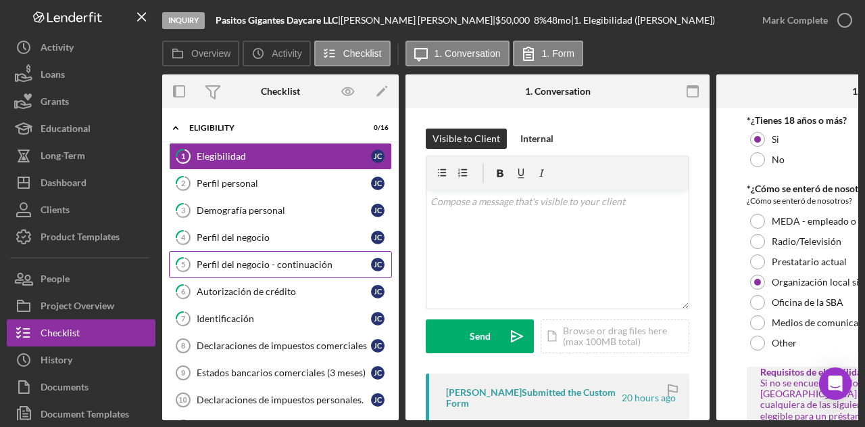
click at [255, 264] on div "Perfil del negocio - continuación" at bounding box center [284, 264] width 174 height 11
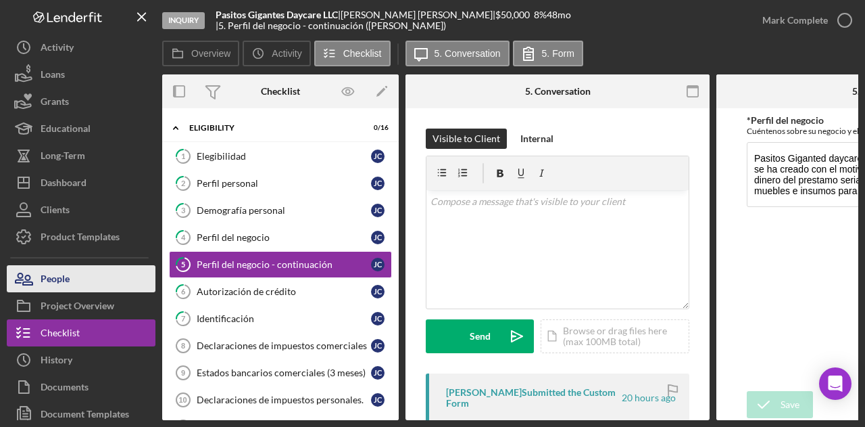
click at [74, 270] on button "People" at bounding box center [81, 278] width 149 height 27
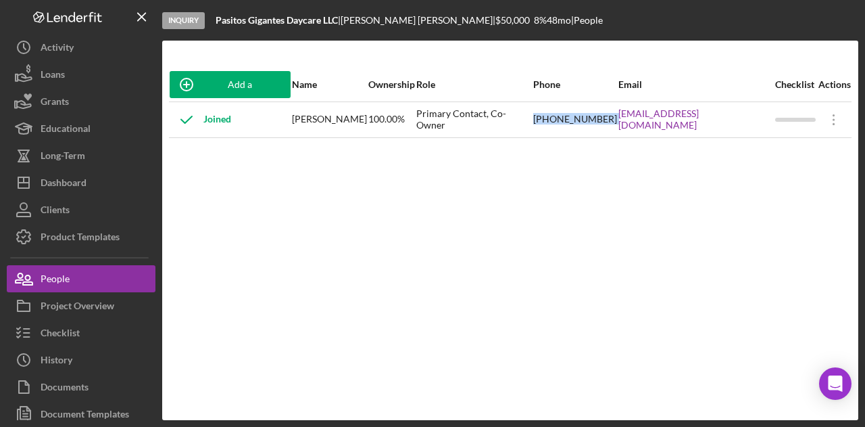
drag, startPoint x: 537, startPoint y: 126, endPoint x: 614, endPoint y: 126, distance: 77.1
click at [614, 126] on tr "Joined [PERSON_NAME] 100.00% Primary Contact, Co-Owner [PHONE_NUMBER] [EMAIL_AD…" at bounding box center [510, 119] width 683 height 36
copy tr "[PHONE_NUMBER]"
click at [200, 239] on div "Add a Participant Name Ownership Role Phone Email Checklist Actions Joined Jose…" at bounding box center [510, 230] width 696 height 325
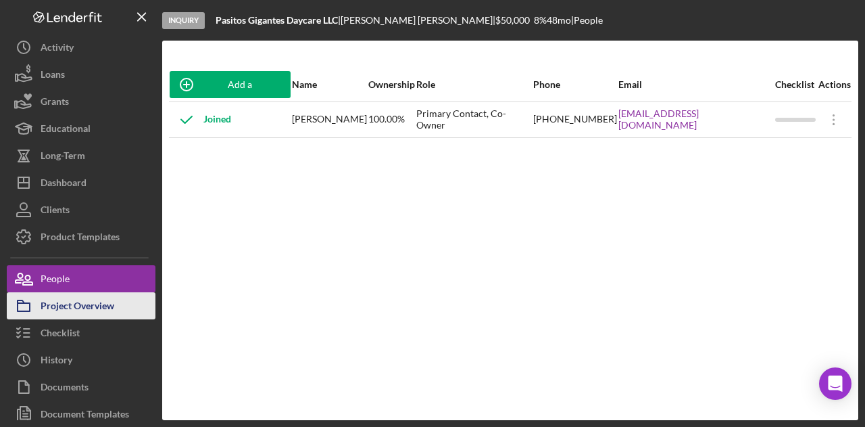
click at [79, 308] on div "Project Overview" at bounding box center [78, 307] width 74 height 30
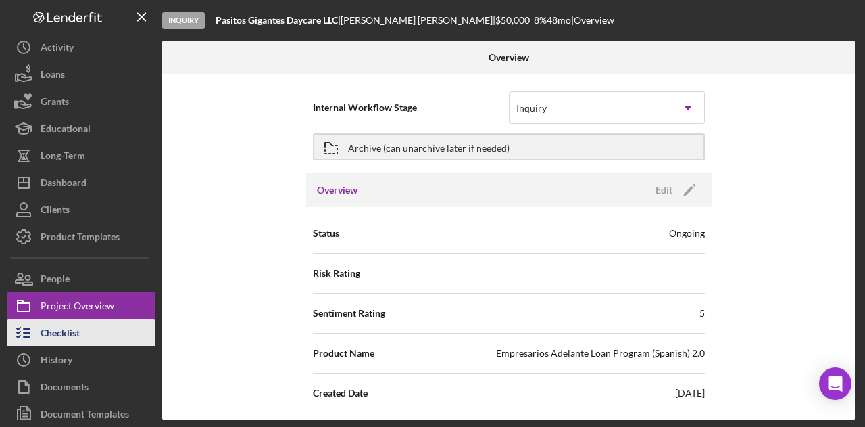
click at [77, 331] on div "Checklist" at bounding box center [60, 334] width 39 height 30
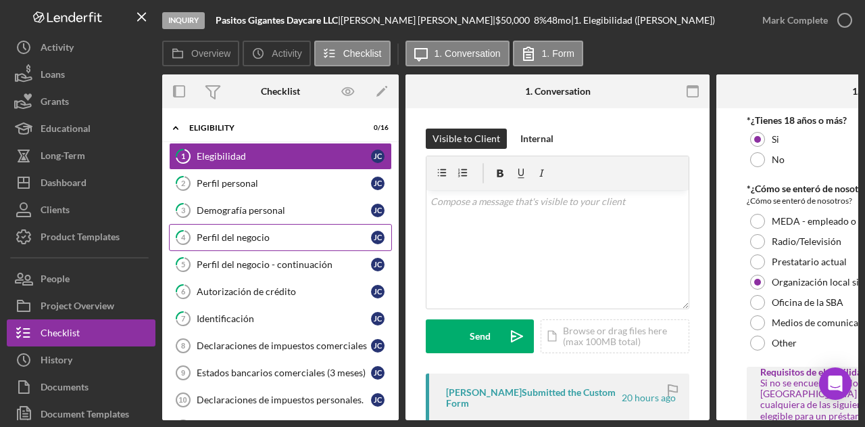
click at [250, 241] on link "4 Perfil del negocio J C" at bounding box center [280, 237] width 223 height 27
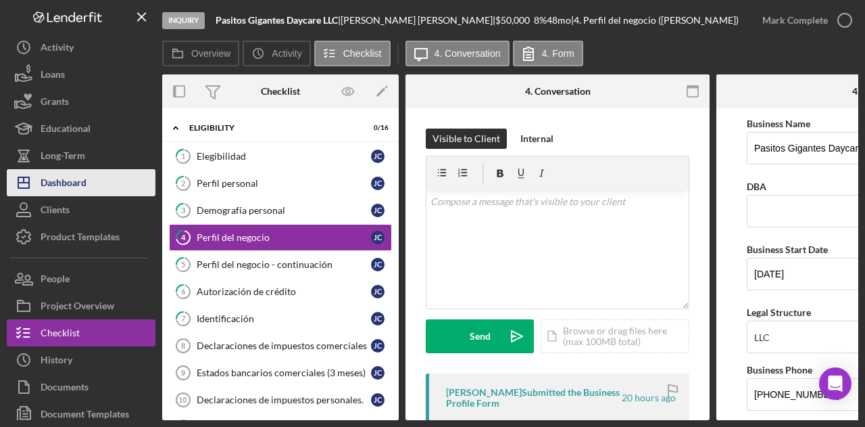
click at [87, 185] on div "Dashboard" at bounding box center [64, 184] width 46 height 30
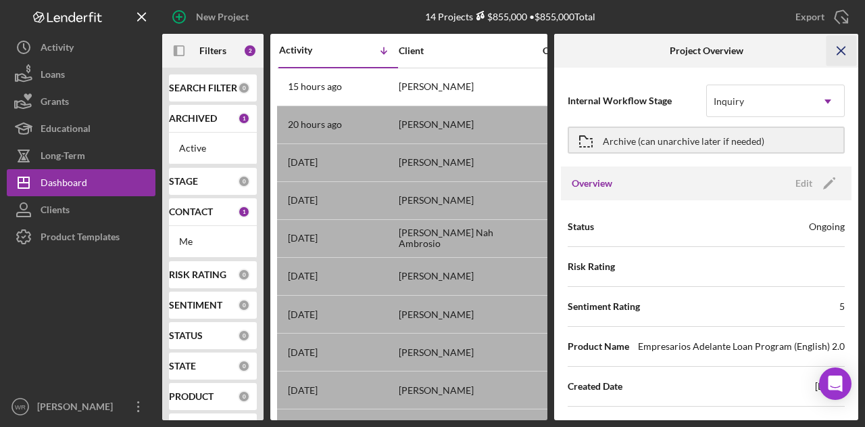
click at [838, 51] on icon "Icon/Menu Close" at bounding box center [842, 51] width 30 height 30
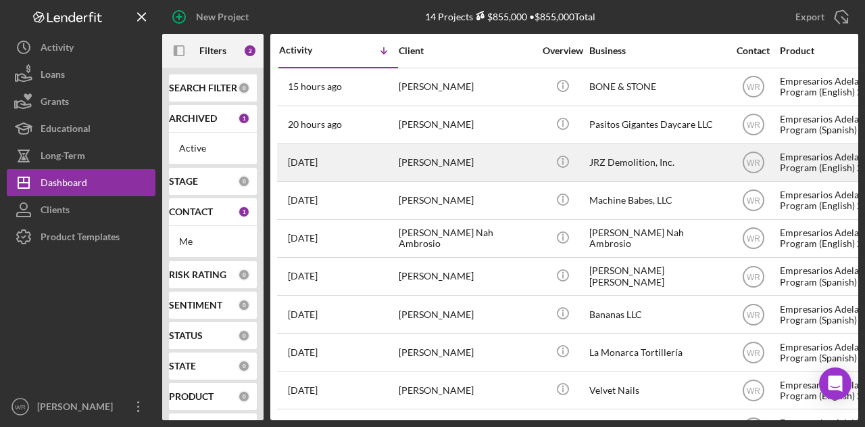
click at [435, 155] on div "[PERSON_NAME]" at bounding box center [466, 163] width 135 height 36
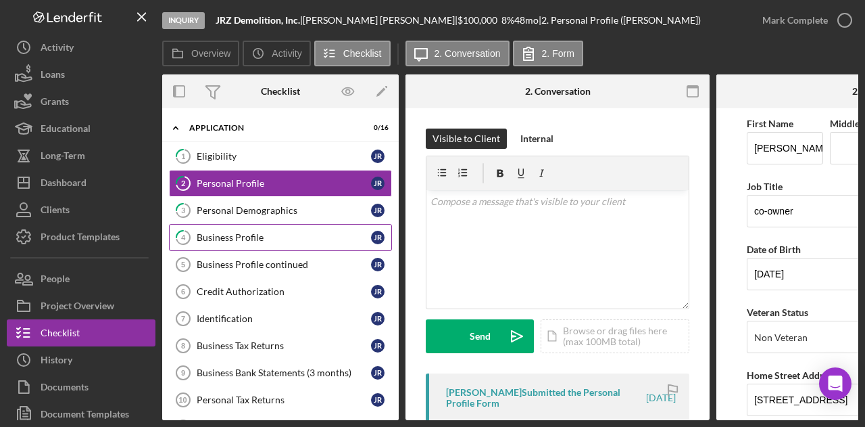
click at [269, 235] on div "Business Profile" at bounding box center [284, 237] width 174 height 11
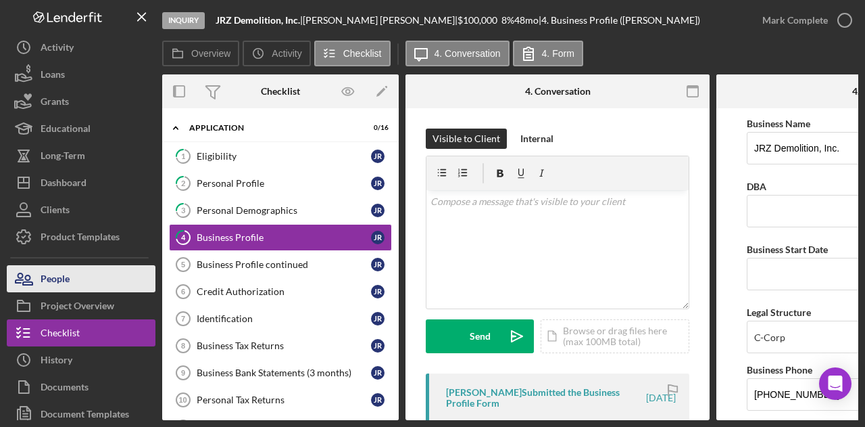
click at [96, 272] on button "People" at bounding box center [81, 278] width 149 height 27
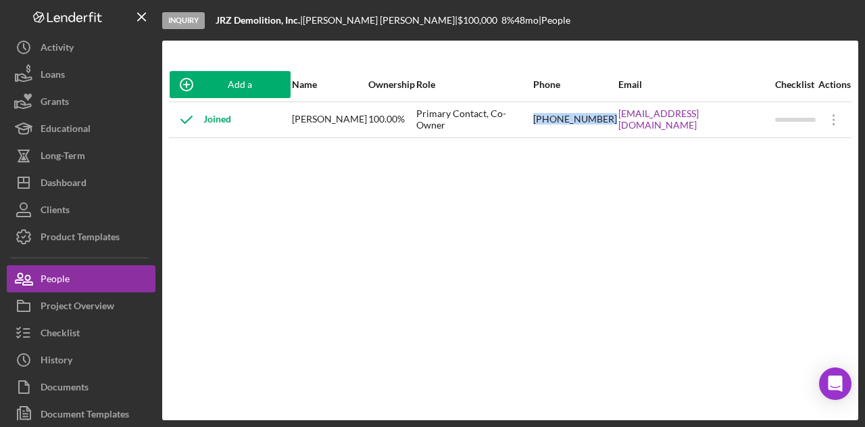
drag, startPoint x: 560, startPoint y: 130, endPoint x: 637, endPoint y: 131, distance: 77.1
click at [637, 131] on tr "Joined Jose Ramirez 100.00% Primary Contact, Co-Owner (415) 573-5455 jrzdemoinc…" at bounding box center [510, 119] width 683 height 36
copy tr "(415) 573-5455"
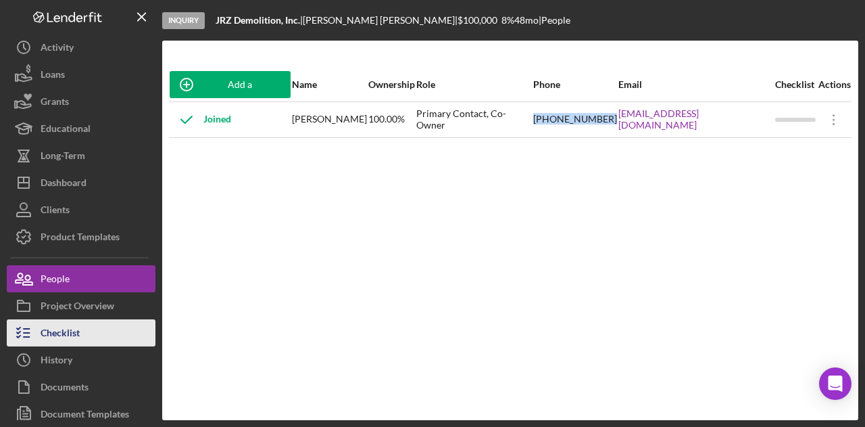
click at [92, 333] on button "Checklist" at bounding box center [81, 332] width 149 height 27
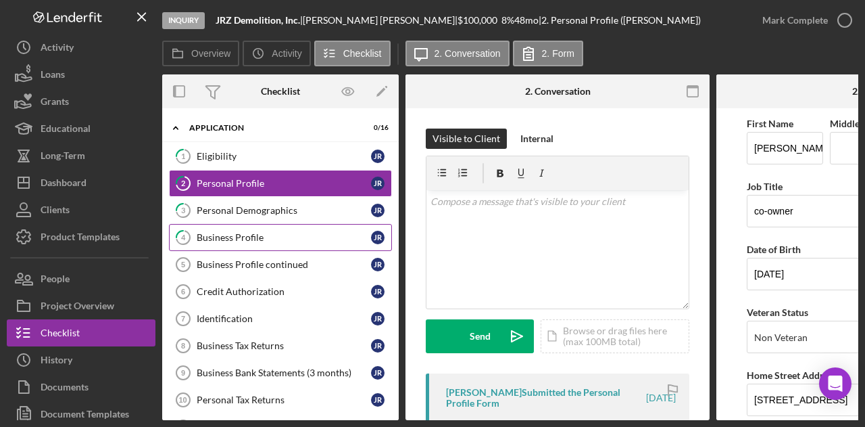
click at [252, 232] on div "Business Profile" at bounding box center [284, 237] width 174 height 11
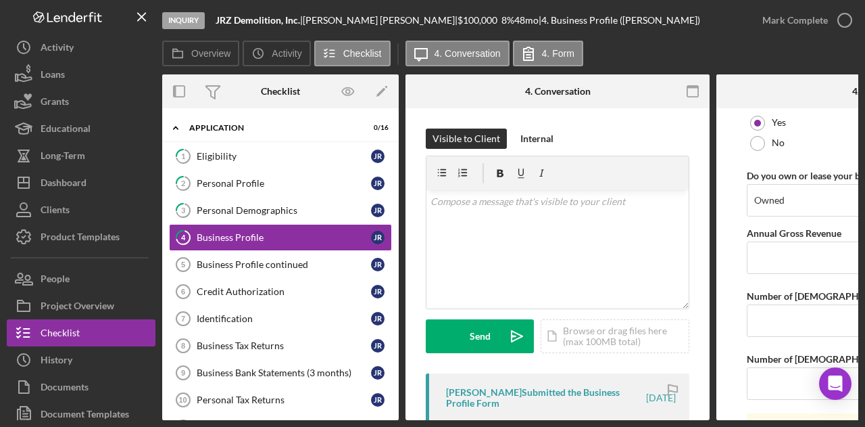
scroll to position [1195, 0]
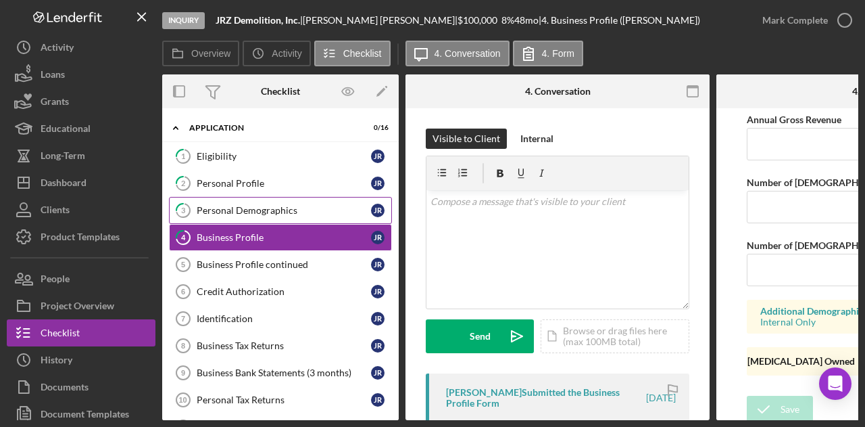
click at [235, 213] on div "Personal Demographics" at bounding box center [284, 210] width 174 height 11
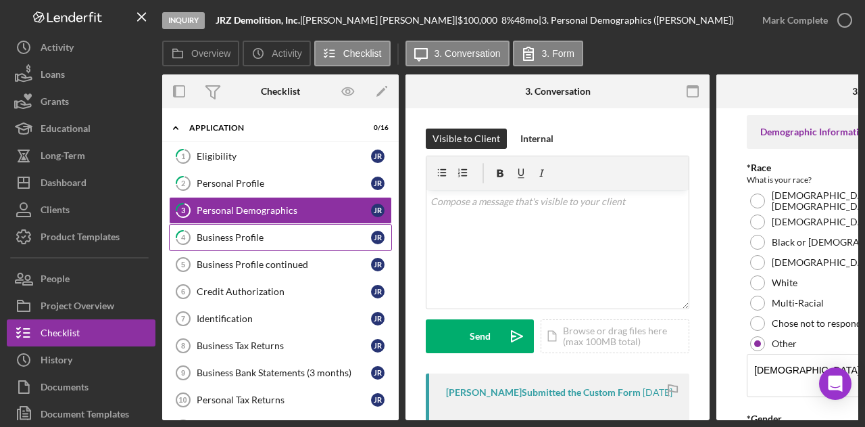
click at [243, 233] on div "Business Profile" at bounding box center [284, 237] width 174 height 11
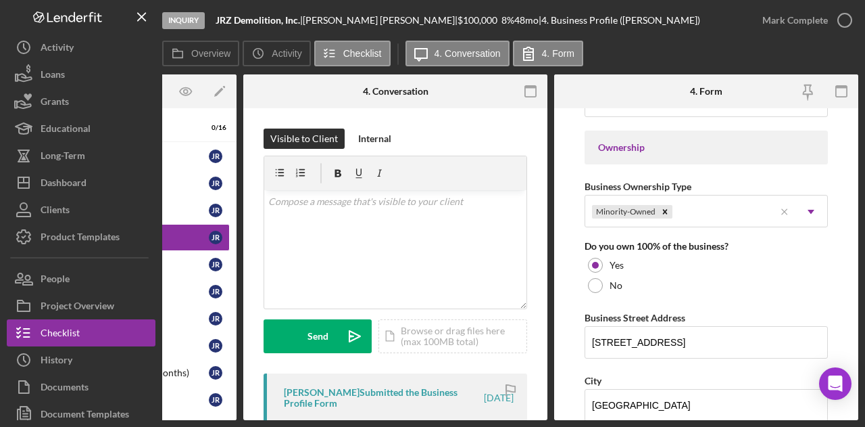
scroll to position [676, 0]
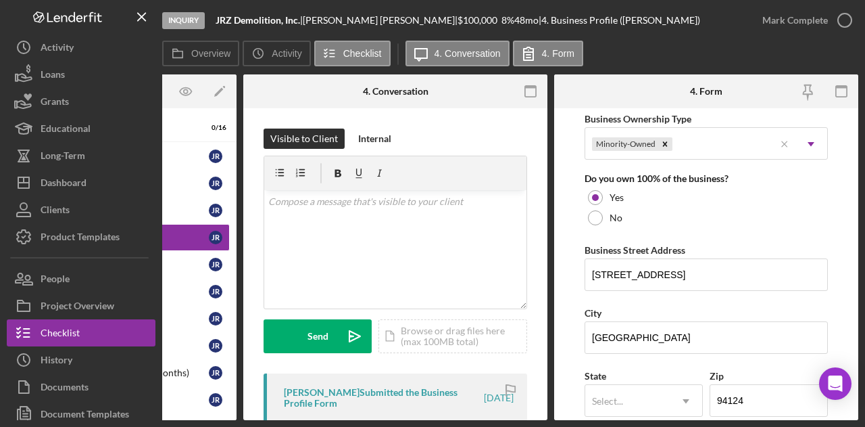
click at [571, 348] on form "Business Name JRZ Demolition, Inc. DBA Business Start Date Legal Structure C-Co…" at bounding box center [706, 264] width 304 height 312
click at [573, 254] on form "Business Name JRZ Demolition, Inc. DBA Business Start Date Legal Structure C-Co…" at bounding box center [706, 264] width 304 height 312
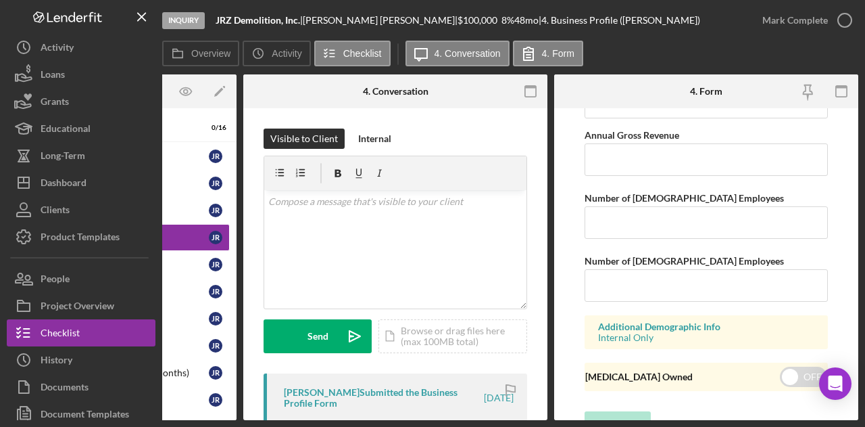
scroll to position [1195, 0]
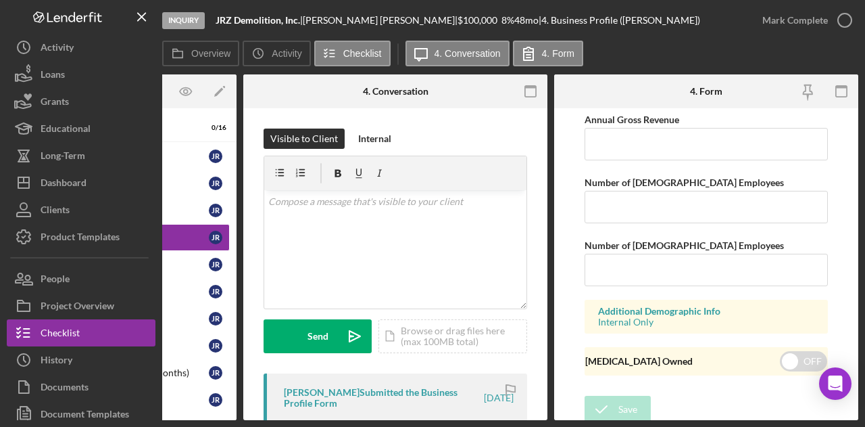
click at [210, 422] on div "Inquiry JRZ Demolition, Inc. | Jose Ramirez | $100,000 $100,000 8 % 48 mo | 4. …" at bounding box center [432, 213] width 865 height 427
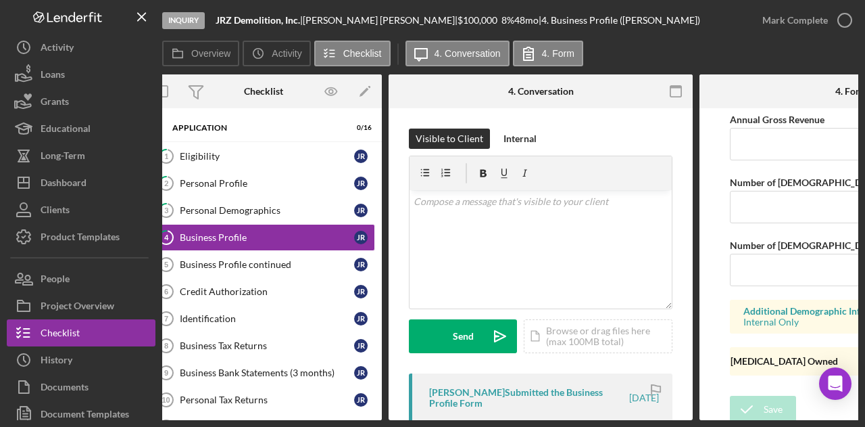
scroll to position [0, 0]
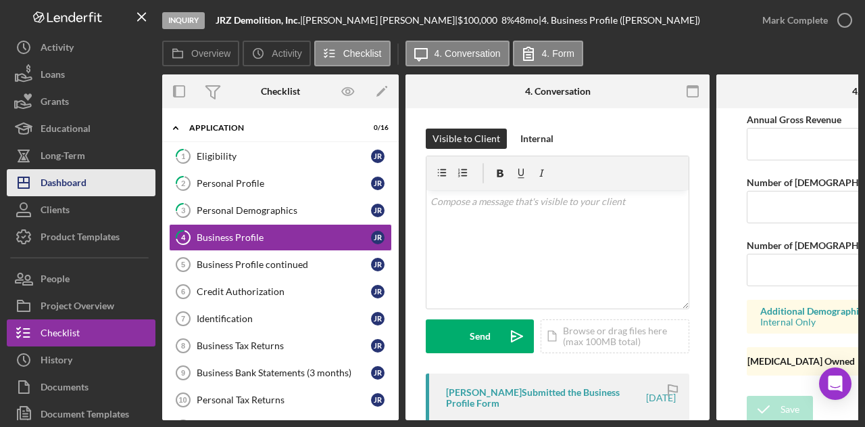
click at [96, 187] on button "Icon/Dashboard Dashboard" at bounding box center [81, 182] width 149 height 27
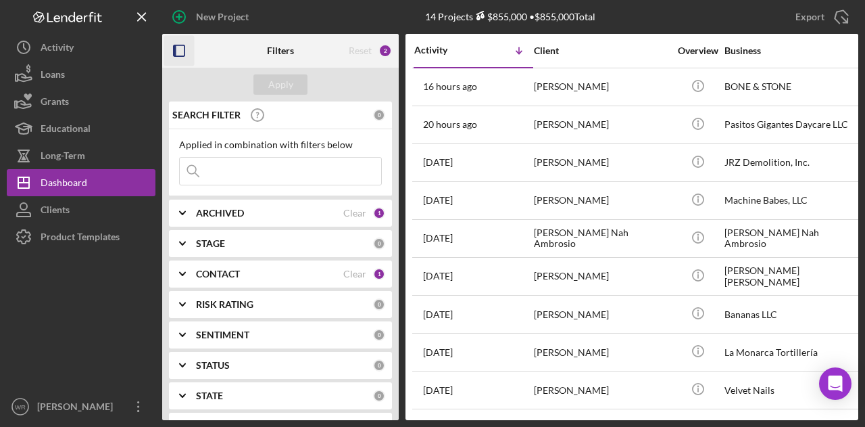
click at [174, 57] on icon "button" at bounding box center [179, 51] width 30 height 30
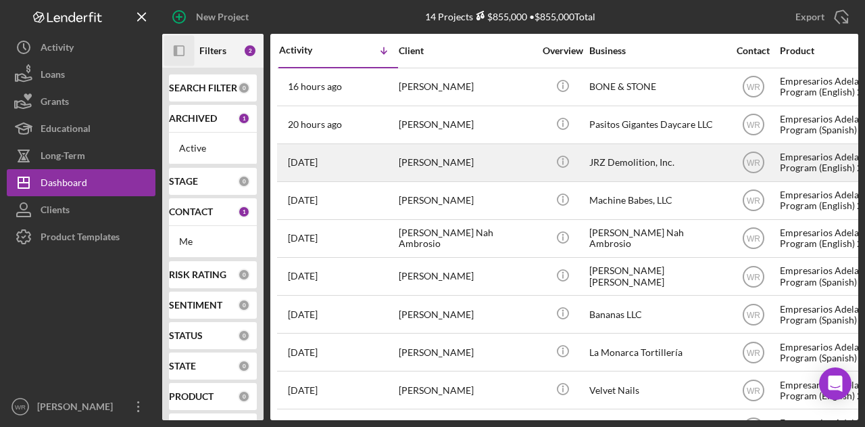
click at [457, 163] on div "[PERSON_NAME]" at bounding box center [466, 163] width 135 height 36
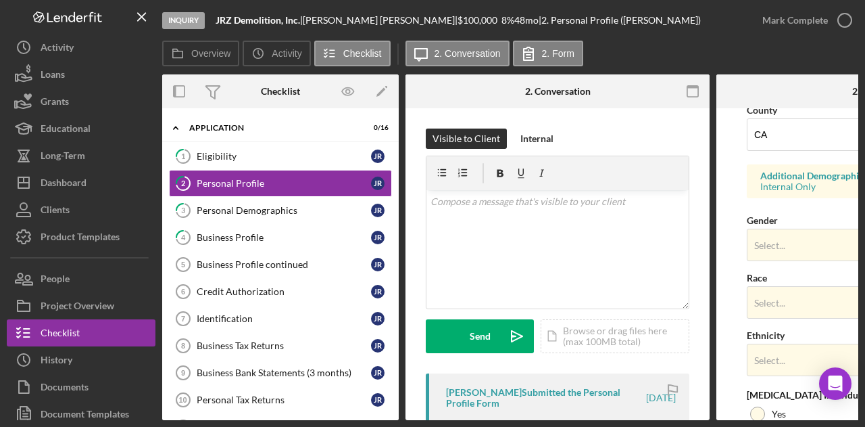
scroll to position [473, 0]
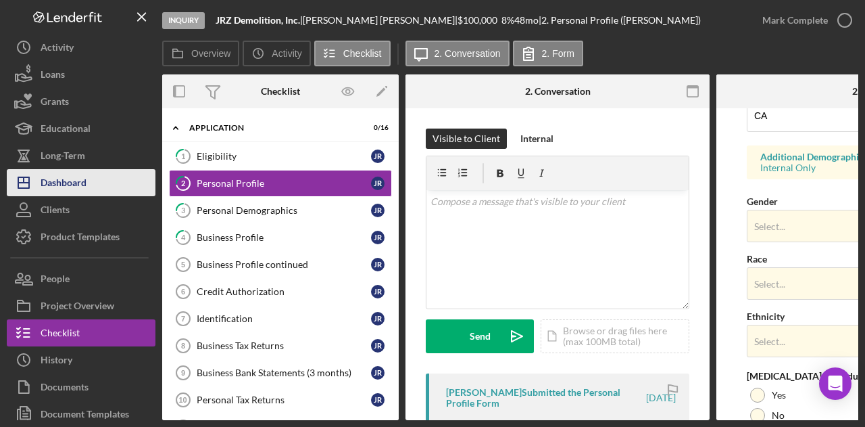
click at [81, 183] on div "Dashboard" at bounding box center [64, 184] width 46 height 30
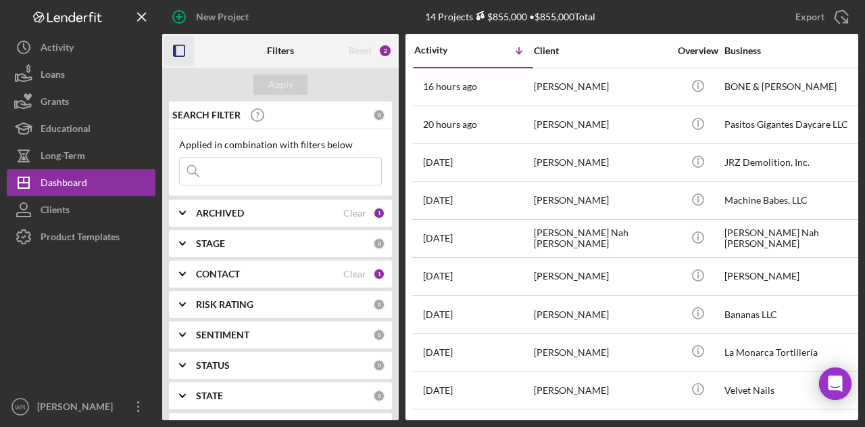
click at [178, 54] on icon "button" at bounding box center [179, 51] width 30 height 30
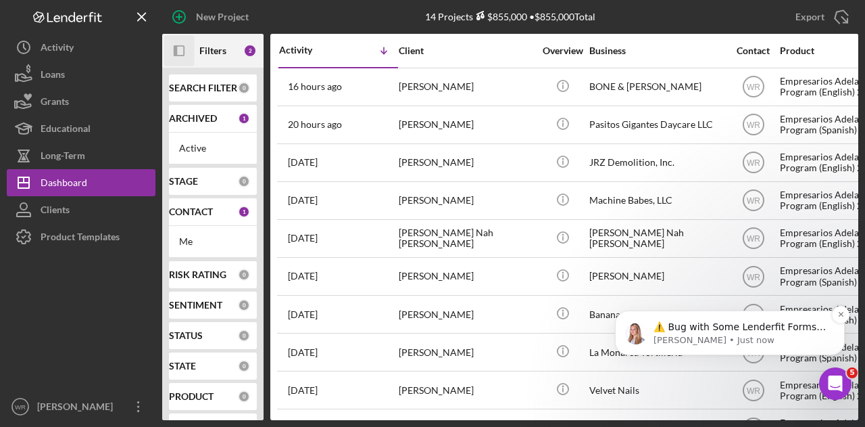
click at [760, 335] on p "[PERSON_NAME] • Just now" at bounding box center [741, 340] width 174 height 12
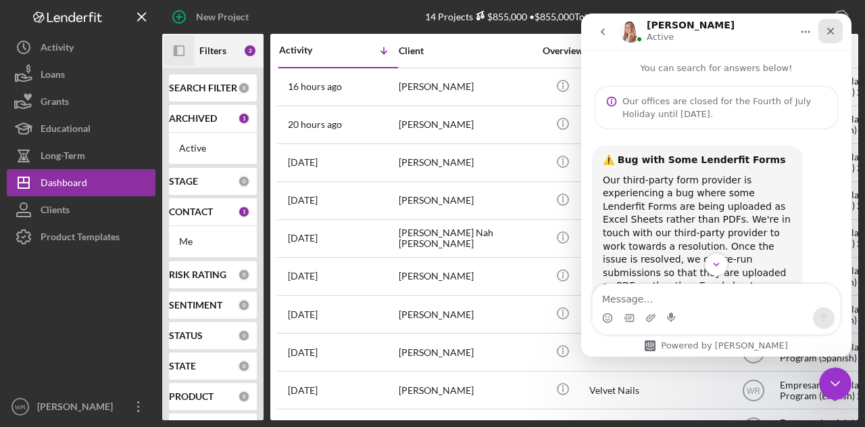
click at [830, 34] on icon "Close" at bounding box center [830, 31] width 11 height 11
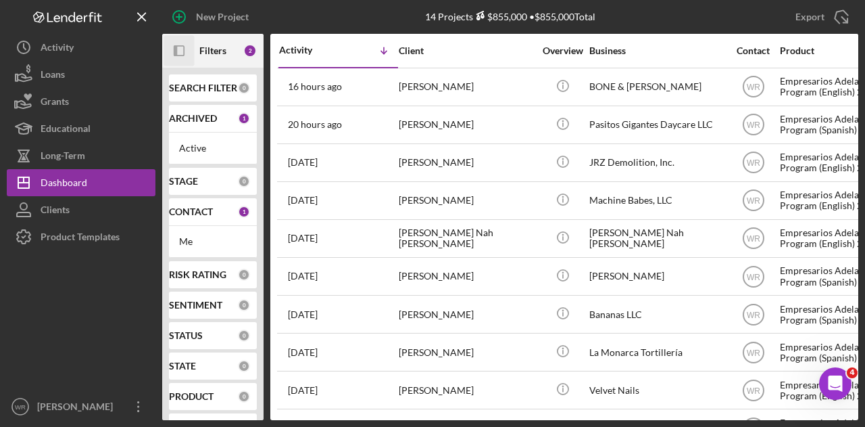
scroll to position [117, 0]
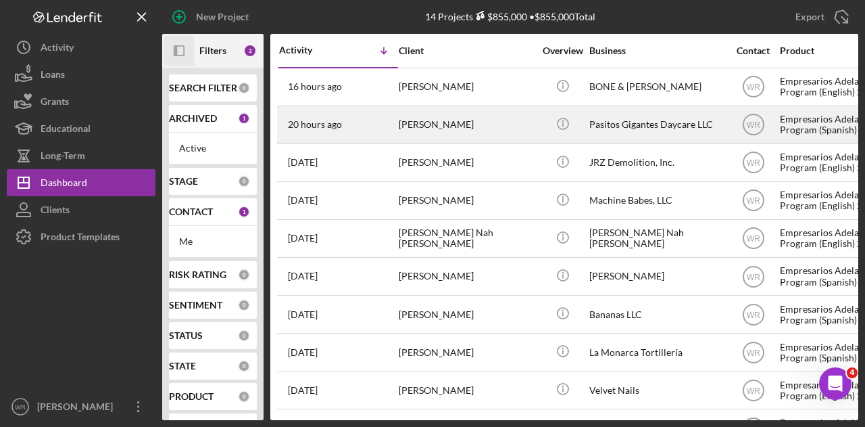
click at [520, 114] on div "[PERSON_NAME]" at bounding box center [466, 125] width 135 height 36
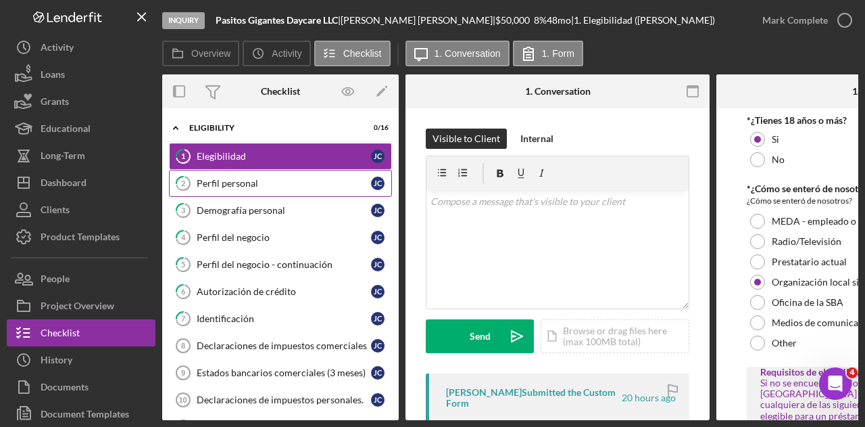
click at [237, 184] on div "Perfil personal" at bounding box center [284, 183] width 174 height 11
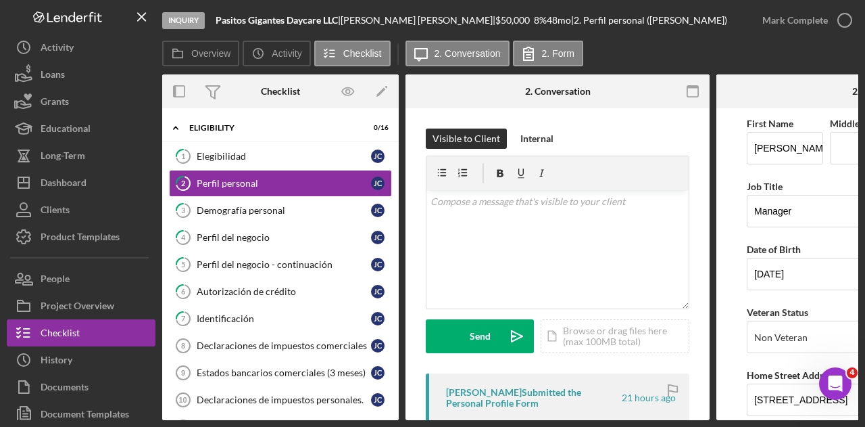
scroll to position [117, 0]
drag, startPoint x: 219, startPoint y: 18, endPoint x: 301, endPoint y: 19, distance: 82.5
click at [297, 19] on b "Pasitos Gigantes Daycare LLC" at bounding box center [277, 19] width 122 height 11
click at [338, 21] on b "Pasitos Gigantes Daycare LLC" at bounding box center [277, 19] width 122 height 11
drag, startPoint x: 417, startPoint y: 22, endPoint x: 409, endPoint y: 21, distance: 8.2
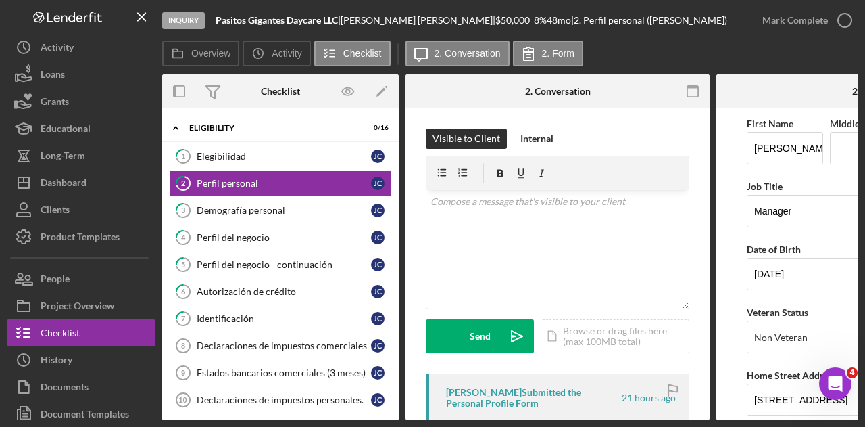
click at [409, 21] on div "[PERSON_NAME] |" at bounding box center [418, 20] width 155 height 11
click at [410, 22] on div "[PERSON_NAME] |" at bounding box center [418, 20] width 155 height 11
drag, startPoint x: 410, startPoint y: 22, endPoint x: 360, endPoint y: 25, distance: 50.1
click at [360, 25] on div "[PERSON_NAME] |" at bounding box center [418, 20] width 155 height 11
click at [680, 43] on div "Overview Icon/History Activity Checklist Icon/Message 2. Conversation 2. Form" at bounding box center [510, 54] width 696 height 27
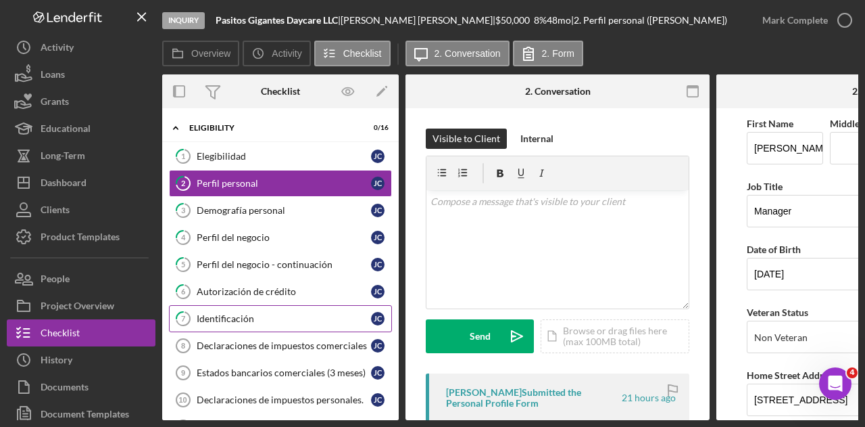
click at [251, 317] on div "Identificación" at bounding box center [284, 318] width 174 height 11
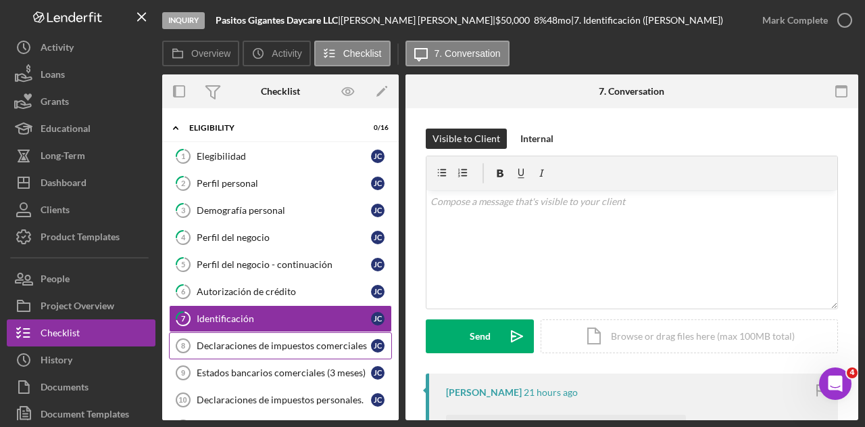
click at [251, 343] on div "Declaraciones de impuestos comerciales" at bounding box center [284, 345] width 174 height 11
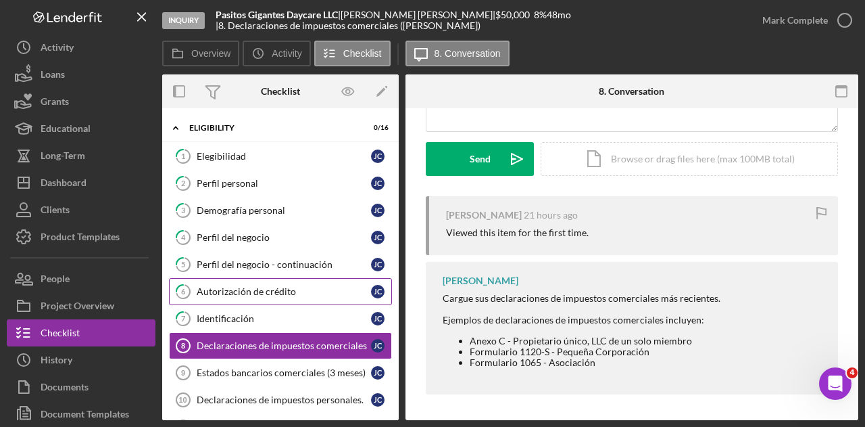
click at [251, 294] on div "Autorización de crédito" at bounding box center [284, 291] width 174 height 11
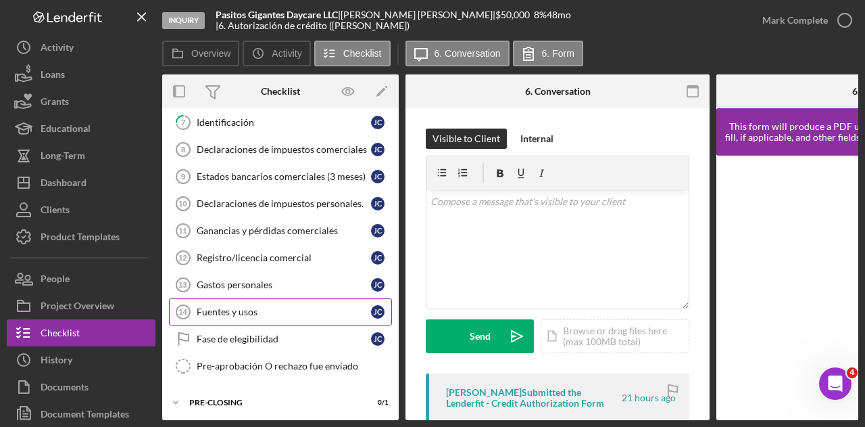
scroll to position [226, 0]
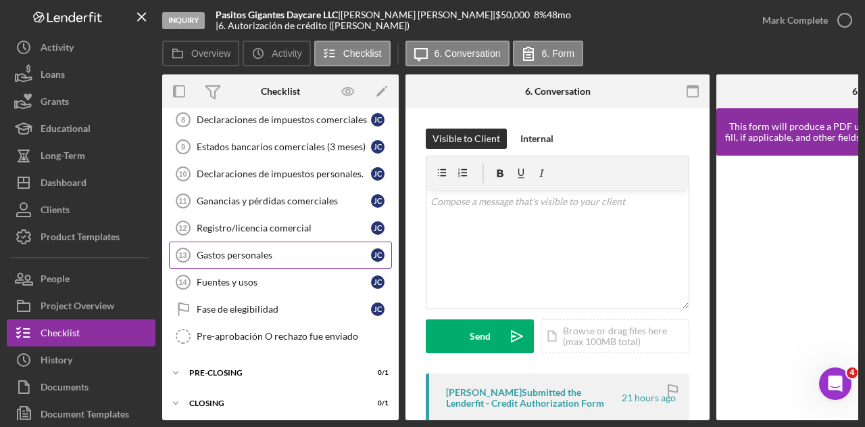
click at [262, 249] on div "Gastos personales" at bounding box center [284, 254] width 174 height 11
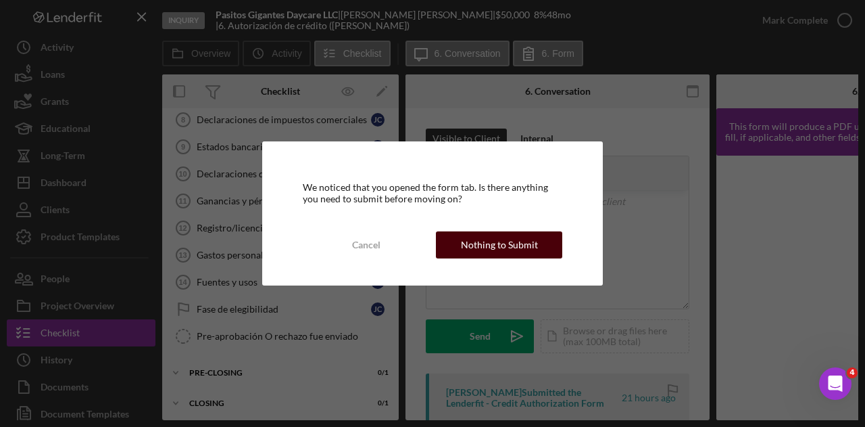
click at [492, 237] on div "Nothing to Submit" at bounding box center [499, 244] width 77 height 27
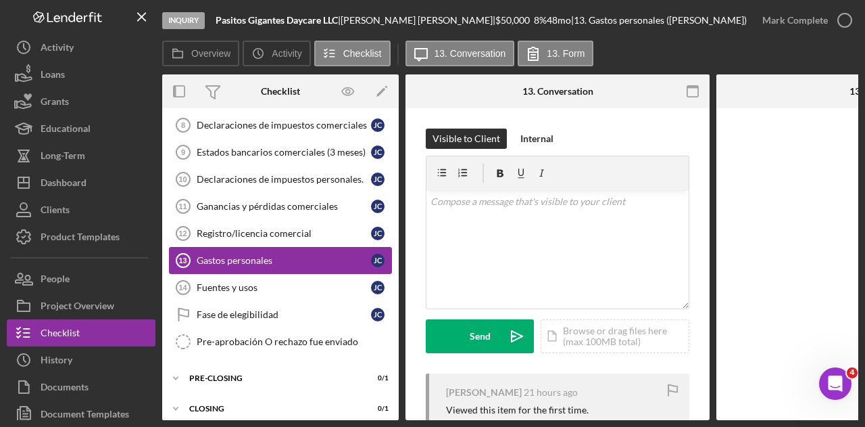
scroll to position [222, 0]
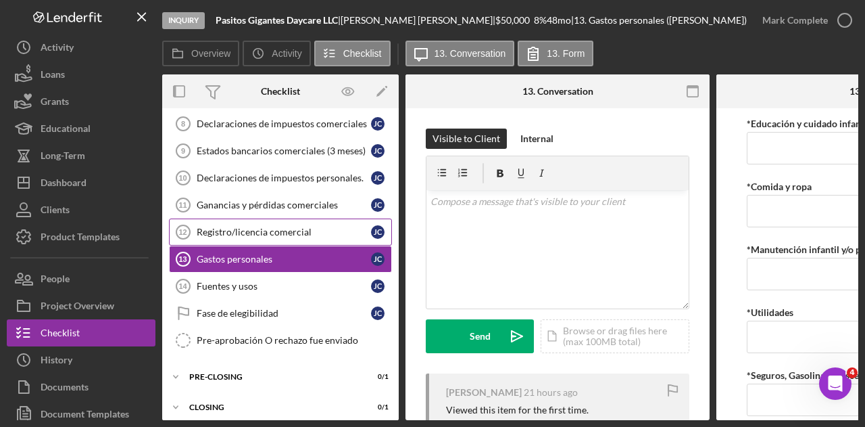
click at [260, 229] on div "Registro/licencia comercial" at bounding box center [284, 231] width 174 height 11
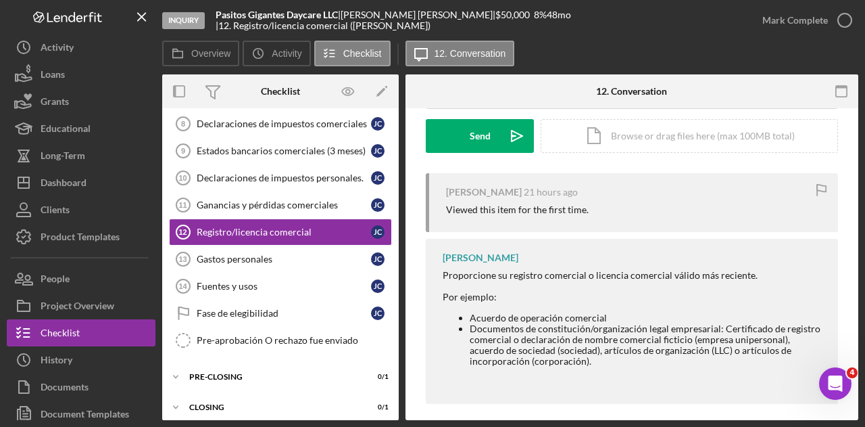
scroll to position [203, 0]
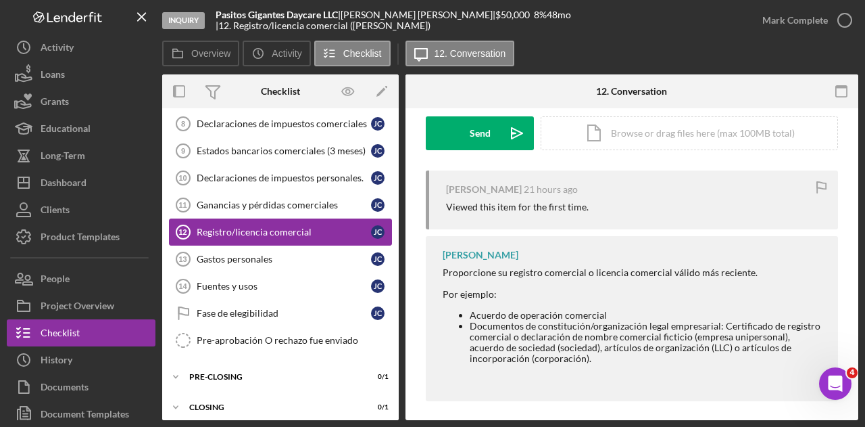
click at [280, 231] on div "Registro/licencia comercial" at bounding box center [284, 231] width 174 height 11
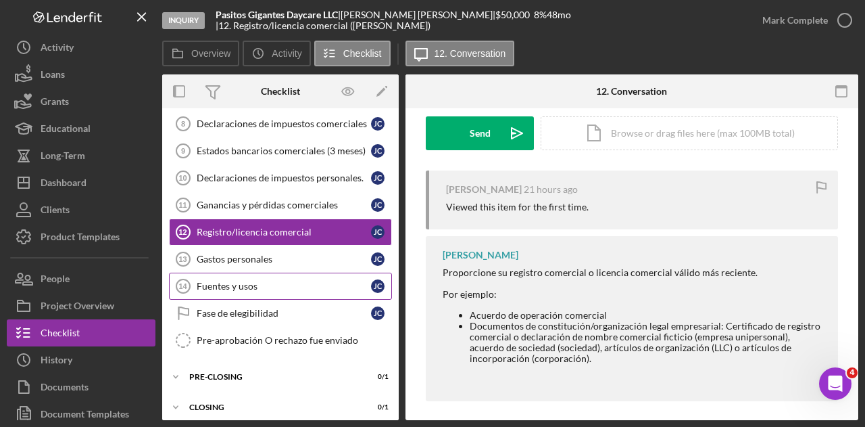
click at [245, 273] on link "Fuentes y usos 14 [PERSON_NAME] y usos J C" at bounding box center [280, 285] width 223 height 27
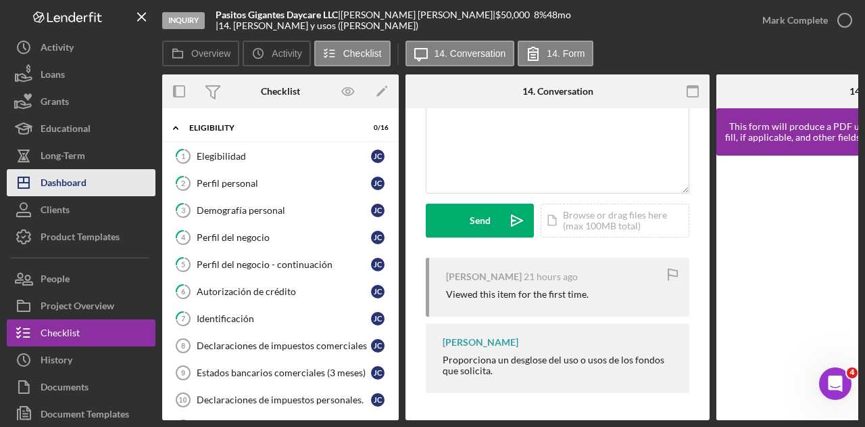
click at [75, 186] on div "Dashboard" at bounding box center [64, 184] width 46 height 30
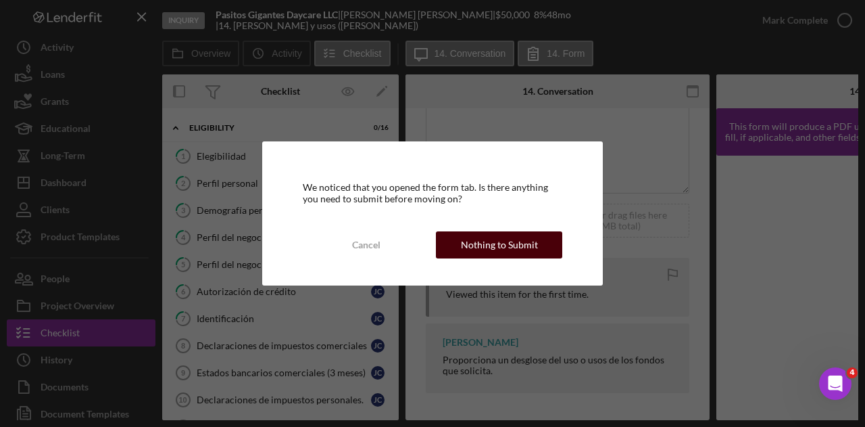
click at [512, 246] on div "Nothing to Submit" at bounding box center [499, 244] width 77 height 27
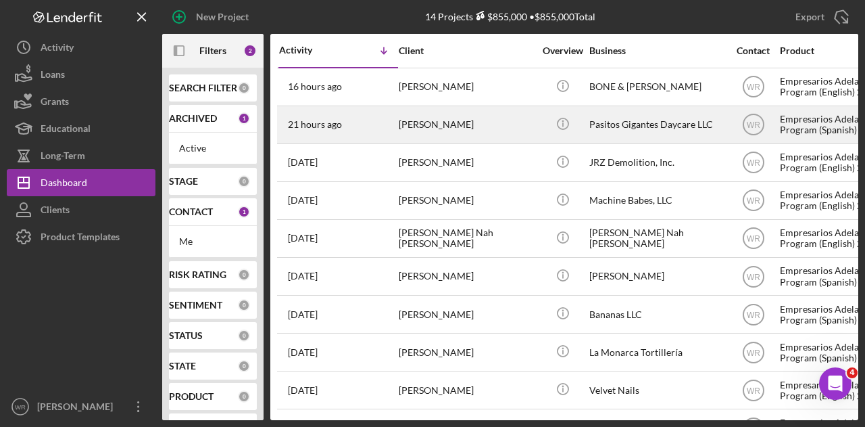
click at [465, 122] on div "[PERSON_NAME]" at bounding box center [466, 125] width 135 height 36
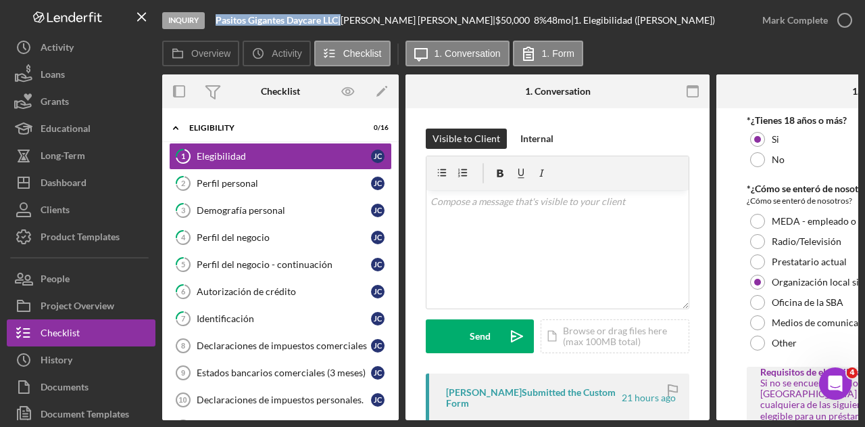
drag, startPoint x: 343, startPoint y: 17, endPoint x: 214, endPoint y: 20, distance: 129.1
click at [214, 20] on div "Inquiry Pasitos Gigantes Daycare LLC | [PERSON_NAME] | $50,000 $50,000 8 % 48 m…" at bounding box center [455, 20] width 587 height 41
copy div "Pasitos Gigantes Daycare LLC"
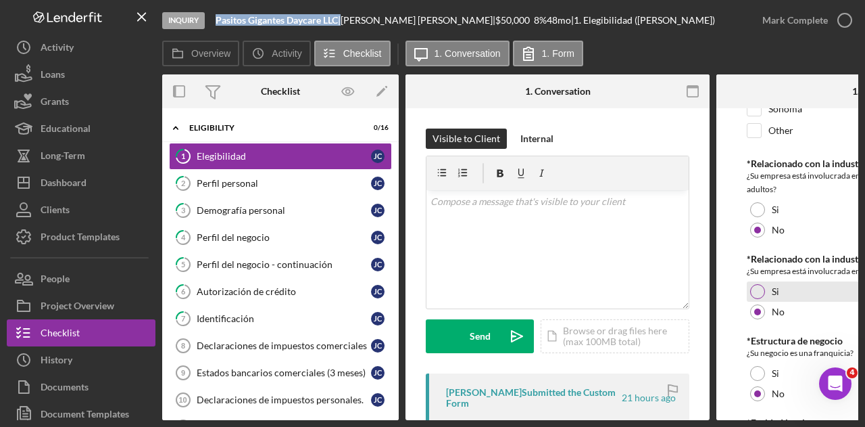
scroll to position [668, 0]
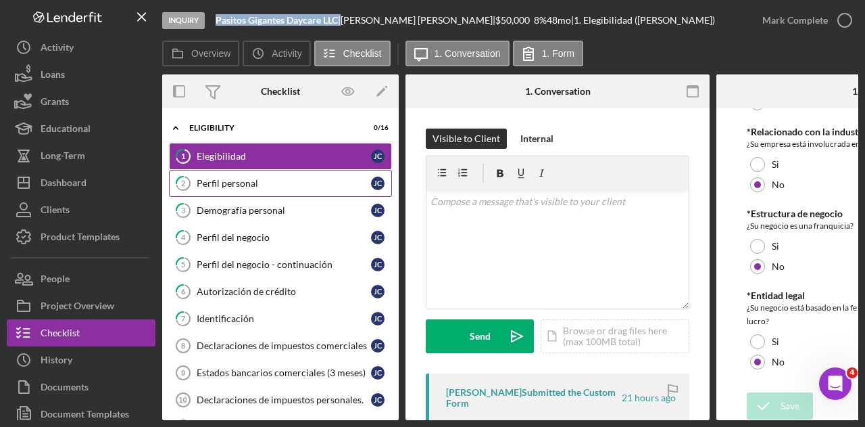
click at [237, 180] on div "Perfil personal" at bounding box center [284, 183] width 174 height 11
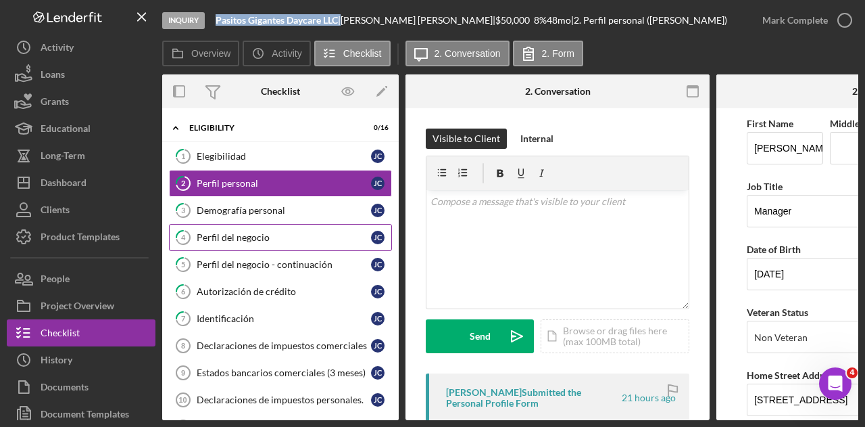
click at [224, 239] on div "Perfil del negocio" at bounding box center [284, 237] width 174 height 11
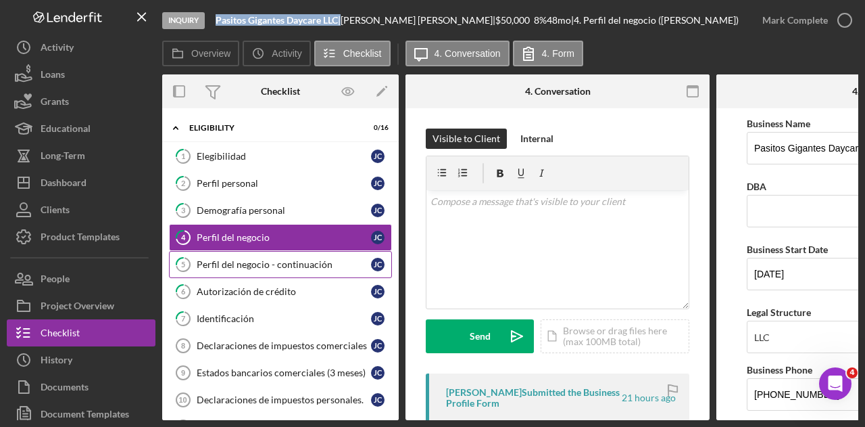
click at [234, 253] on link "5 Perfil del negocio - continuación J C" at bounding box center [280, 264] width 223 height 27
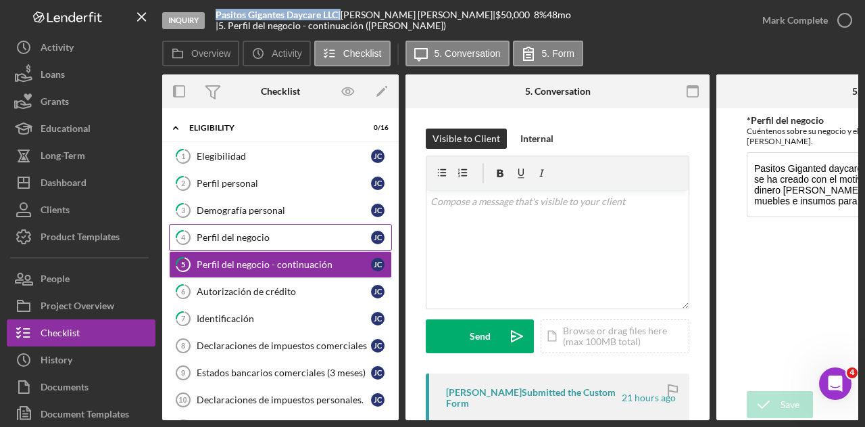
click at [259, 228] on link "4 Perfil del negocio J C" at bounding box center [280, 237] width 223 height 27
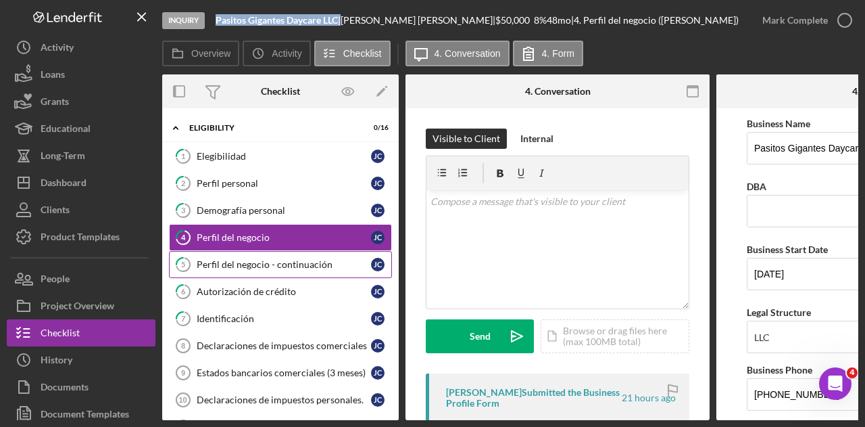
click at [283, 265] on div "Perfil del negocio - continuación" at bounding box center [284, 264] width 174 height 11
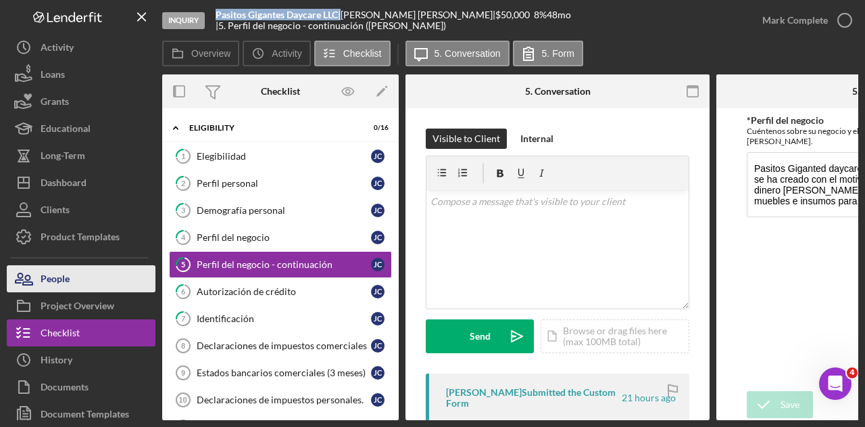
click at [103, 282] on button "People" at bounding box center [81, 278] width 149 height 27
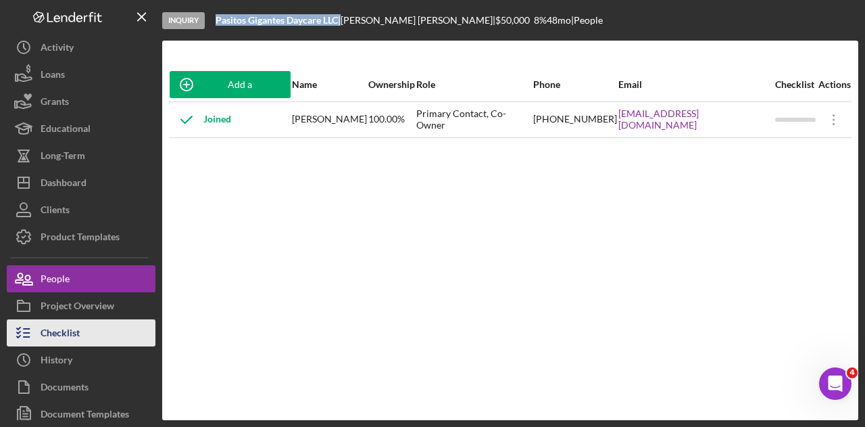
click at [68, 328] on div "Checklist" at bounding box center [60, 334] width 39 height 30
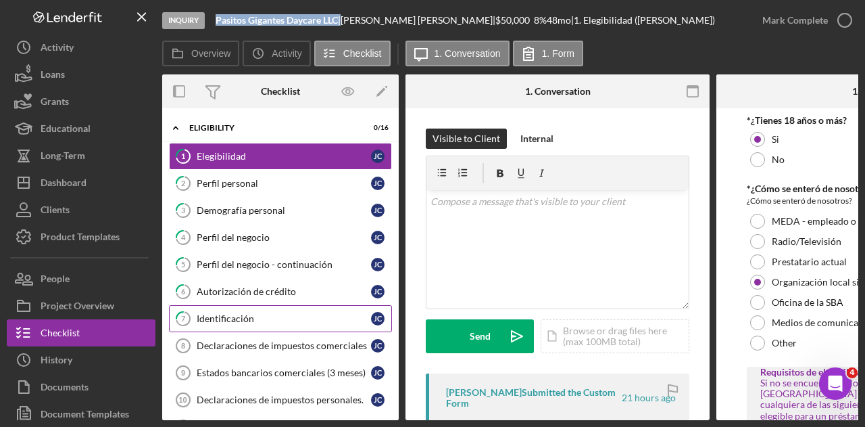
click at [239, 313] on div "Identificación" at bounding box center [284, 318] width 174 height 11
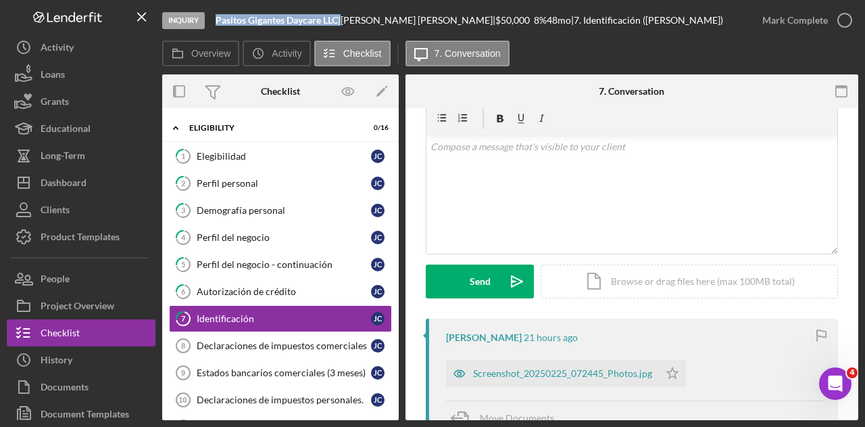
scroll to position [203, 0]
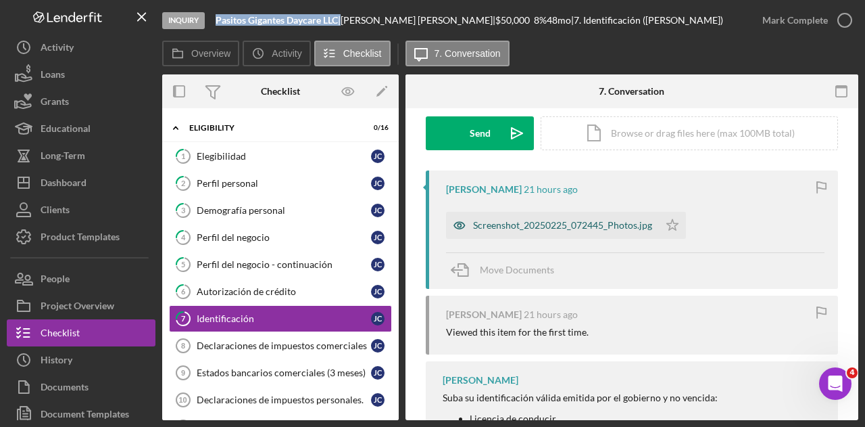
click at [518, 226] on div "Screenshot_20250225_072445_Photos.jpg" at bounding box center [562, 225] width 179 height 11
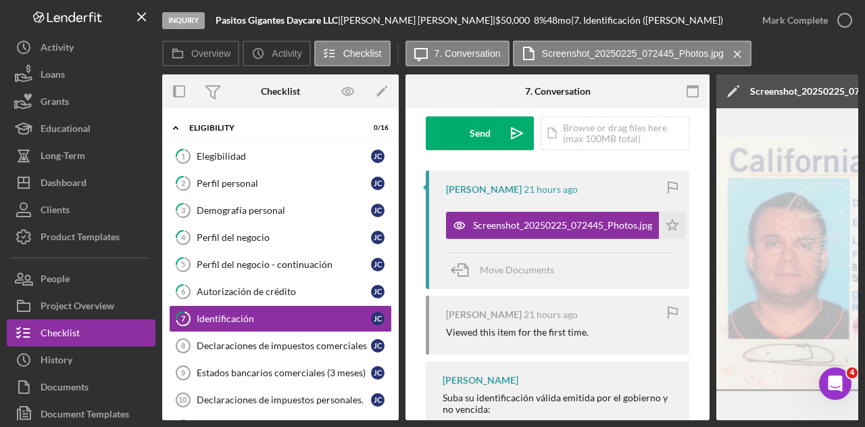
scroll to position [213, 0]
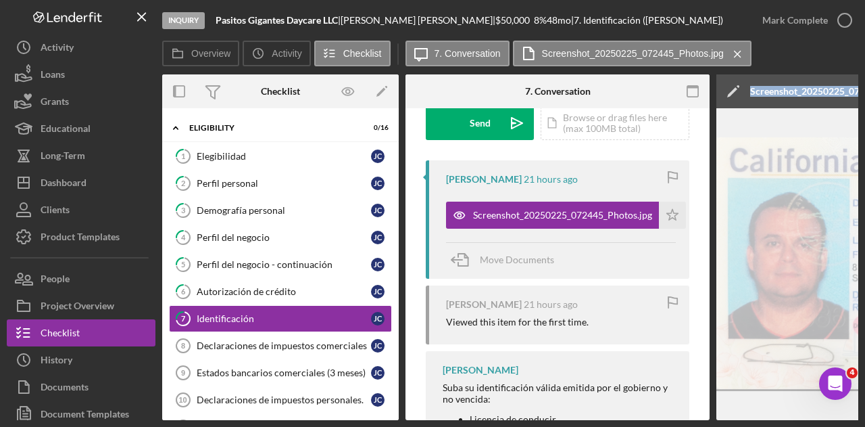
drag, startPoint x: 579, startPoint y: 422, endPoint x: 750, endPoint y: 394, distance: 173.3
click at [750, 394] on div "Inquiry Pasitos Gigantes Daycare LLC | [PERSON_NAME] | $50,000 $50,000 8 % 48 m…" at bounding box center [432, 213] width 865 height 427
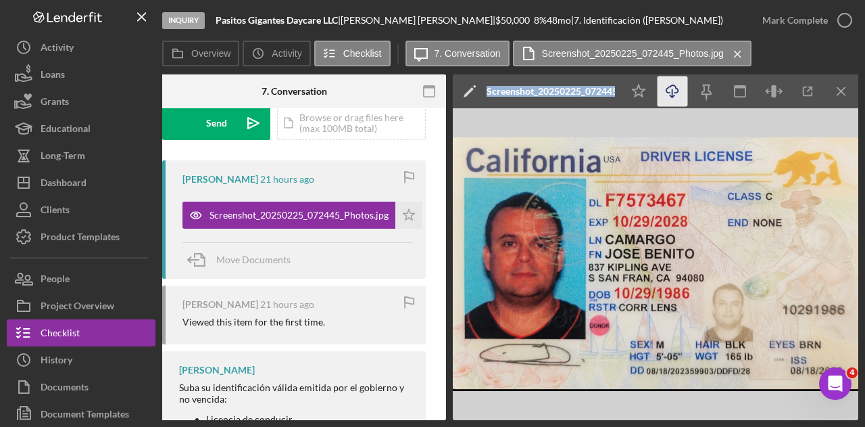
click at [675, 92] on icon "button" at bounding box center [672, 88] width 11 height 7
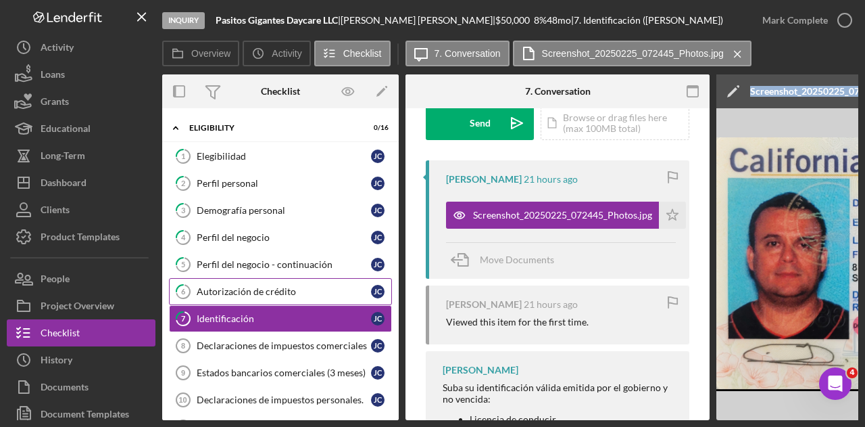
click at [258, 279] on link "6 Autorización de crédito J C" at bounding box center [280, 291] width 223 height 27
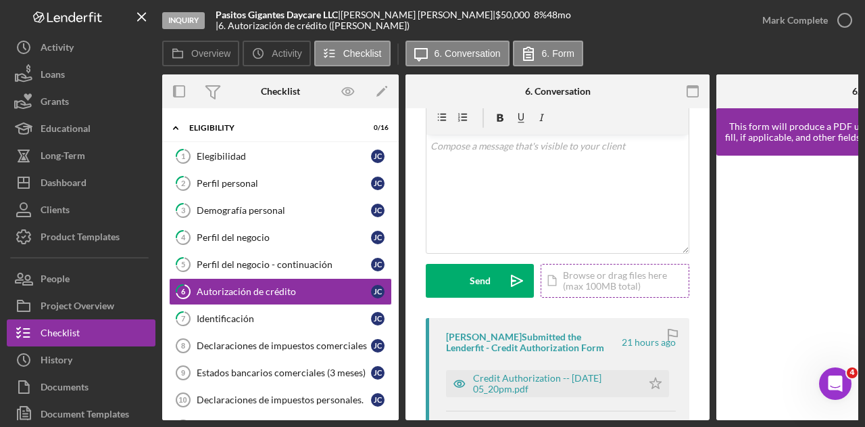
scroll to position [255, 0]
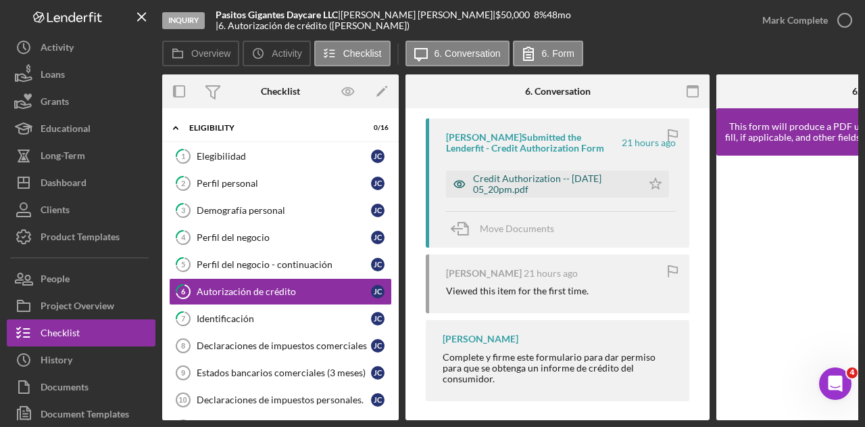
click at [527, 181] on div "Credit Authorization -- [DATE] 05_20pm.pdf" at bounding box center [554, 184] width 162 height 22
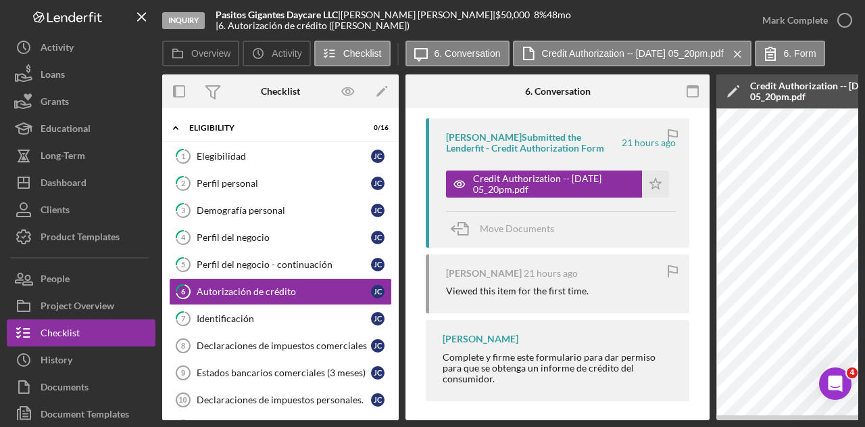
scroll to position [0, 575]
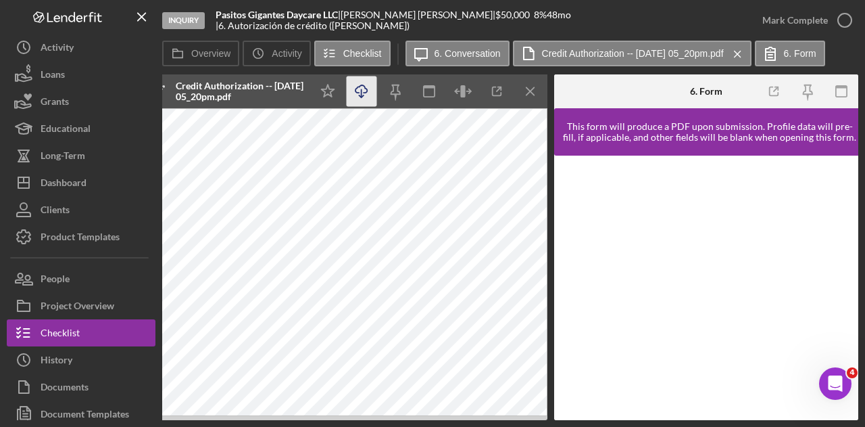
click at [365, 93] on icon "button" at bounding box center [361, 88] width 11 height 7
drag, startPoint x: 342, startPoint y: 18, endPoint x: 216, endPoint y: 22, distance: 125.8
click at [216, 20] on div "Pasitos Gigantes Daycare LLC |" at bounding box center [278, 14] width 125 height 11
copy div "Pasitos Gigantes Daycare LLC"
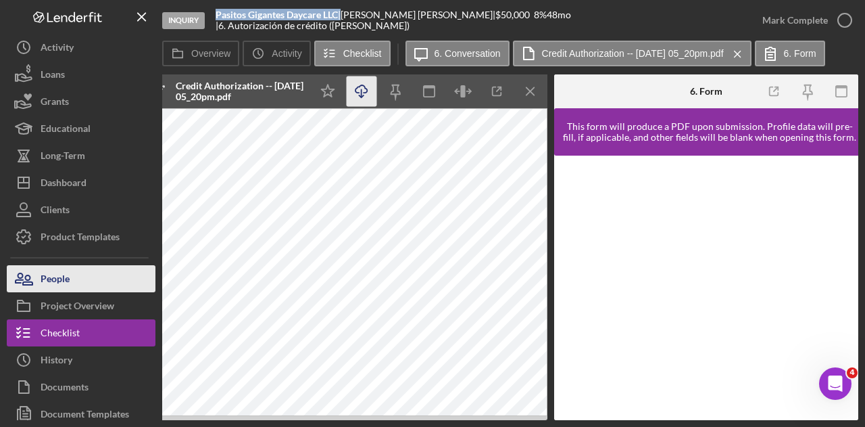
click at [74, 285] on button "People" at bounding box center [81, 278] width 149 height 27
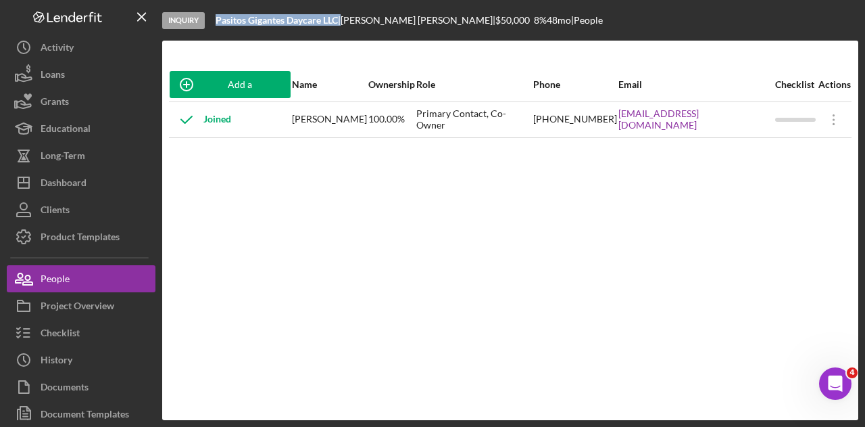
drag, startPoint x: 610, startPoint y: 125, endPoint x: 763, endPoint y: 126, distance: 153.5
click at [763, 126] on tr "Joined [PERSON_NAME] 100.00% Primary Contact, Co-Owner [PHONE_NUMBER] [EMAIL_AD…" at bounding box center [510, 119] width 683 height 36
copy tr "[EMAIL_ADDRESS][DOMAIN_NAME]"
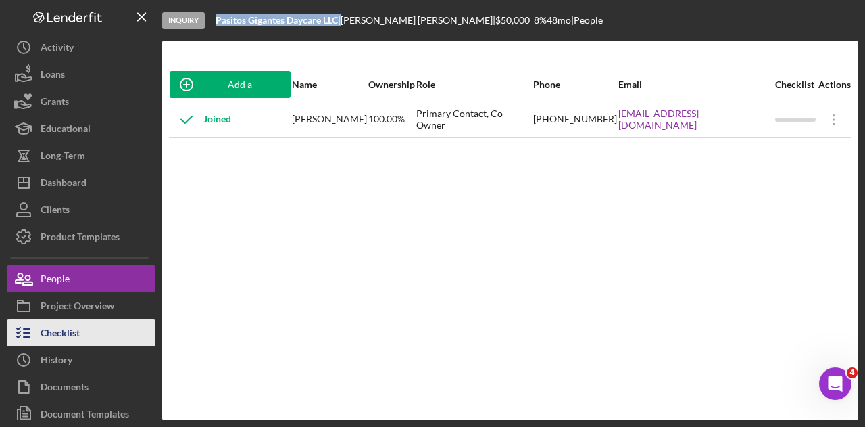
click at [91, 326] on button "Checklist" at bounding box center [81, 332] width 149 height 27
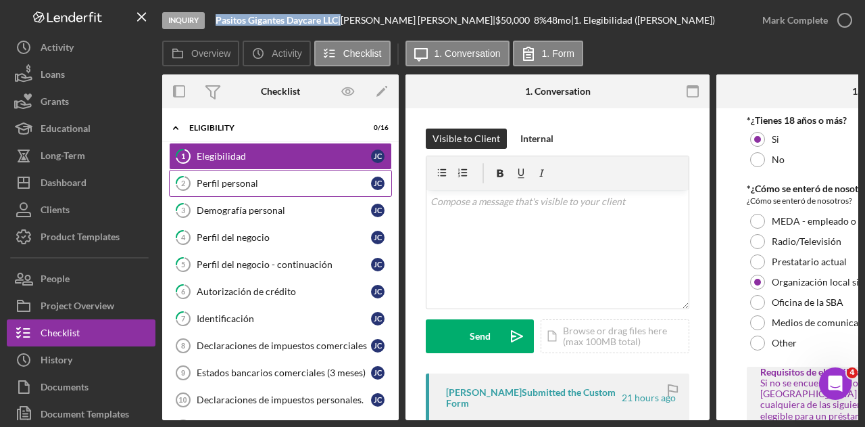
click at [276, 180] on div "Perfil personal" at bounding box center [284, 183] width 174 height 11
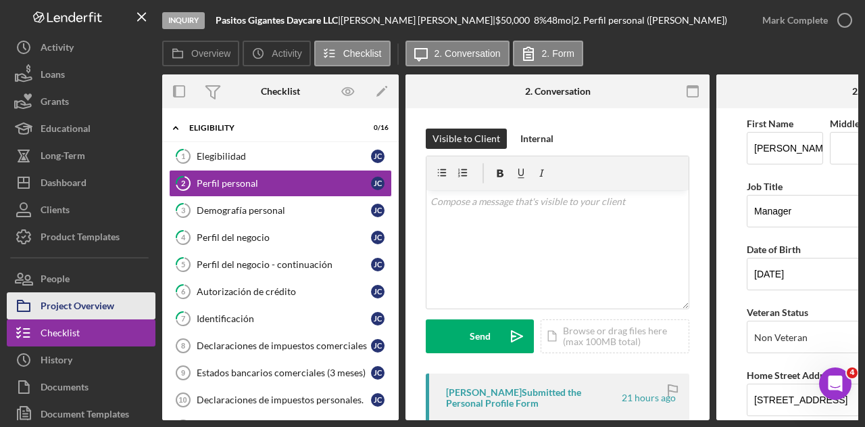
click at [101, 300] on div "Project Overview" at bounding box center [78, 307] width 74 height 30
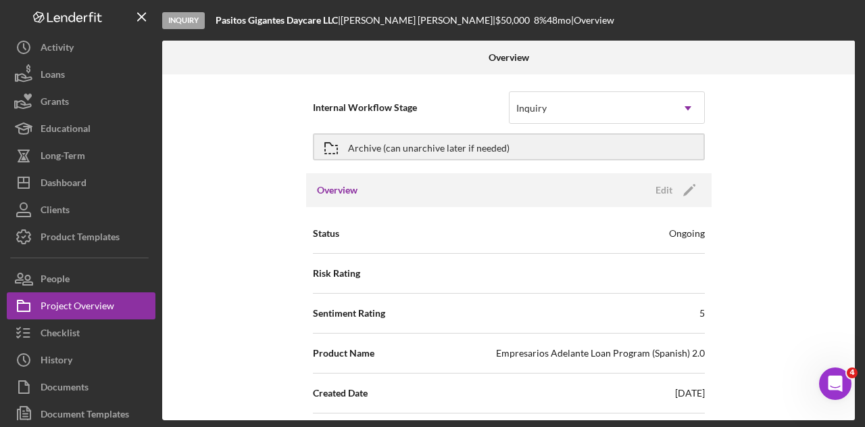
click at [301, 26] on div "Inquiry Pasitos Gigantes Daycare LLC | [PERSON_NAME] | $50,000 $50,000 8 % 48 m…" at bounding box center [510, 20] width 696 height 41
click at [301, 17] on b "Pasitos Gigantes Daycare LLC" at bounding box center [277, 19] width 122 height 11
copy div "Pasitos Gigantes Daycare LLC |"
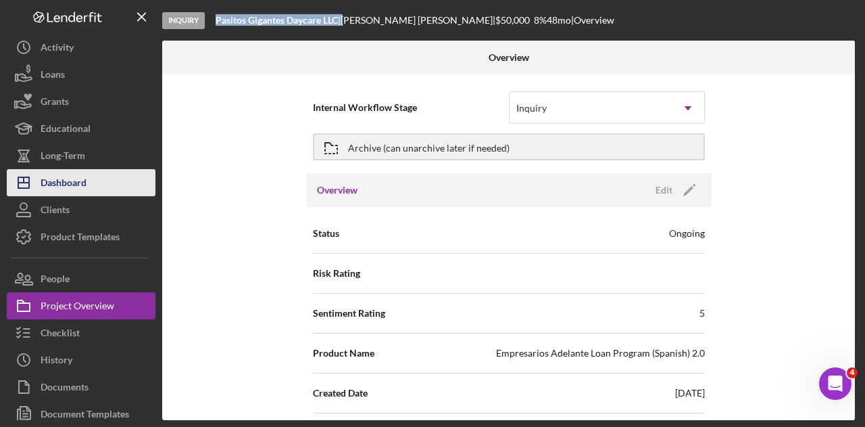
click at [91, 185] on button "Icon/Dashboard Dashboard" at bounding box center [81, 182] width 149 height 27
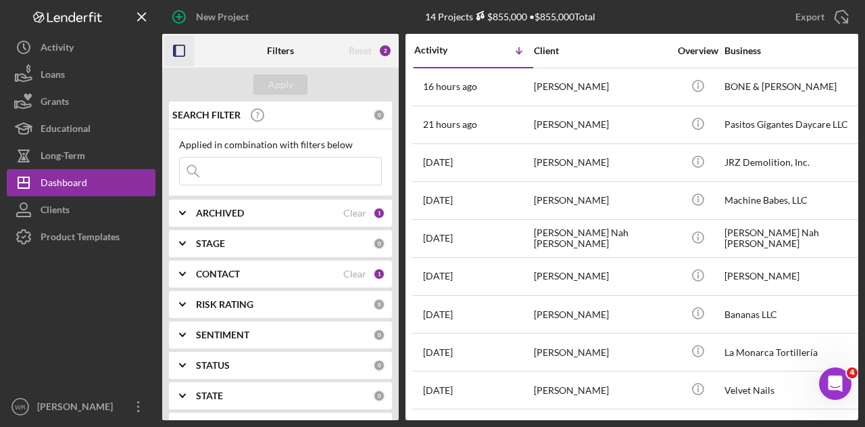
click at [180, 52] on icon "button" at bounding box center [179, 51] width 30 height 30
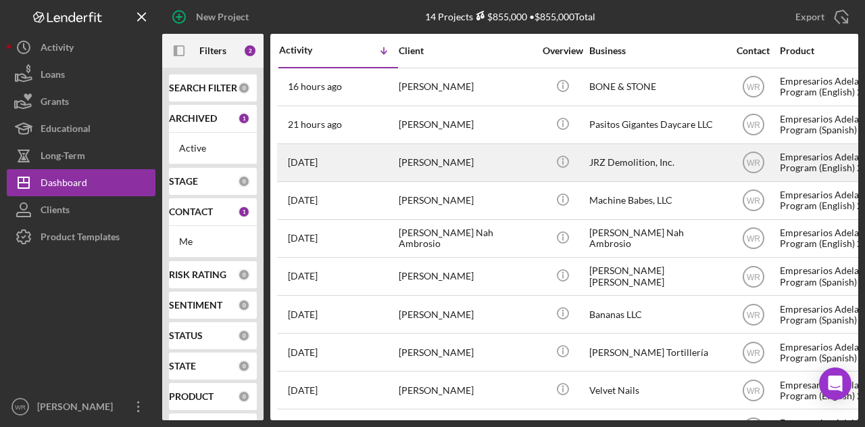
click at [418, 164] on div "[PERSON_NAME]" at bounding box center [466, 163] width 135 height 36
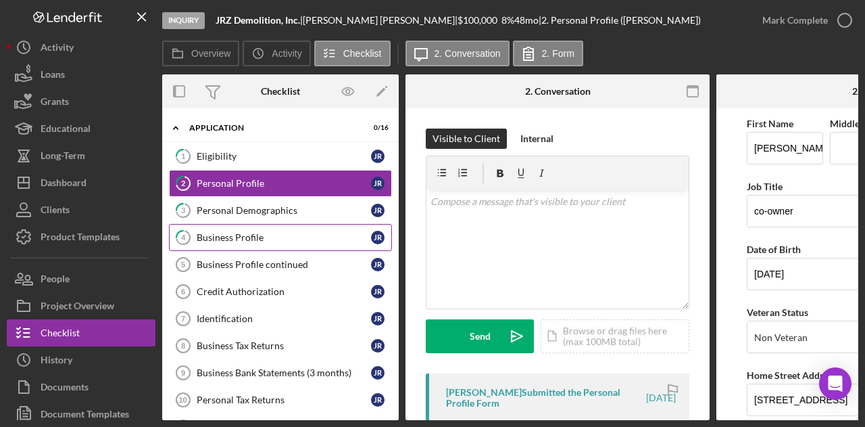
click at [256, 233] on div "Business Profile" at bounding box center [284, 237] width 174 height 11
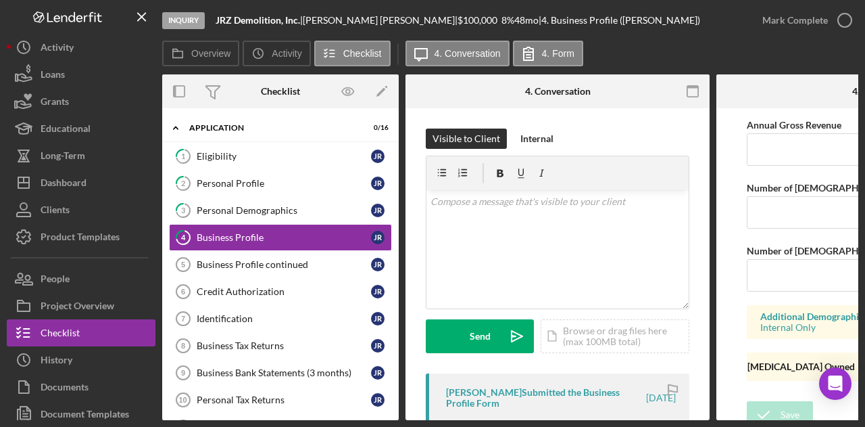
scroll to position [1195, 0]
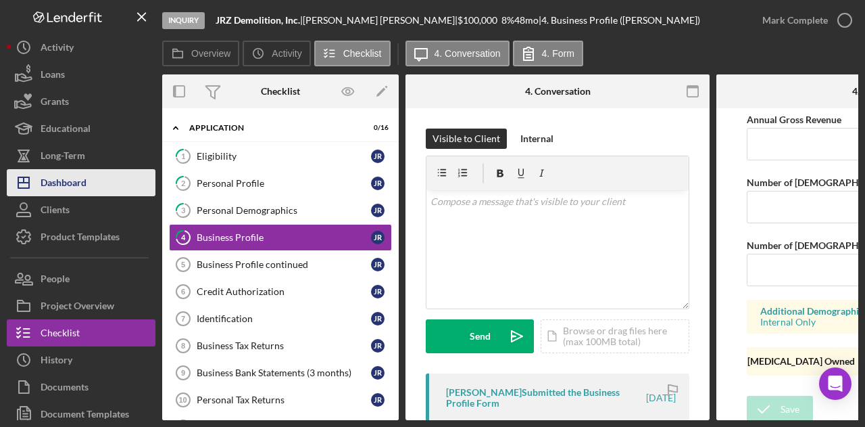
click at [91, 178] on button "Icon/Dashboard Dashboard" at bounding box center [81, 182] width 149 height 27
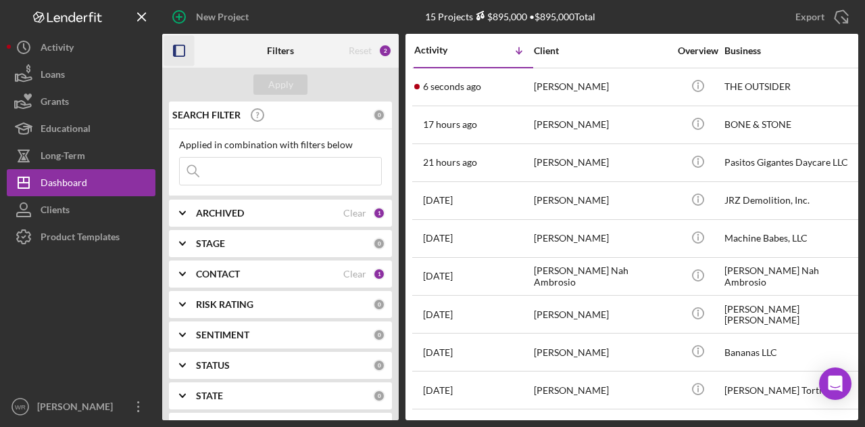
click at [185, 48] on rect "button" at bounding box center [179, 50] width 11 height 11
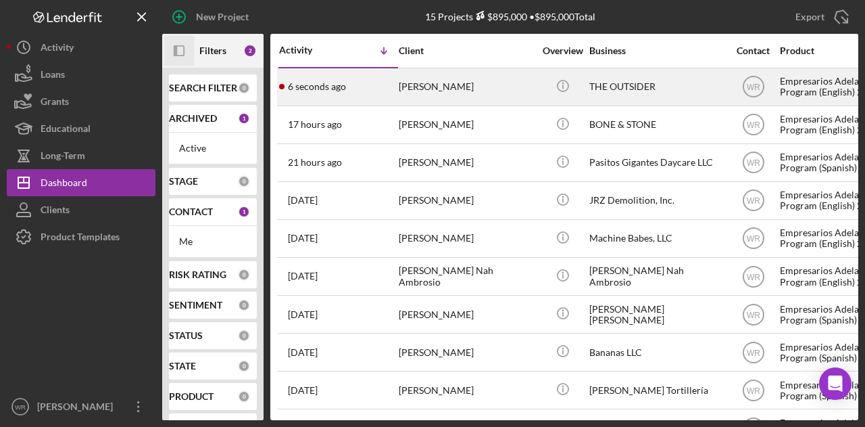
click at [430, 87] on div "SANGMI CHOE" at bounding box center [466, 87] width 135 height 36
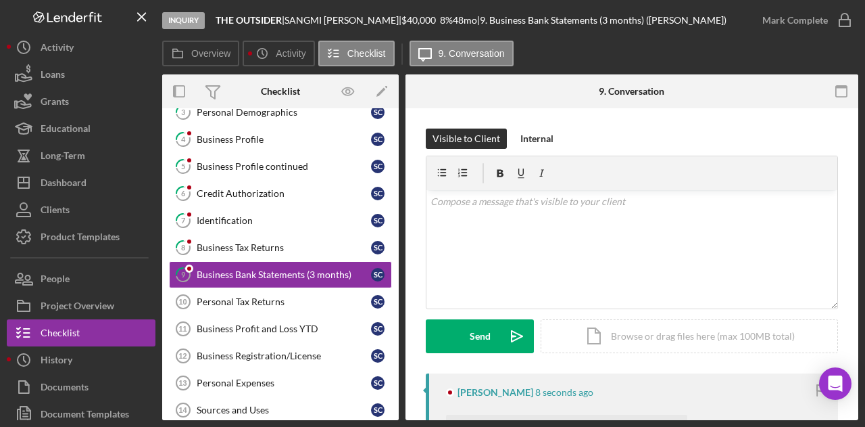
scroll to position [103, 0]
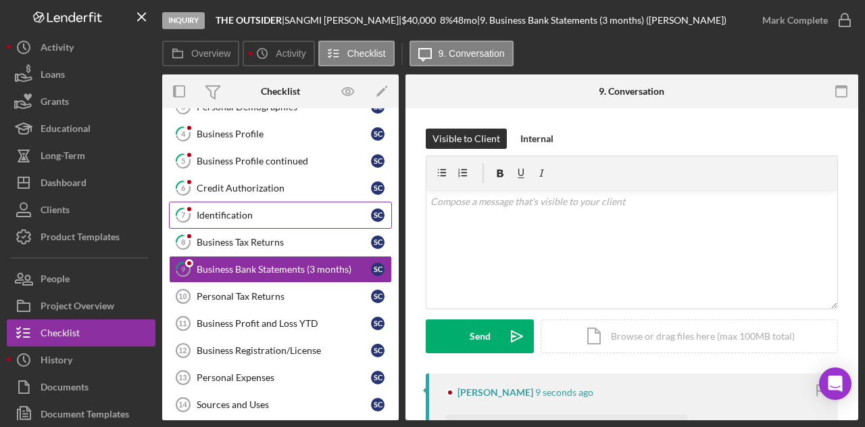
click at [238, 210] on div "Identification" at bounding box center [284, 215] width 174 height 11
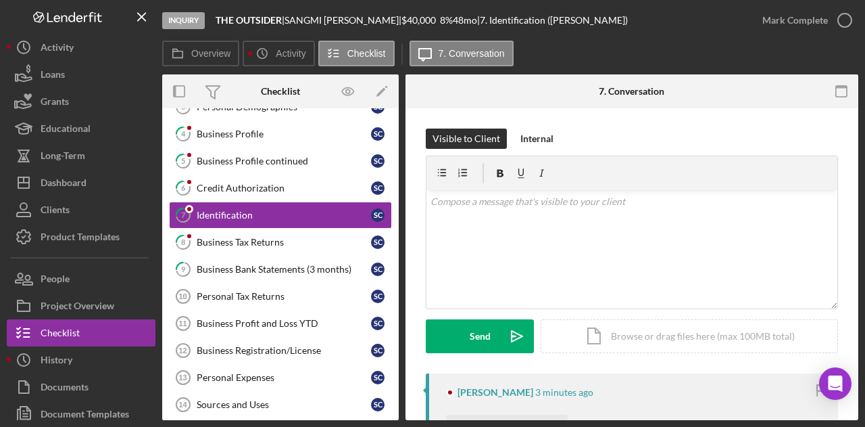
scroll to position [135, 0]
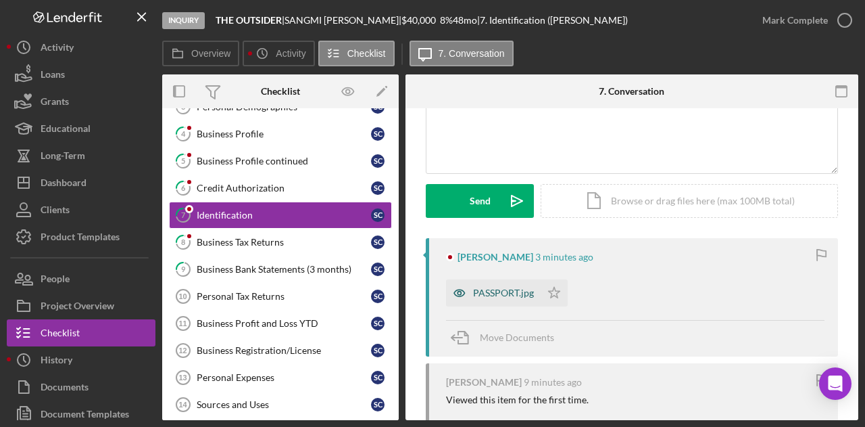
click at [513, 283] on div "PASSPORT.jpg" at bounding box center [493, 292] width 95 height 27
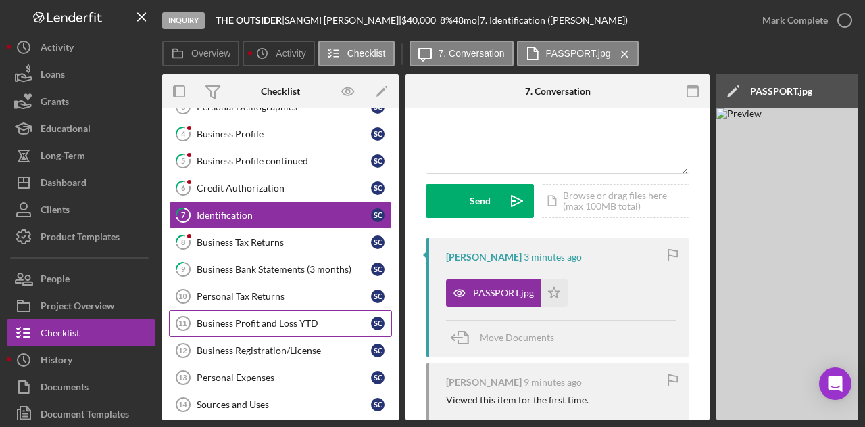
scroll to position [0, 0]
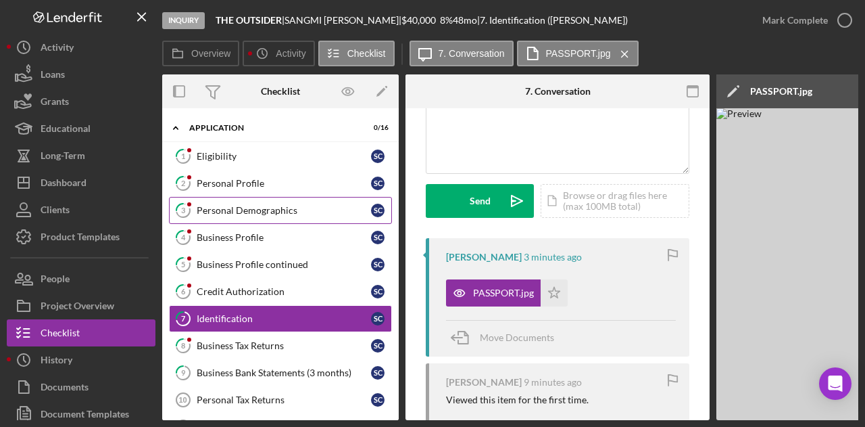
click at [270, 205] on div "Personal Demographics" at bounding box center [284, 210] width 174 height 11
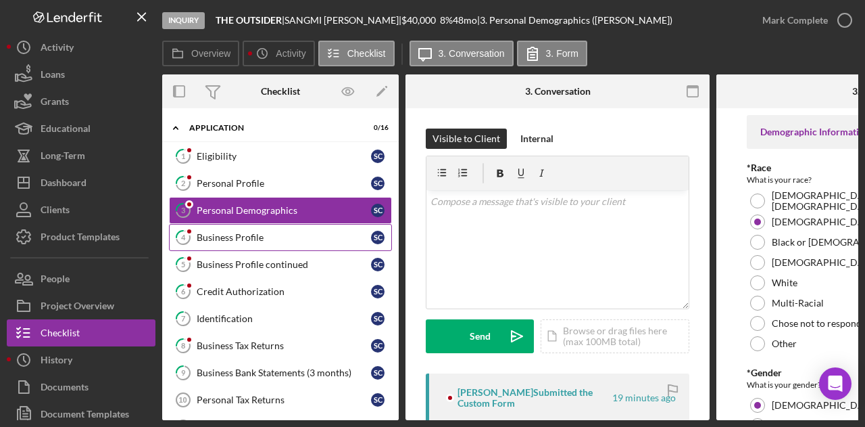
click at [260, 233] on div "Business Profile" at bounding box center [284, 237] width 174 height 11
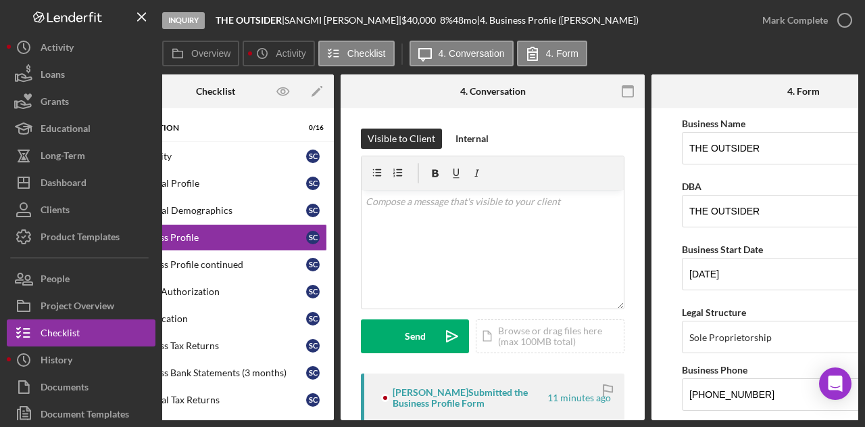
scroll to position [0, 162]
